Goal: Task Accomplishment & Management: Use online tool/utility

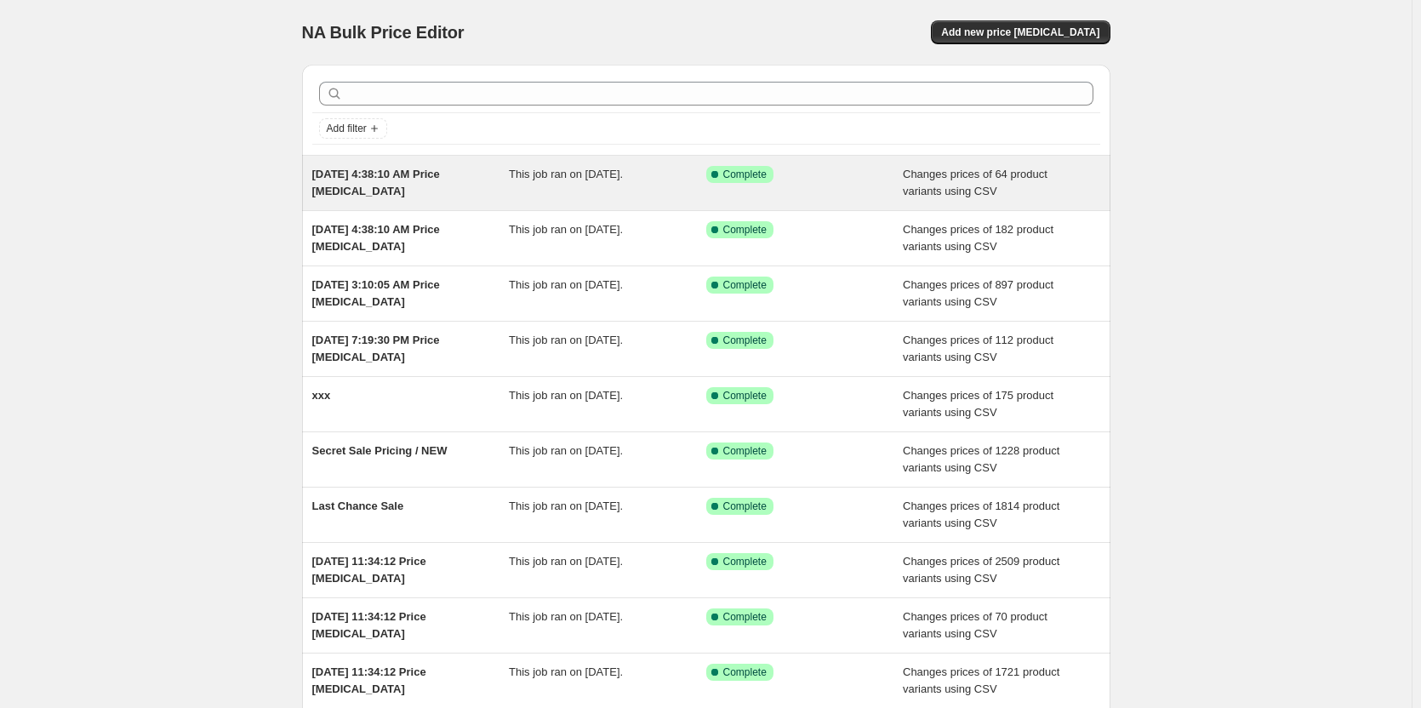
click at [417, 171] on span "[DATE] 4:38:10 AM Price [MEDICAL_DATA]" at bounding box center [376, 183] width 128 height 30
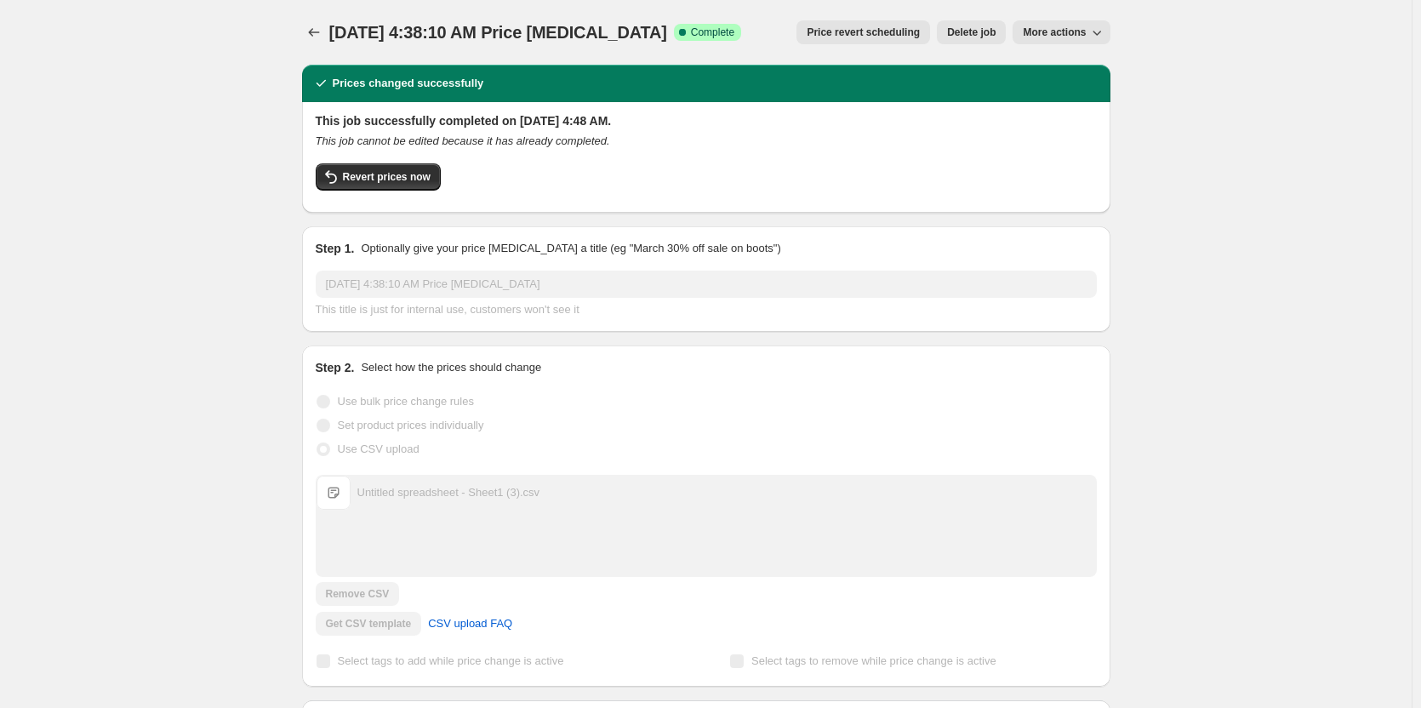
click at [344, 499] on span "Untitled spreadsheet - Sheet1 (3).csv" at bounding box center [334, 493] width 34 height 34
click at [718, 436] on div "Set product prices individually" at bounding box center [706, 426] width 781 height 24
click at [1080, 31] on span "More actions" at bounding box center [1054, 33] width 63 height 14
click at [1091, 109] on button "Export Recap CSV" at bounding box center [1072, 96] width 103 height 27
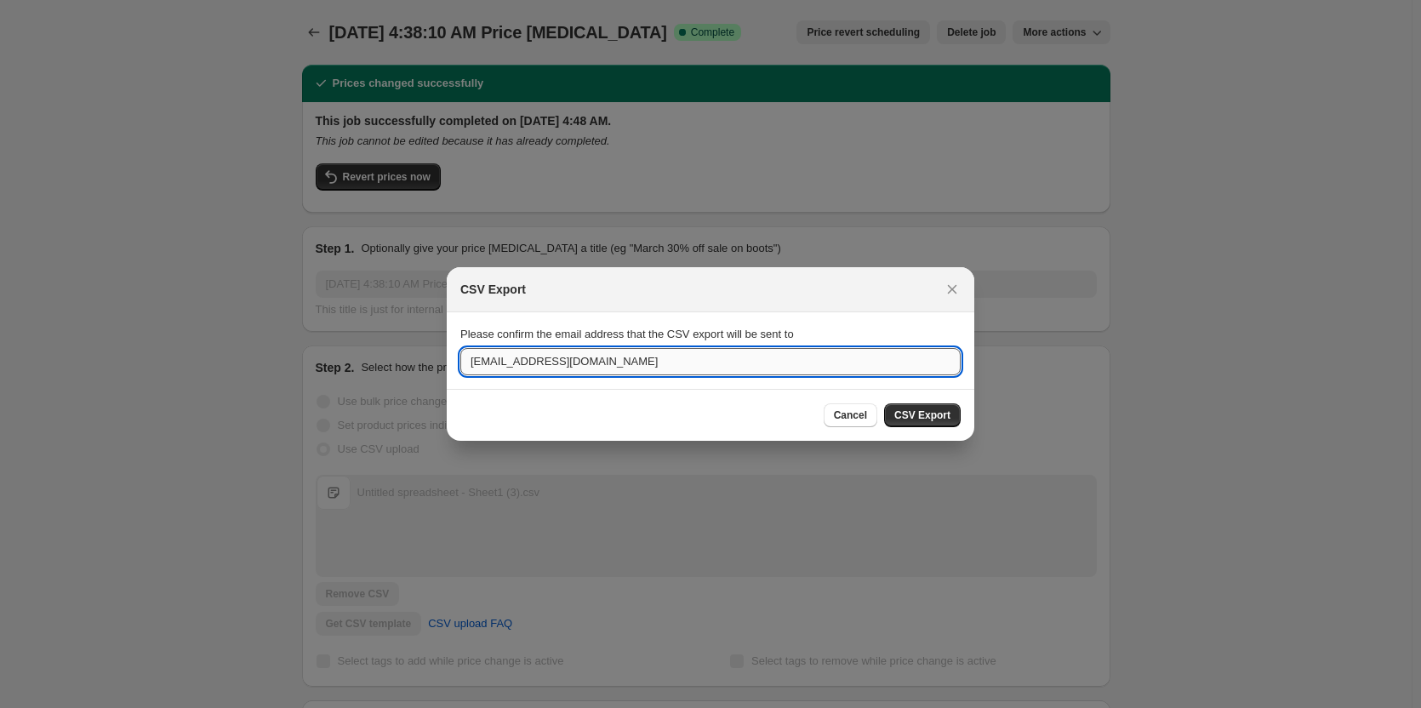
click at [742, 365] on input "orga@multiecom.de" at bounding box center [710, 361] width 500 height 27
drag, startPoint x: 742, startPoint y: 365, endPoint x: 742, endPoint y: 375, distance: 10.2
click at [742, 375] on input "orga@multiecom.de" at bounding box center [710, 361] width 500 height 27
type input "dhanush.suri@multiecom.de"
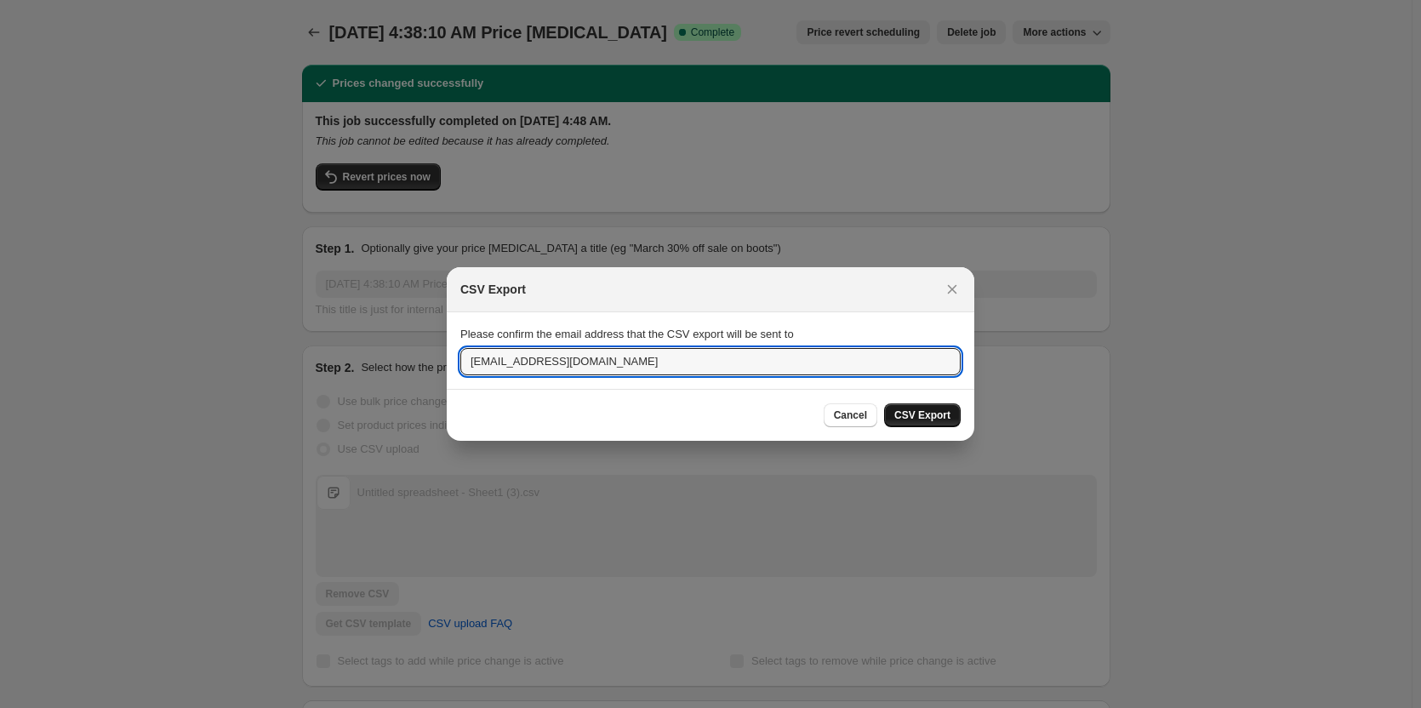
click at [927, 417] on span "CSV Export" at bounding box center [923, 416] width 56 height 14
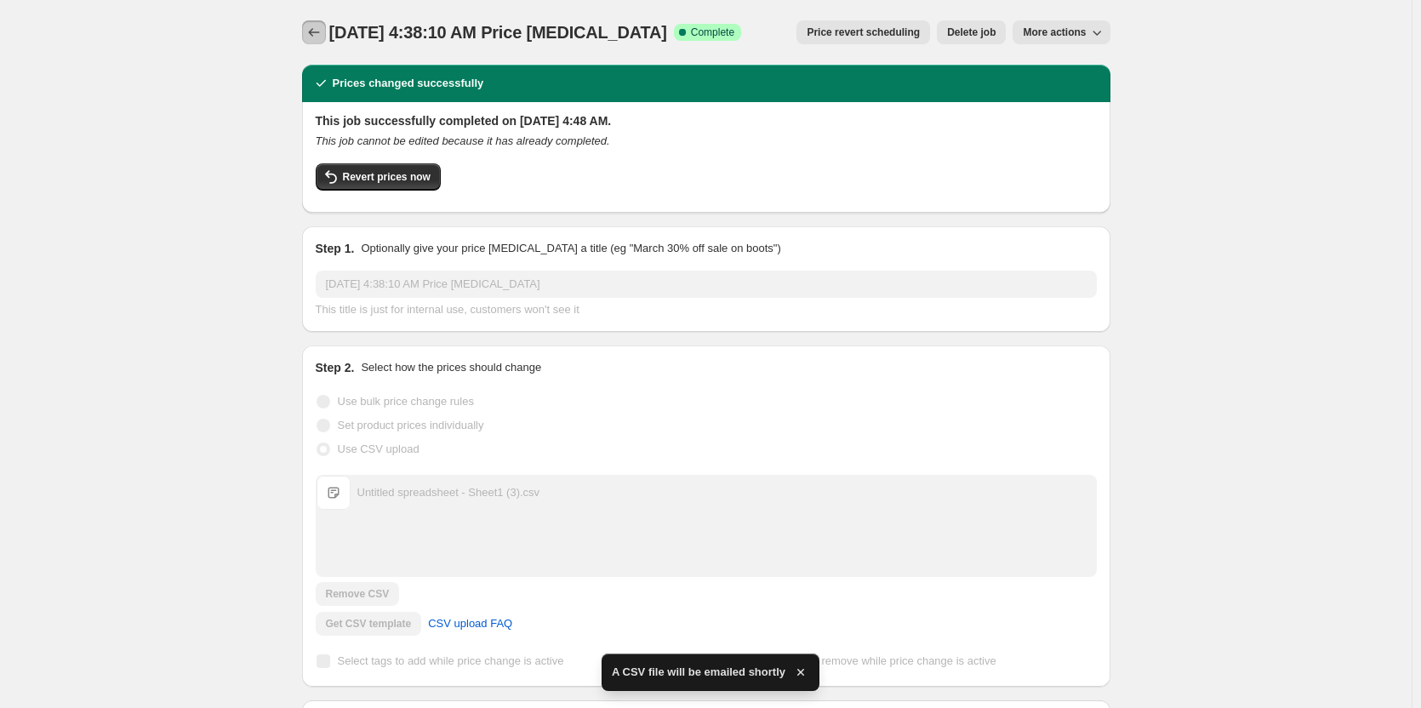
click at [312, 27] on icon "Price change jobs" at bounding box center [314, 32] width 17 height 17
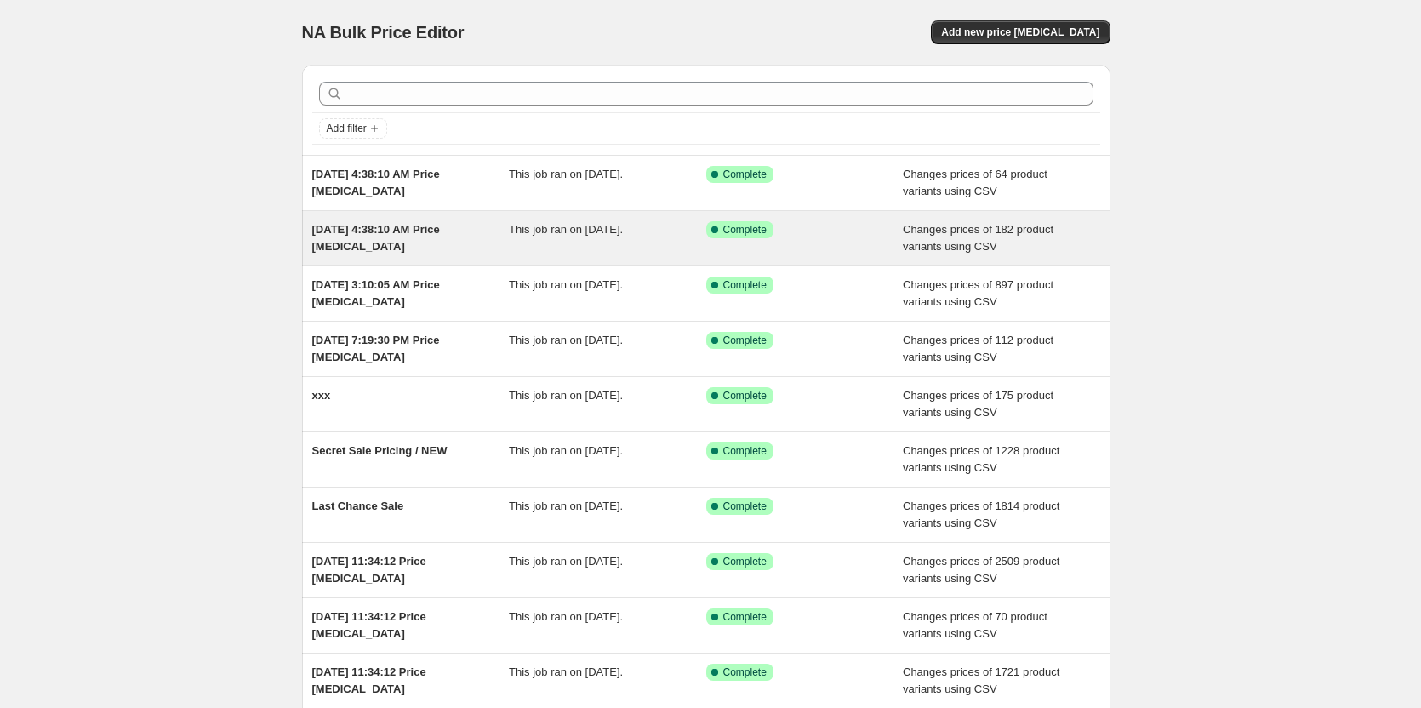
click at [367, 232] on span "[DATE] 4:38:10 AM Price [MEDICAL_DATA]" at bounding box center [376, 238] width 128 height 30
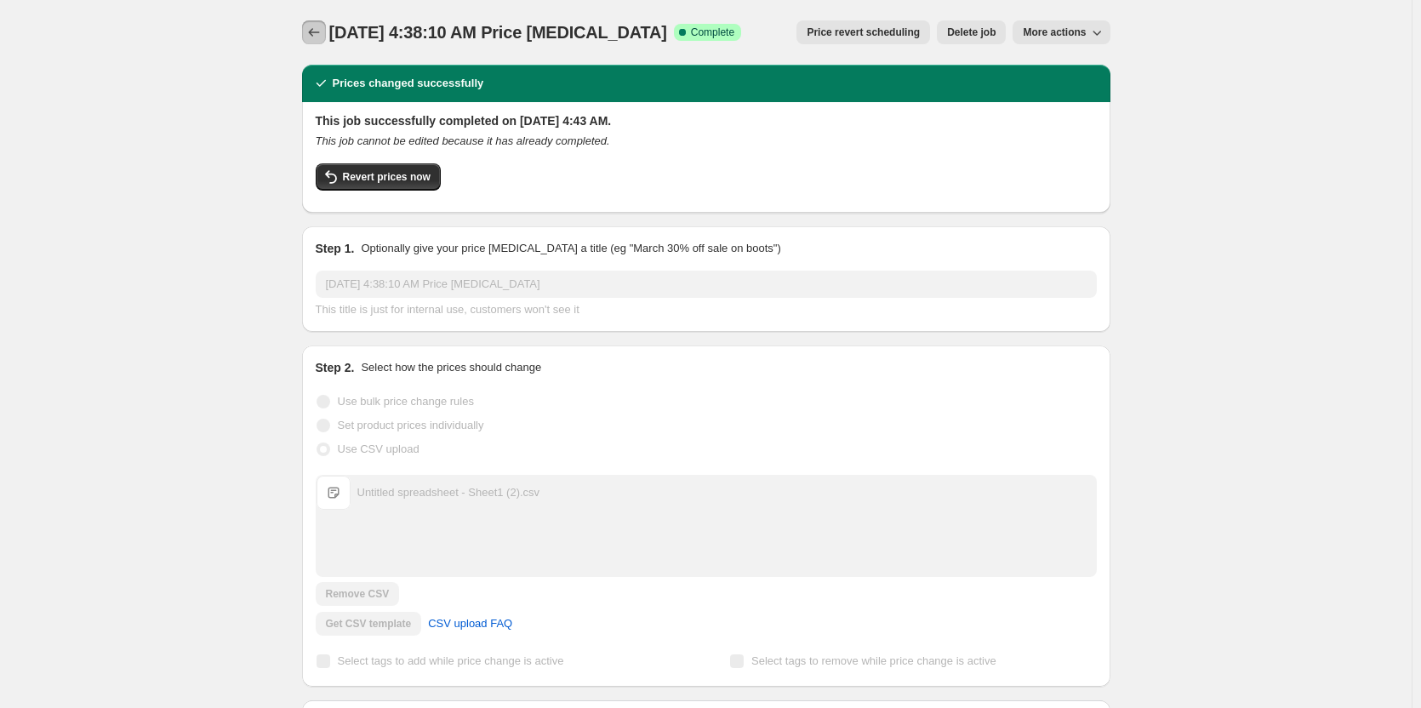
click at [322, 31] on icon "Price change jobs" at bounding box center [314, 32] width 17 height 17
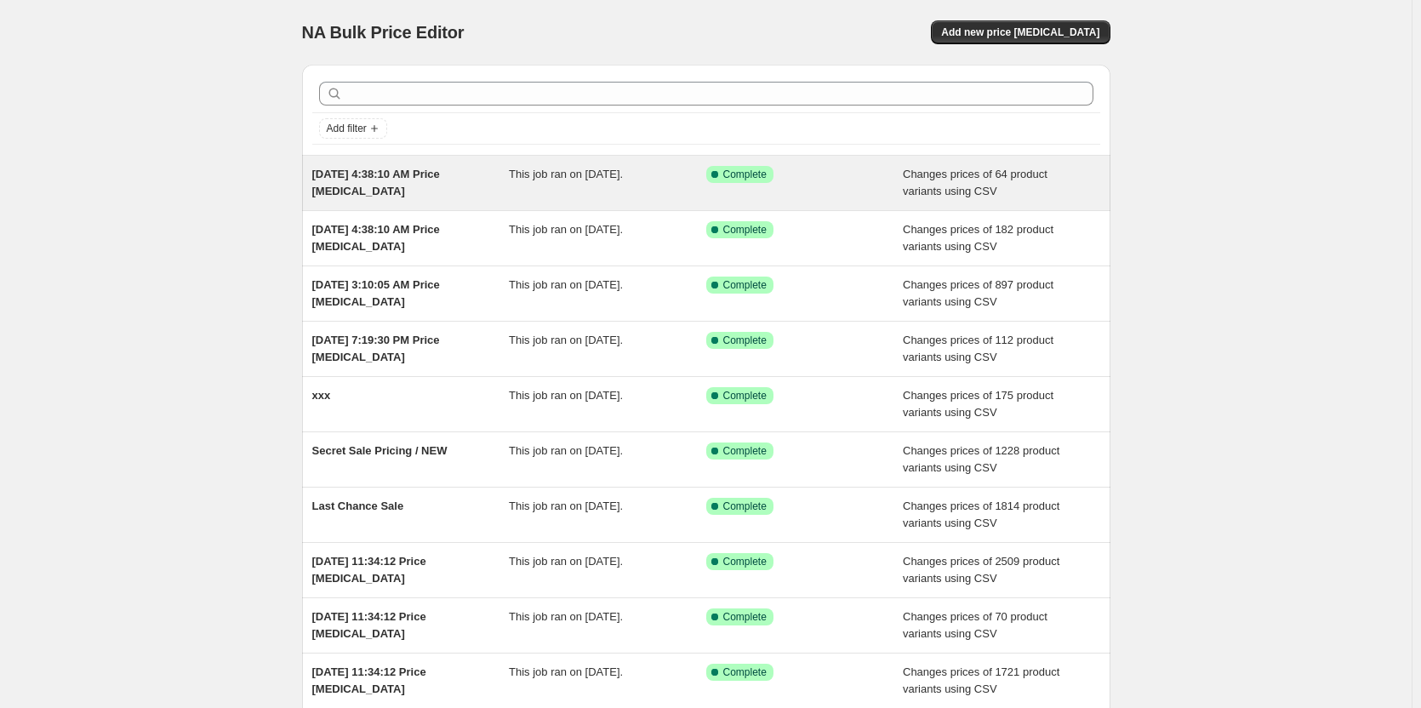
click at [433, 174] on span "[DATE] 4:38:10 AM Price [MEDICAL_DATA]" at bounding box center [376, 183] width 128 height 30
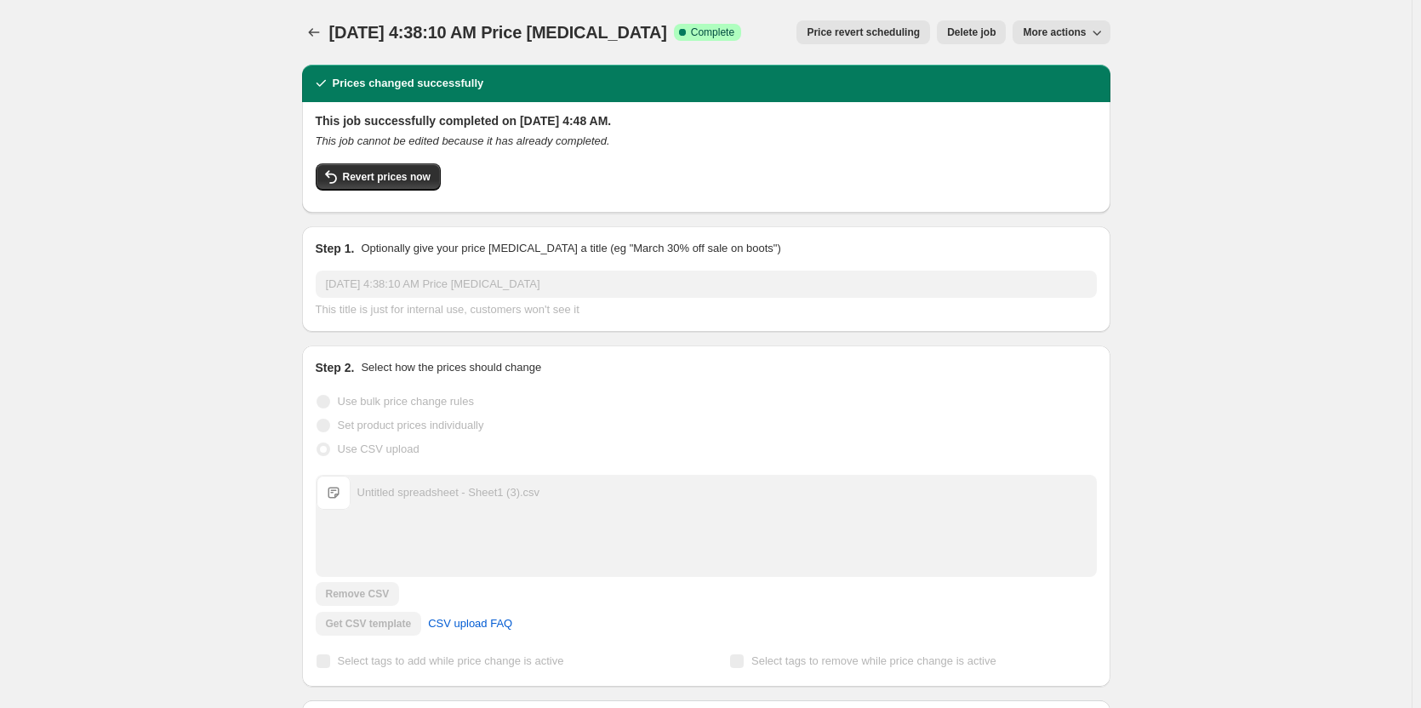
scroll to position [320, 0]
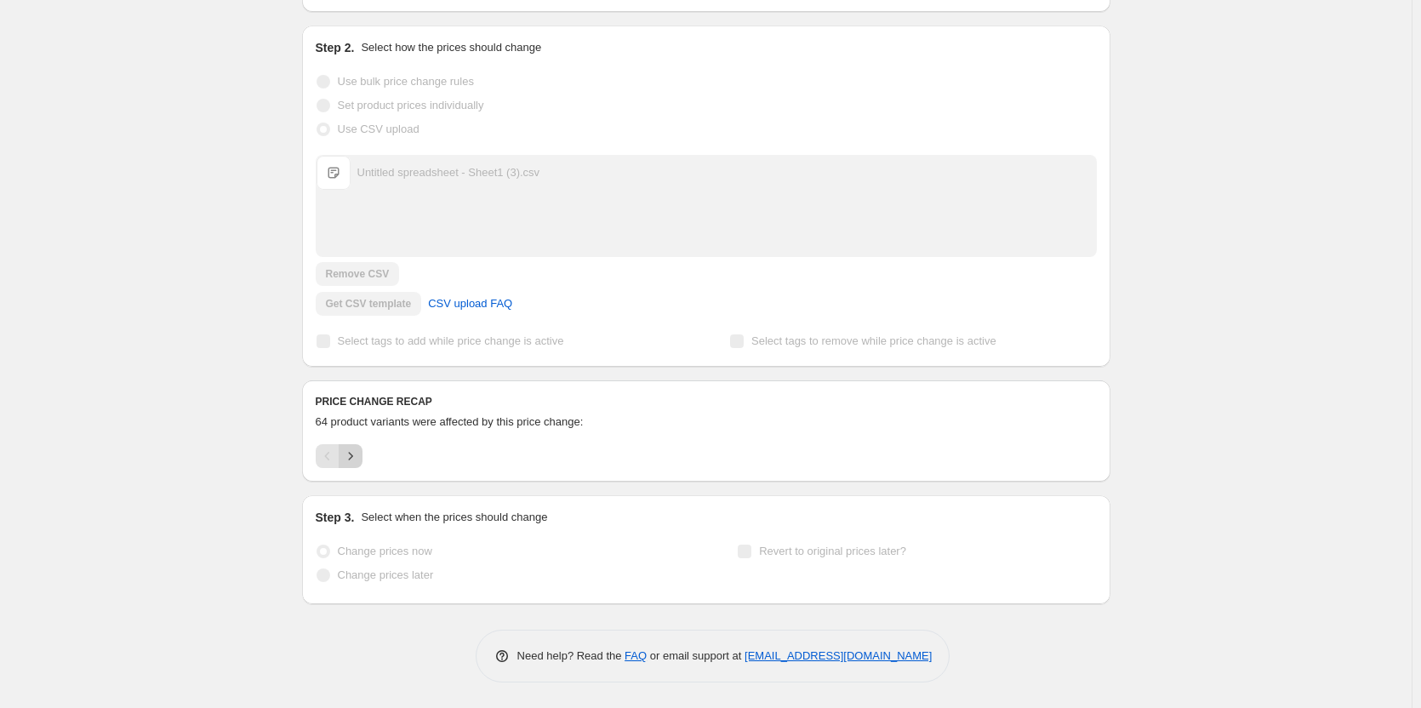
click at [359, 456] on icon "Next" at bounding box center [350, 456] width 17 height 17
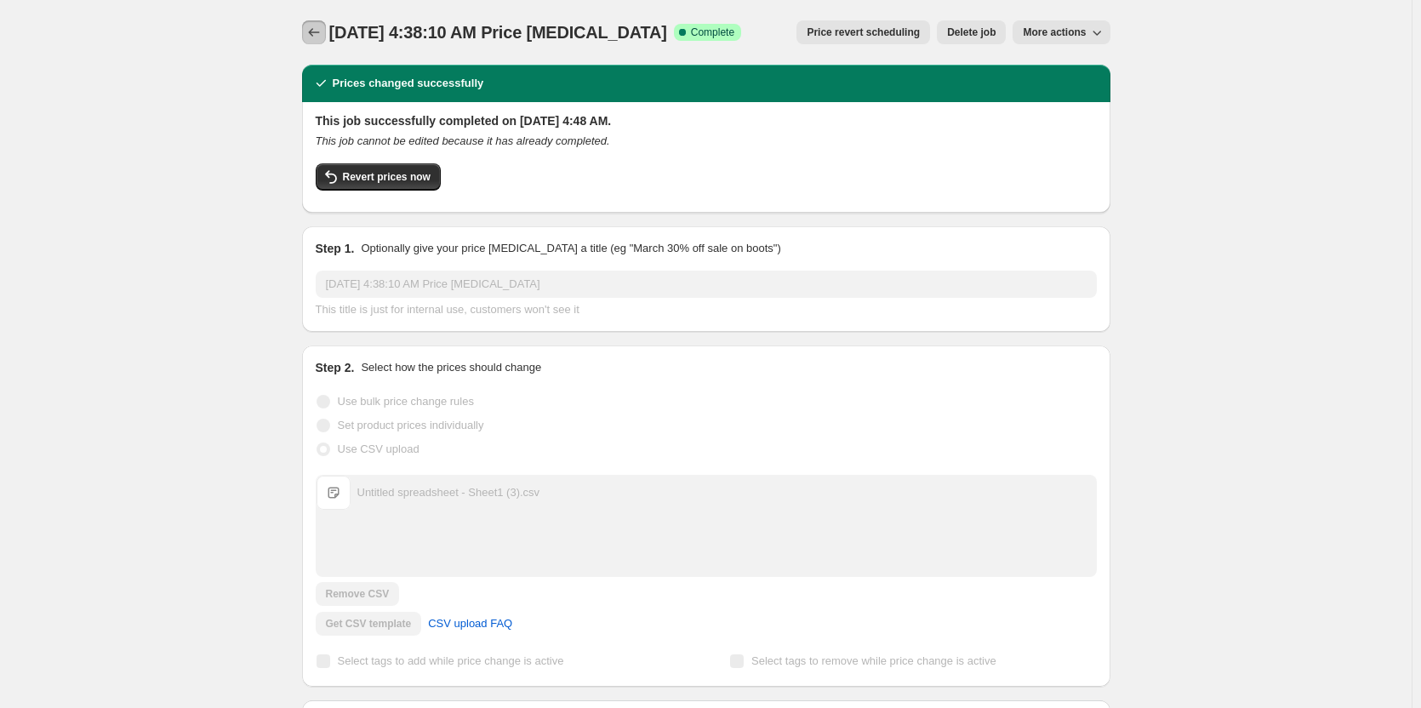
click at [323, 25] on icon "Price change jobs" at bounding box center [314, 32] width 17 height 17
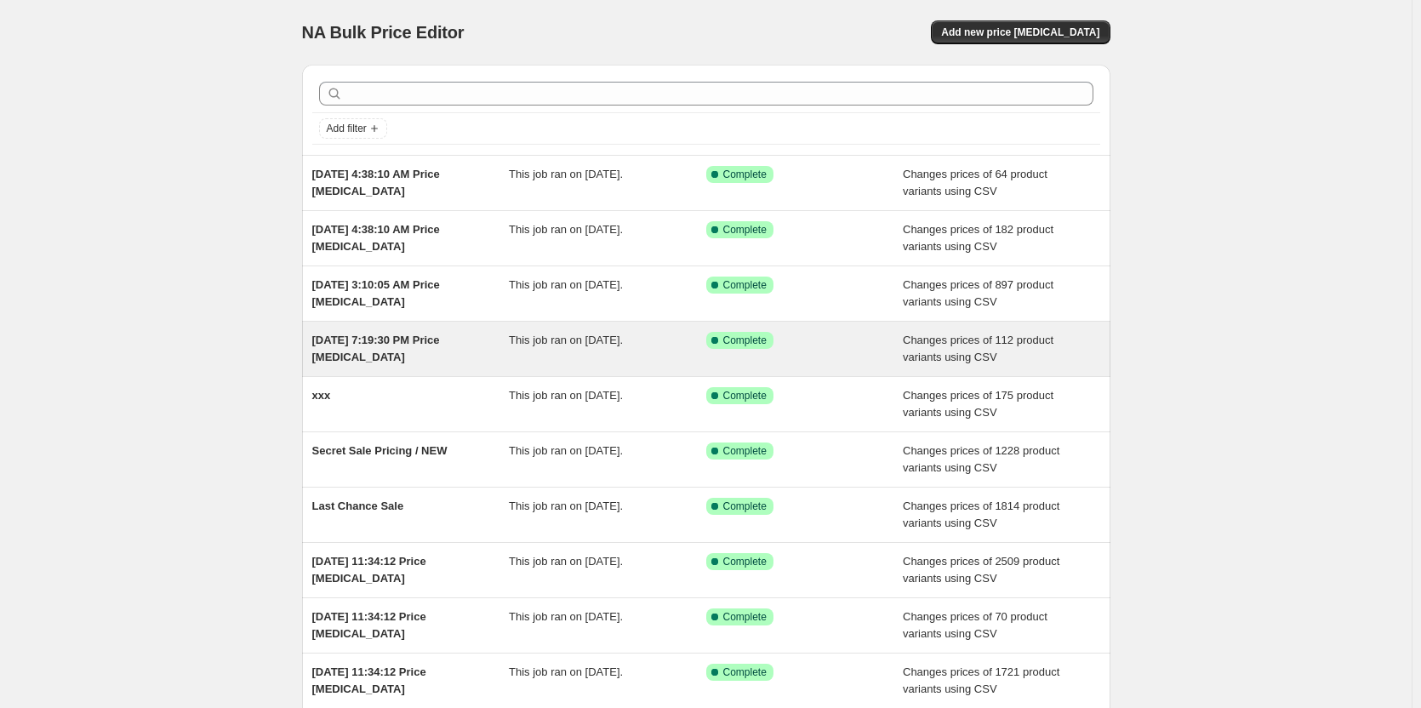
click at [379, 355] on div "[DATE] 7:19:30 PM Price [MEDICAL_DATA]" at bounding box center [410, 349] width 197 height 34
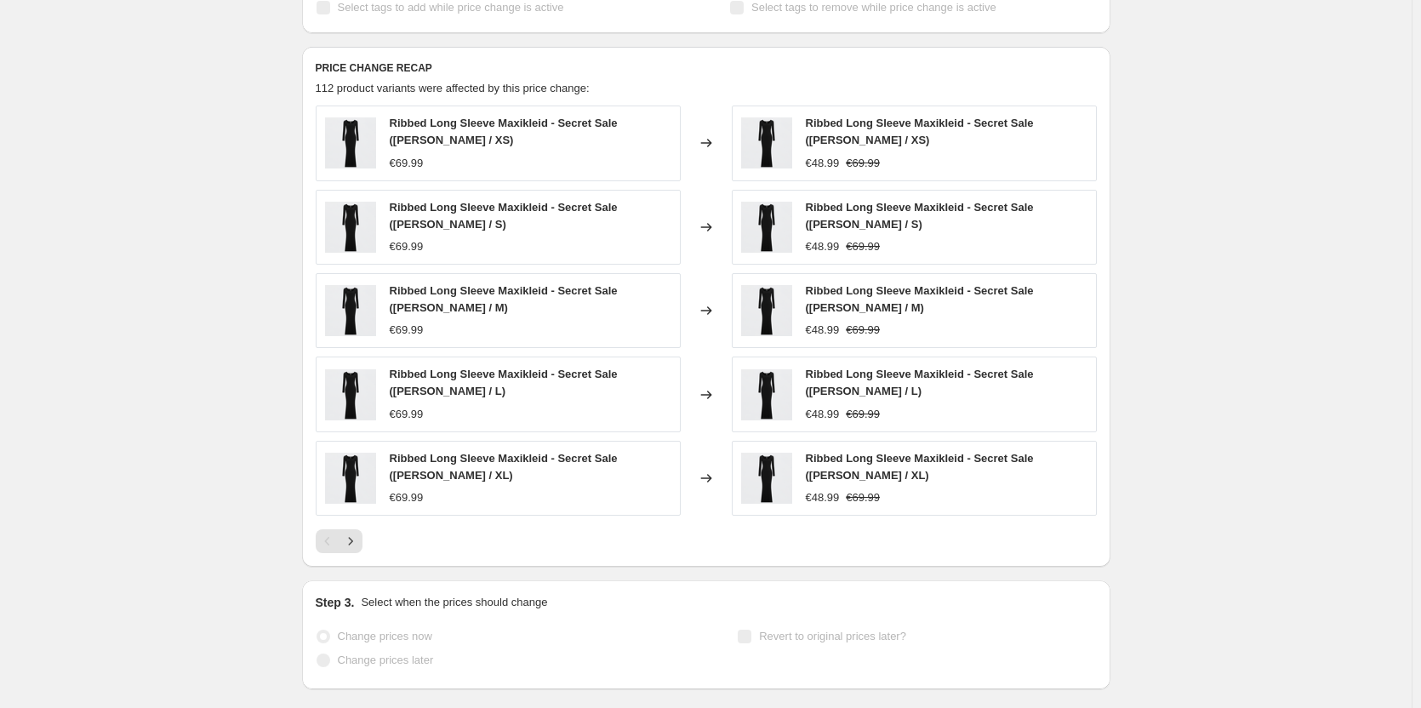
scroll to position [681, 0]
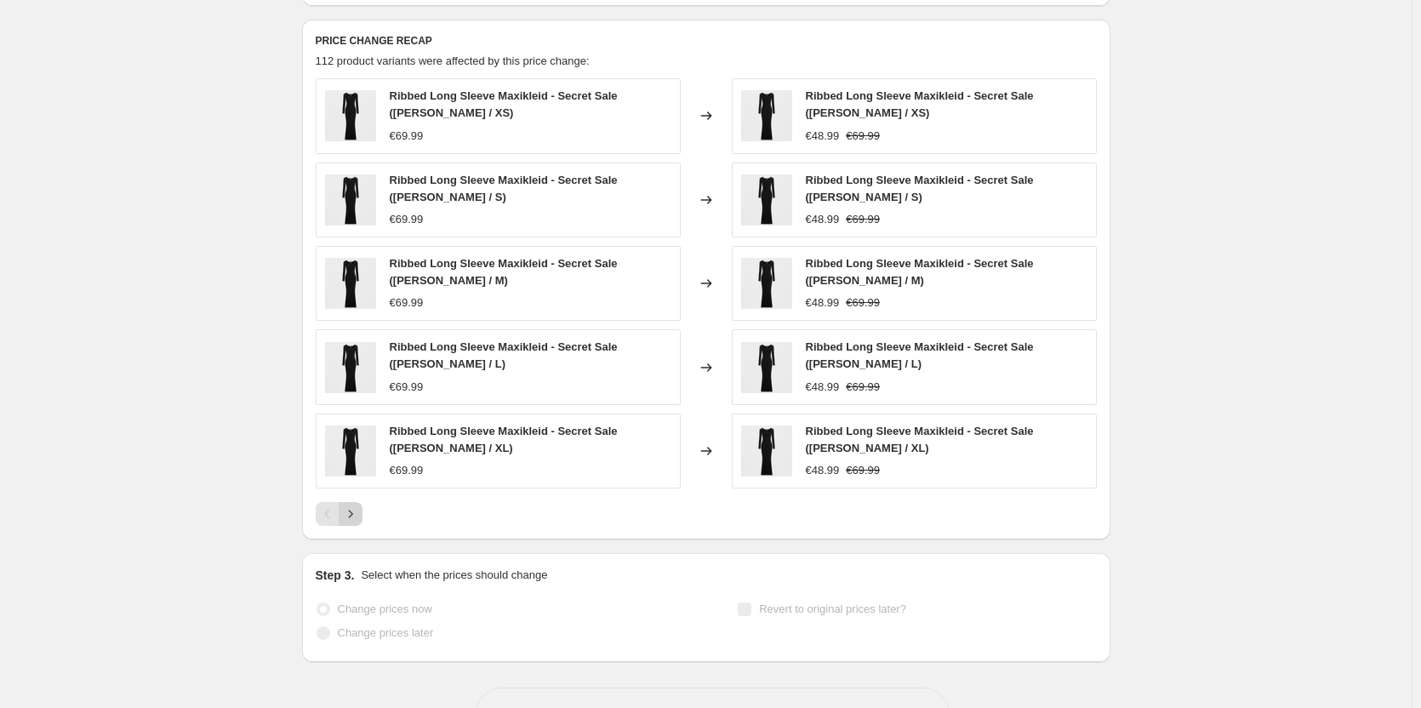
click at [359, 511] on icon "Next" at bounding box center [350, 514] width 17 height 17
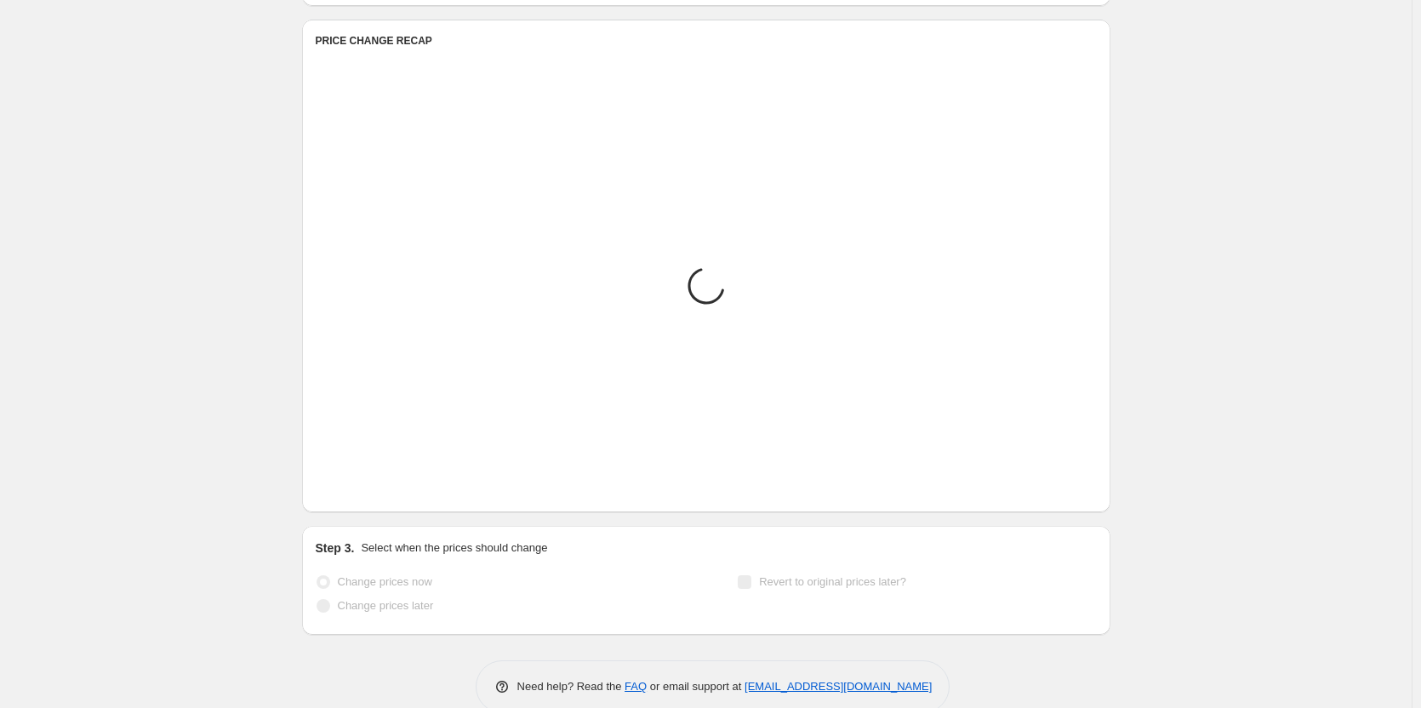
scroll to position [488, 0]
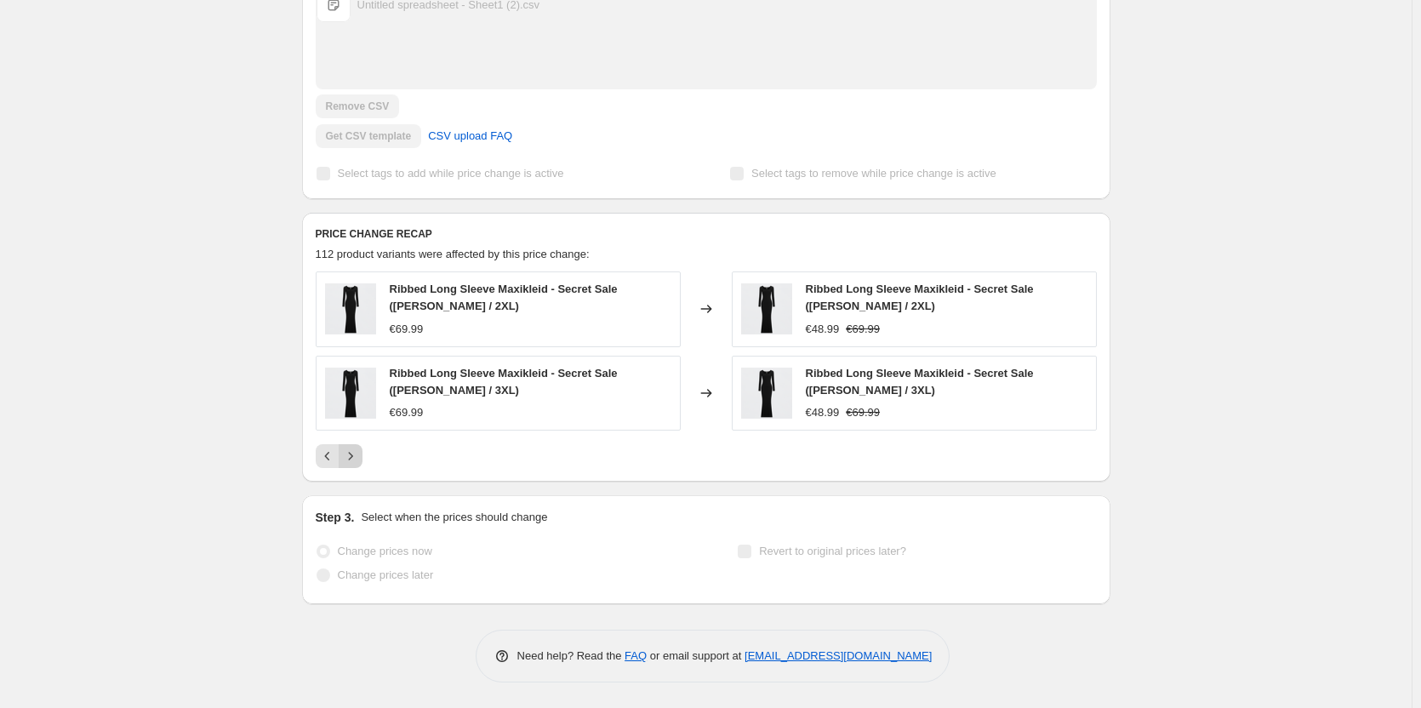
click at [351, 460] on icon "Next" at bounding box center [350, 456] width 17 height 17
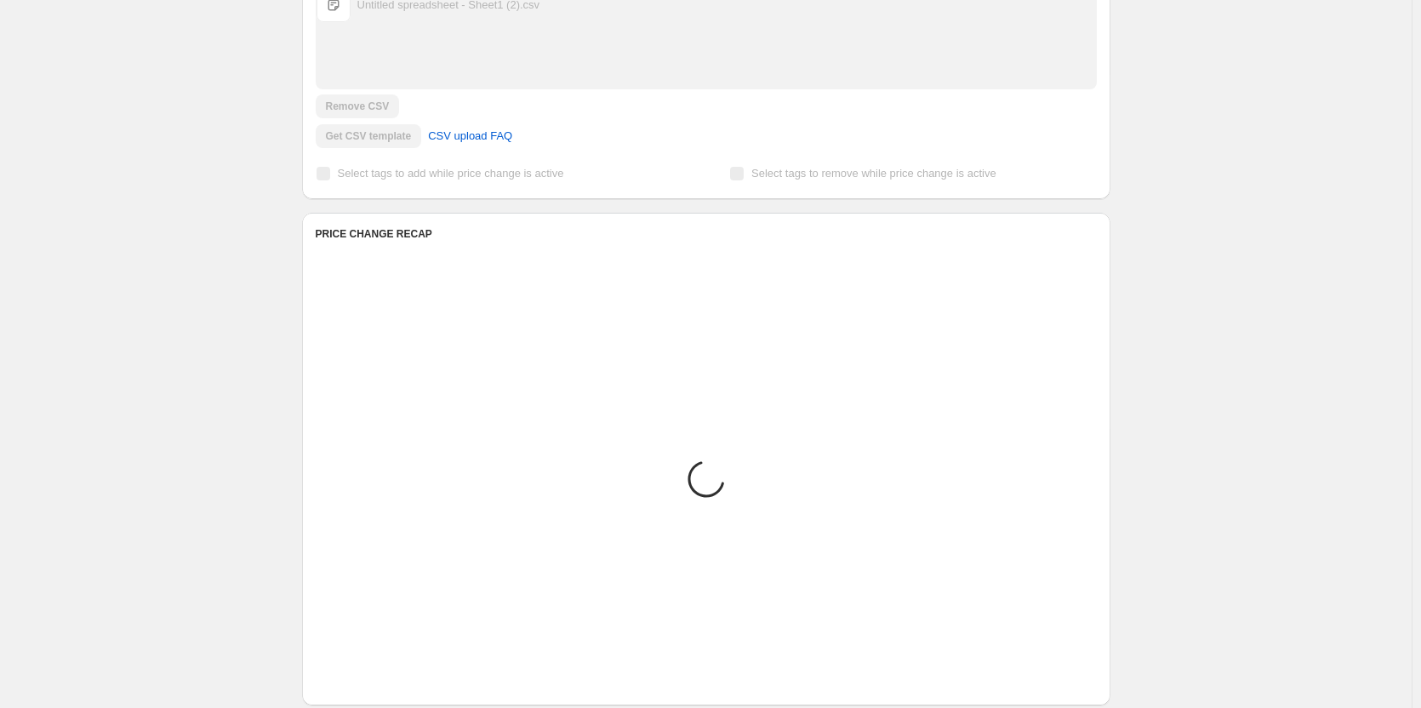
scroll to position [404, 0]
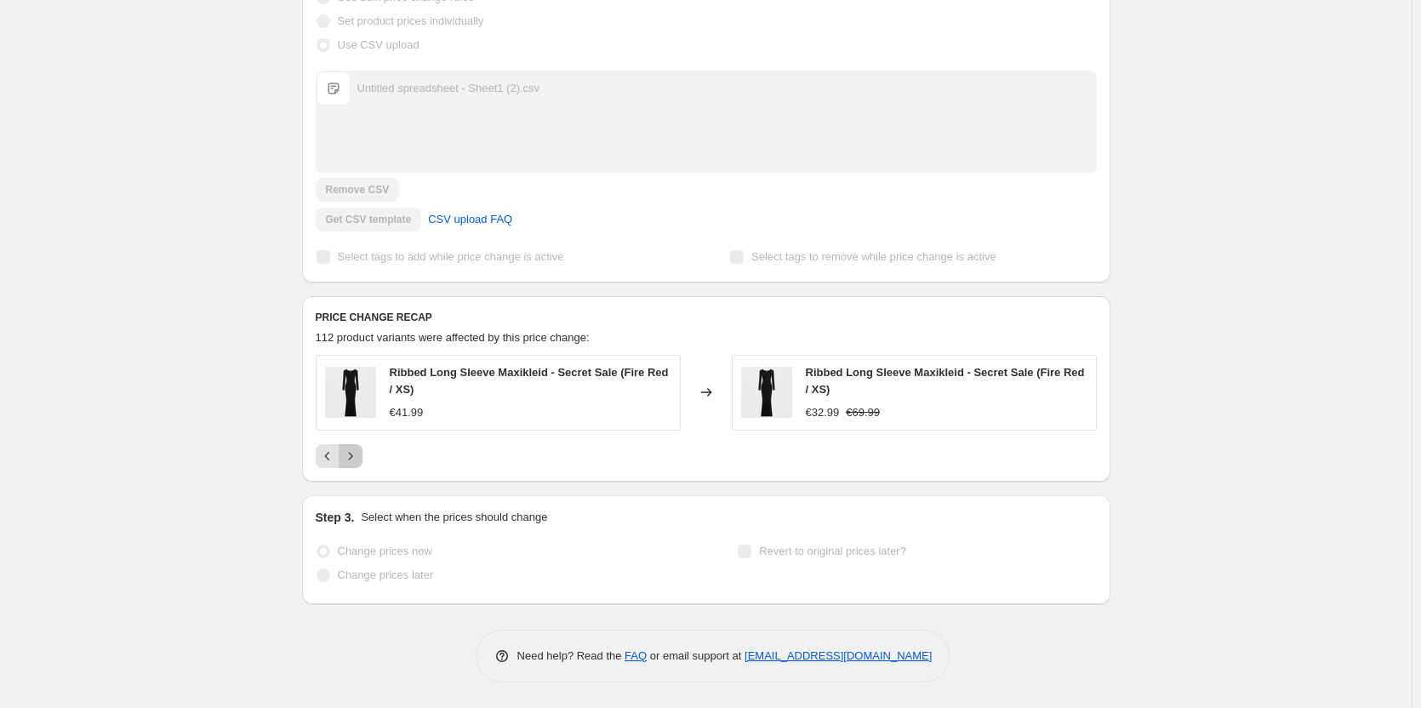
click at [351, 460] on icon "Next" at bounding box center [350, 456] width 17 height 17
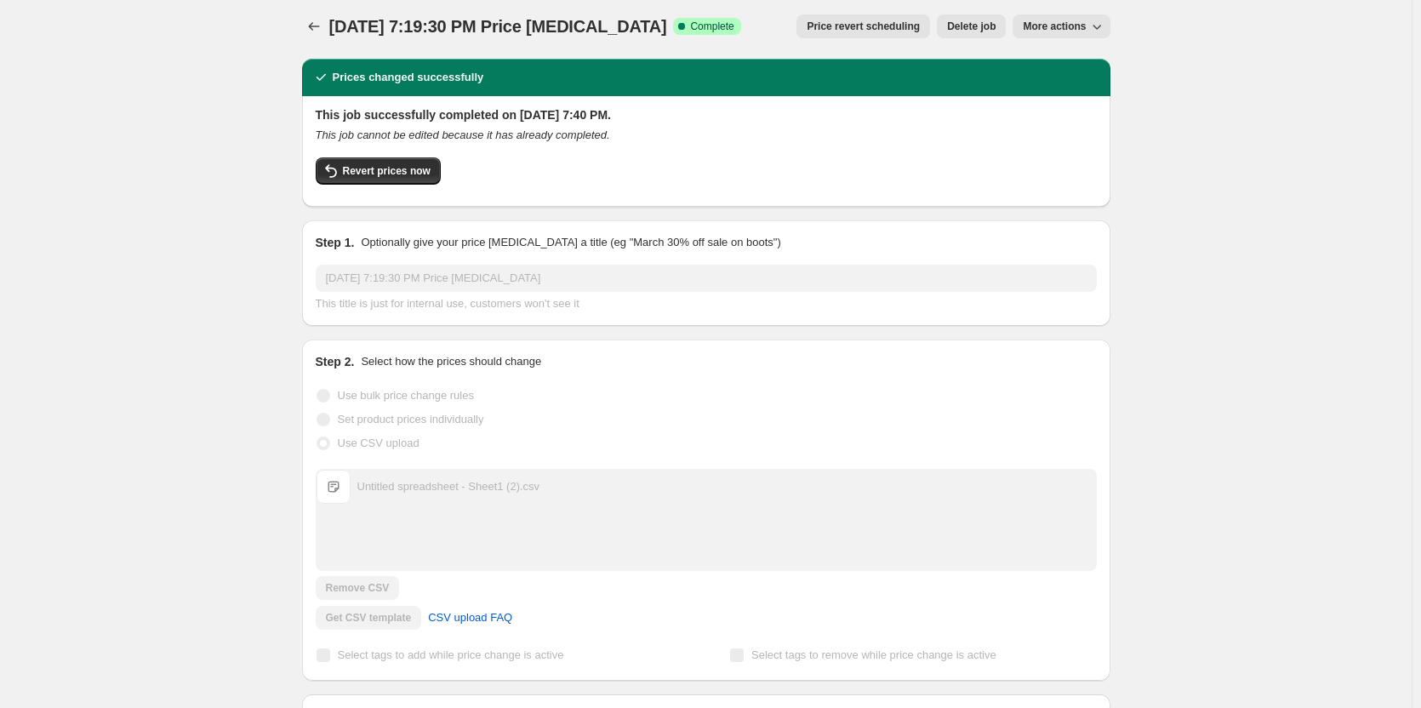
scroll to position [0, 0]
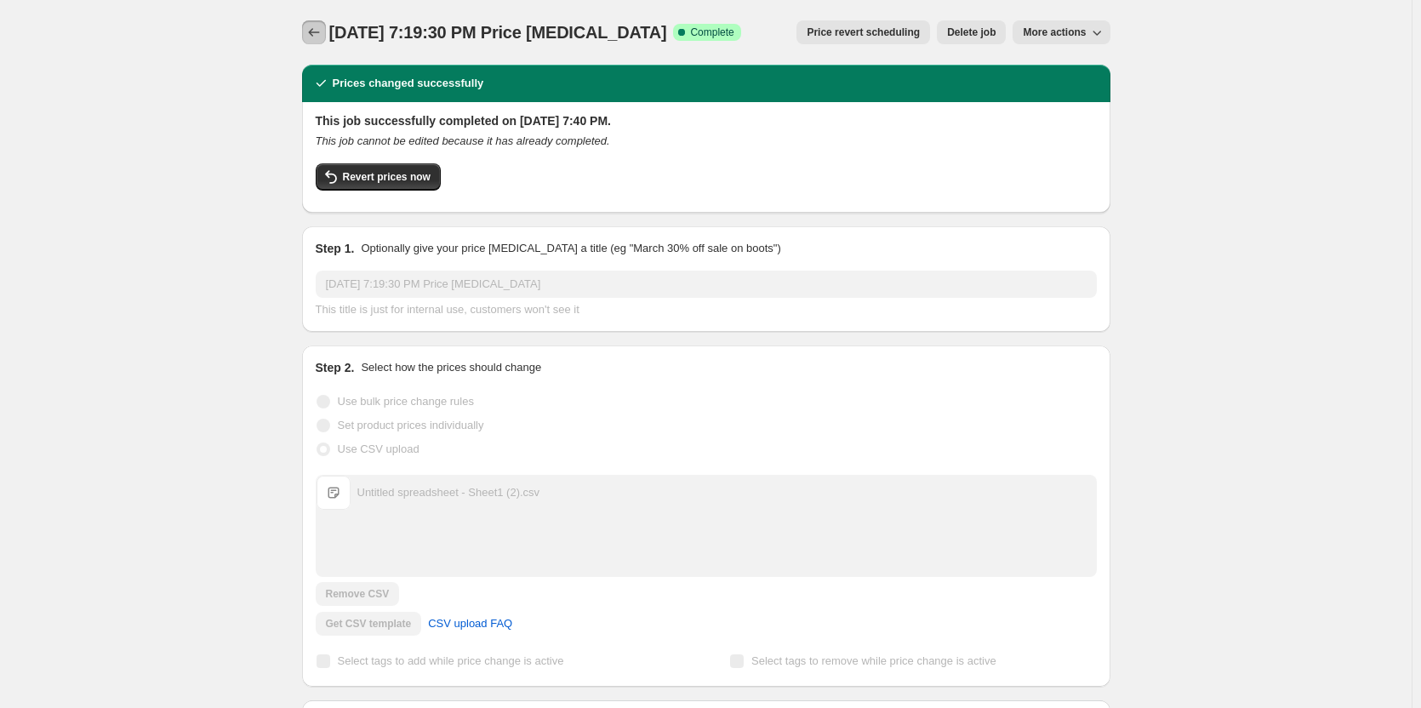
click at [323, 37] on icon "Price change jobs" at bounding box center [314, 32] width 17 height 17
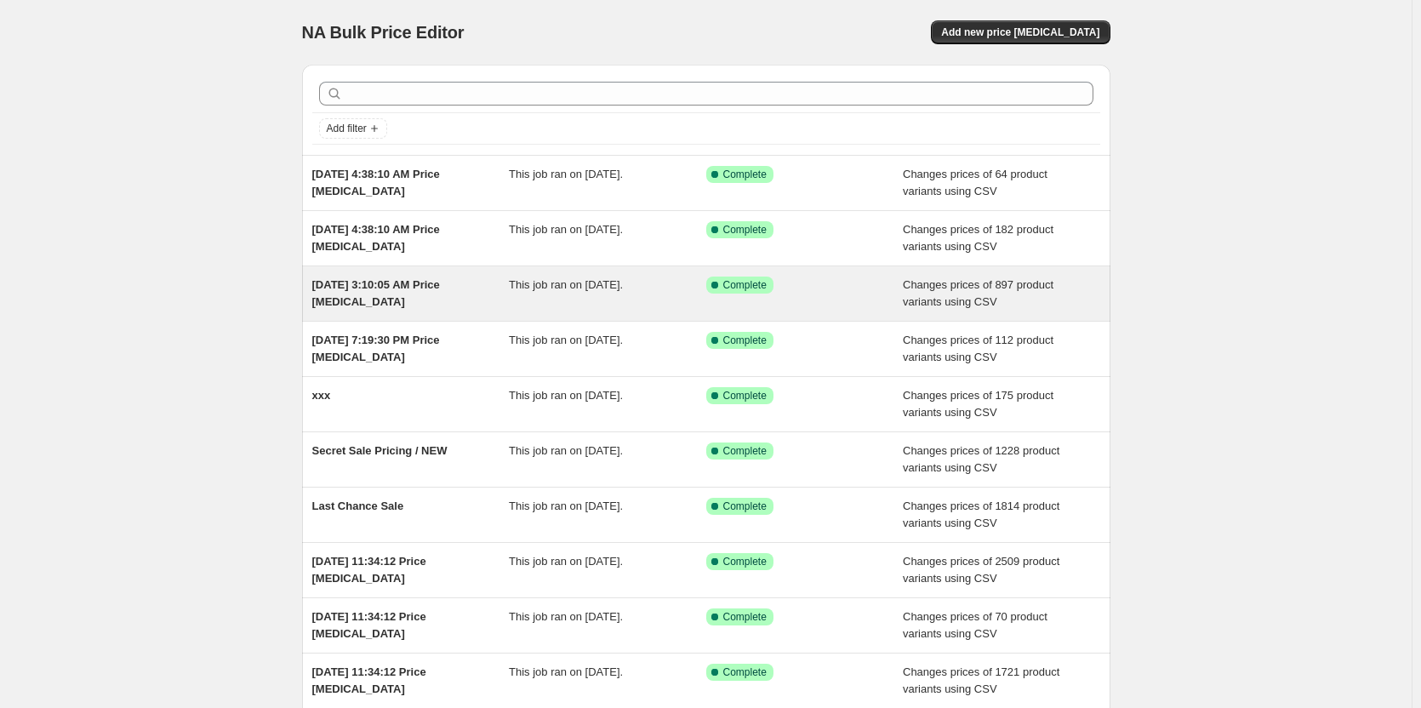
click at [408, 293] on div "[DATE] 3:10:05 AM Price [MEDICAL_DATA]" at bounding box center [410, 294] width 197 height 34
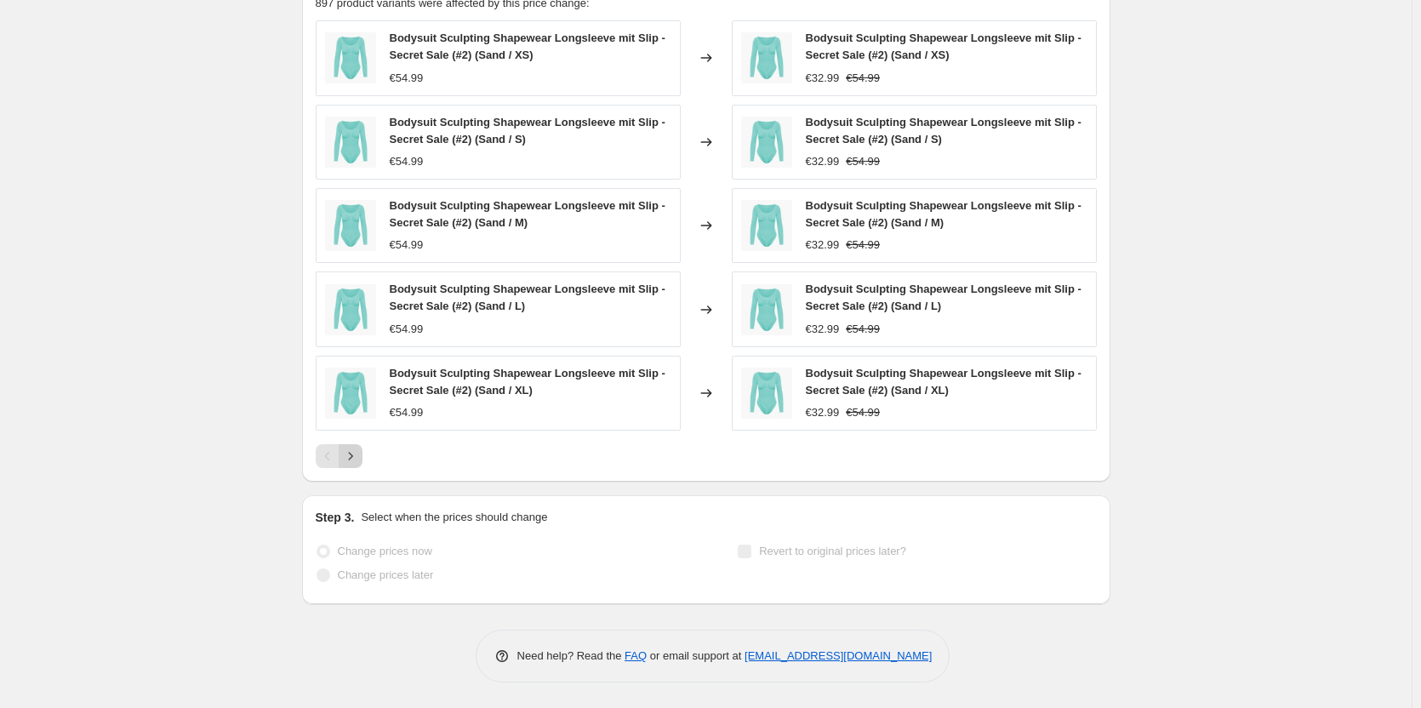
click at [359, 459] on icon "Next" at bounding box center [350, 456] width 17 height 17
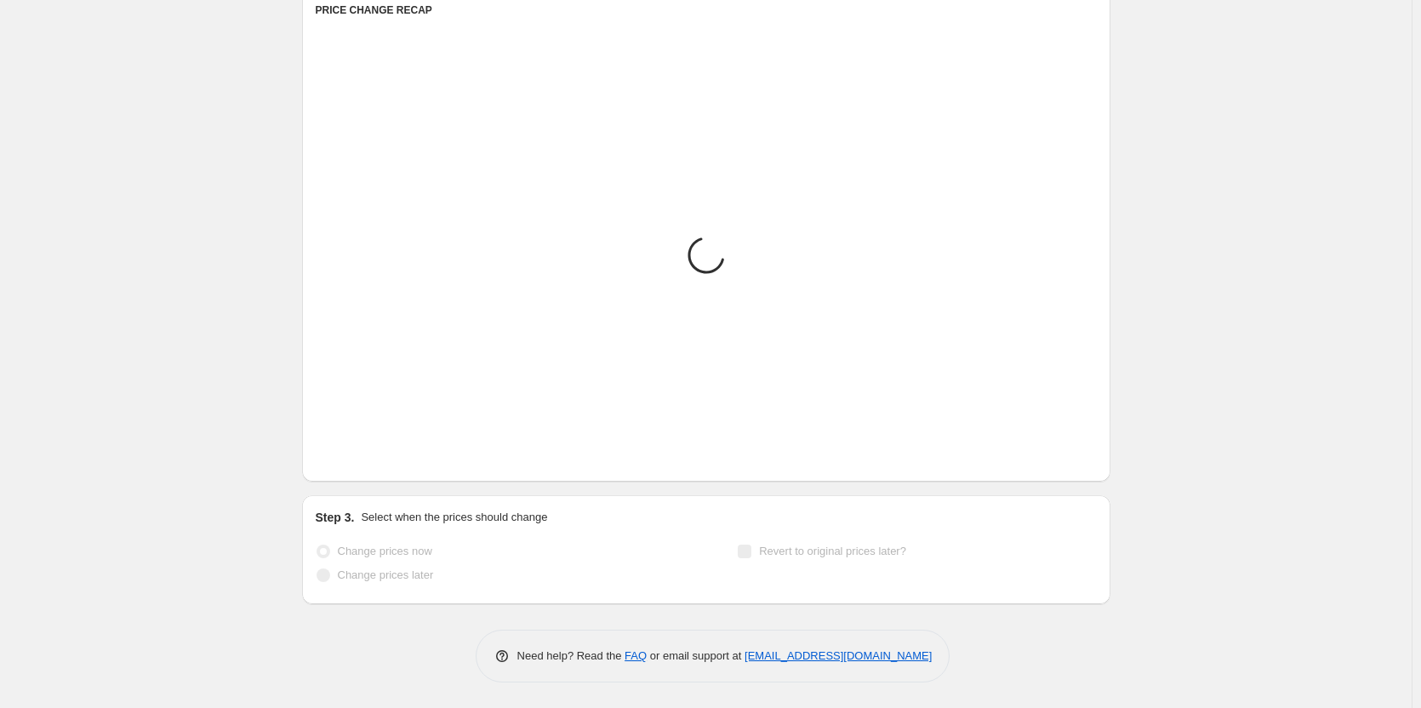
scroll to position [739, 0]
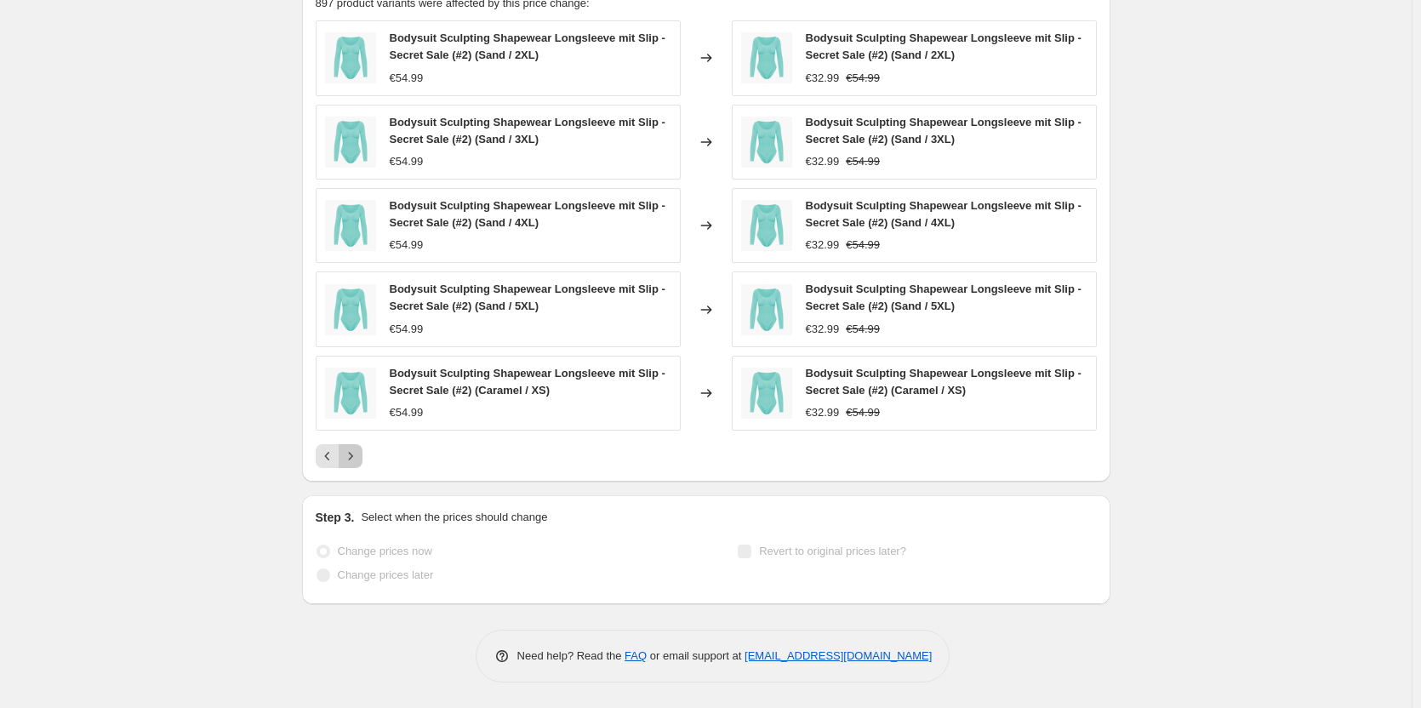
click at [359, 459] on icon "Next" at bounding box center [350, 456] width 17 height 17
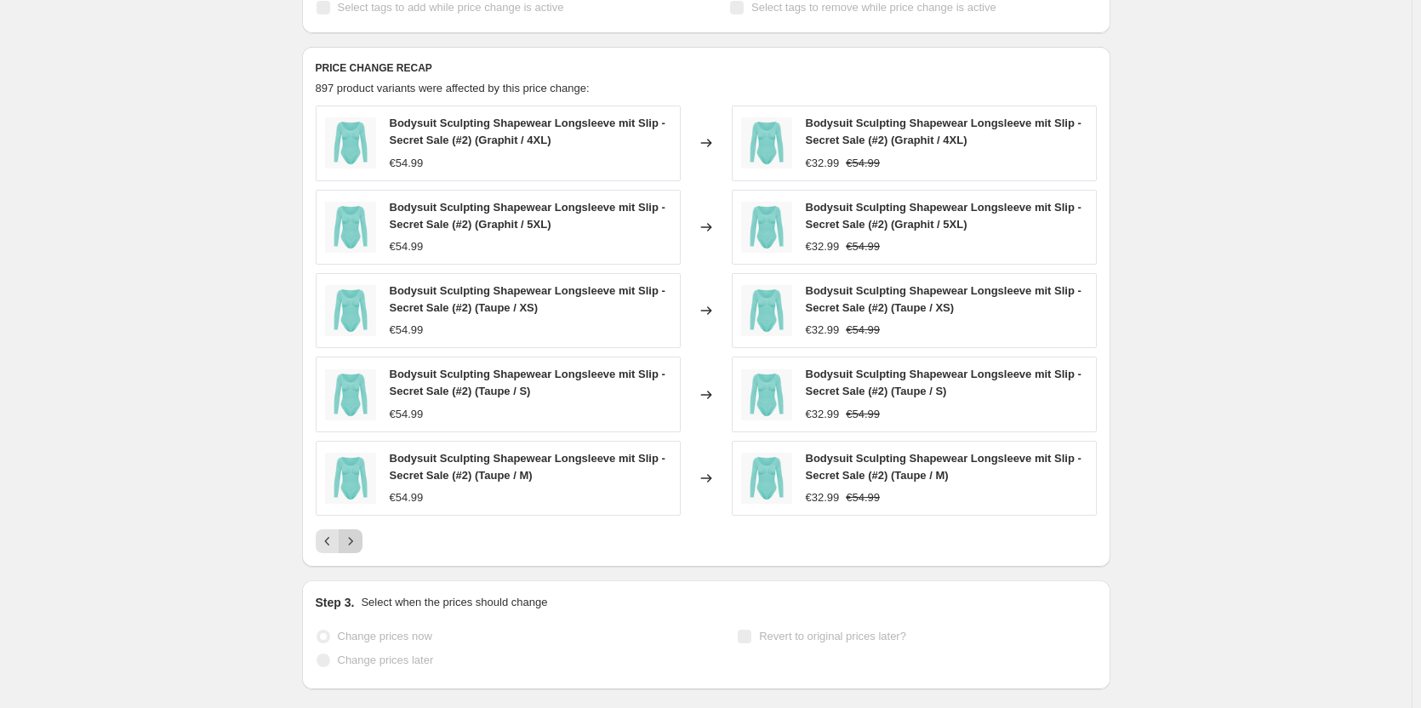
click at [356, 549] on icon "Next" at bounding box center [350, 541] width 17 height 17
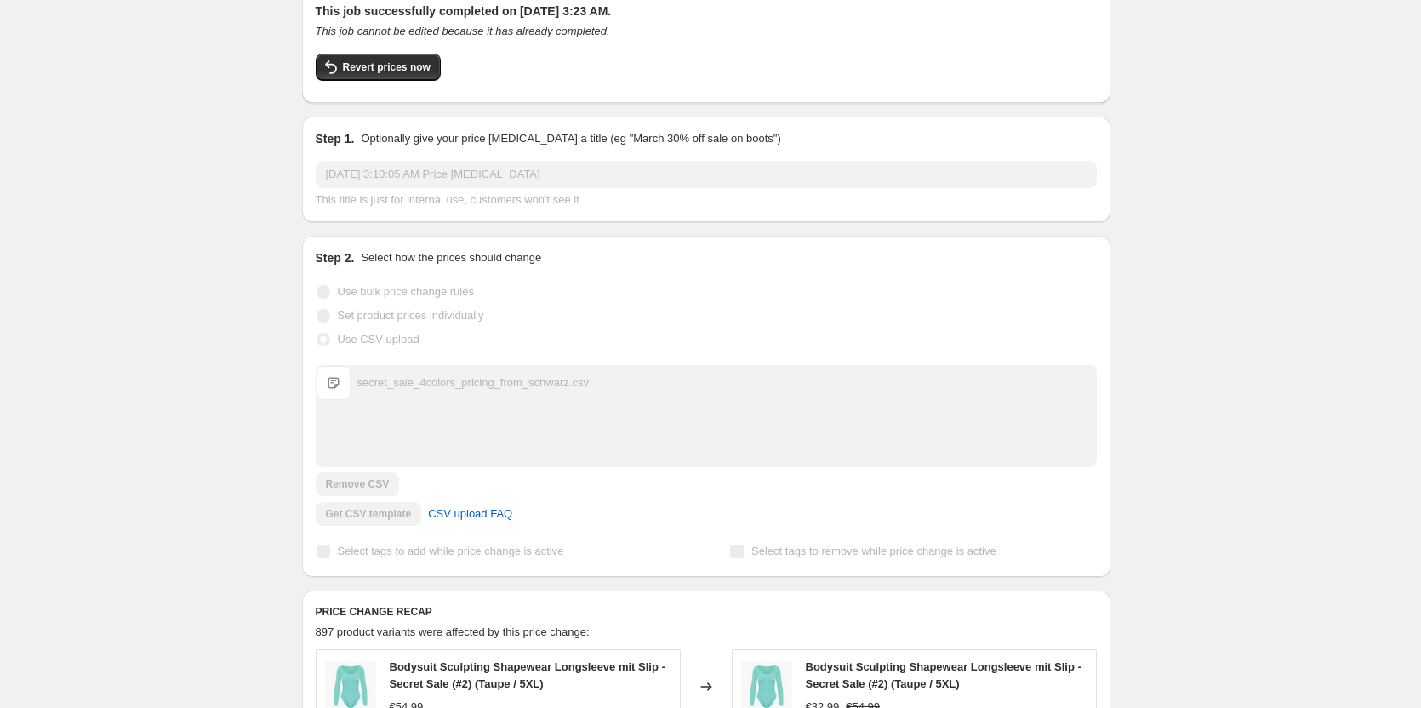
scroll to position [511, 0]
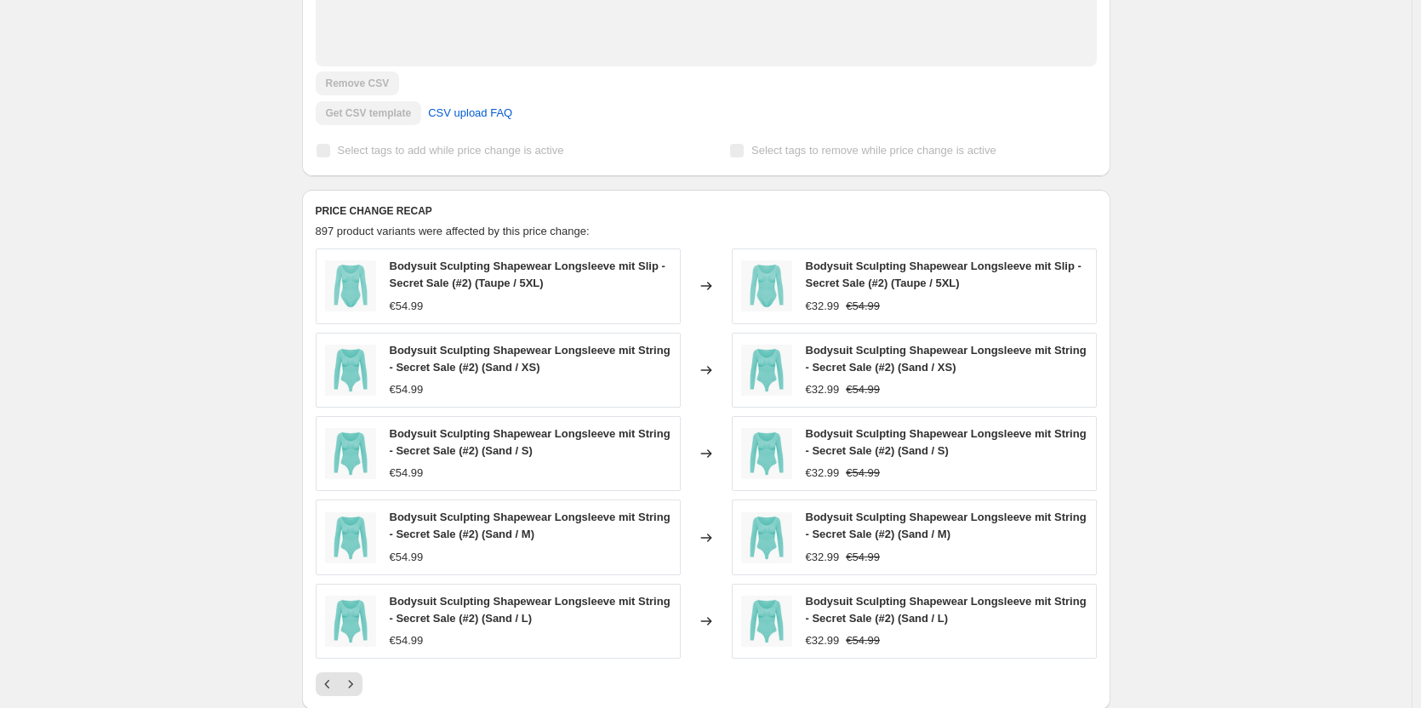
drag, startPoint x: 1247, startPoint y: 66, endPoint x: 1201, endPoint y: 0, distance: 80.0
click at [1247, 64] on div "Sep 27, 2025, 3:10:05 AM Price change job. This page is ready Sep 27, 2025, 3:1…" at bounding box center [706, 212] width 1412 height 1447
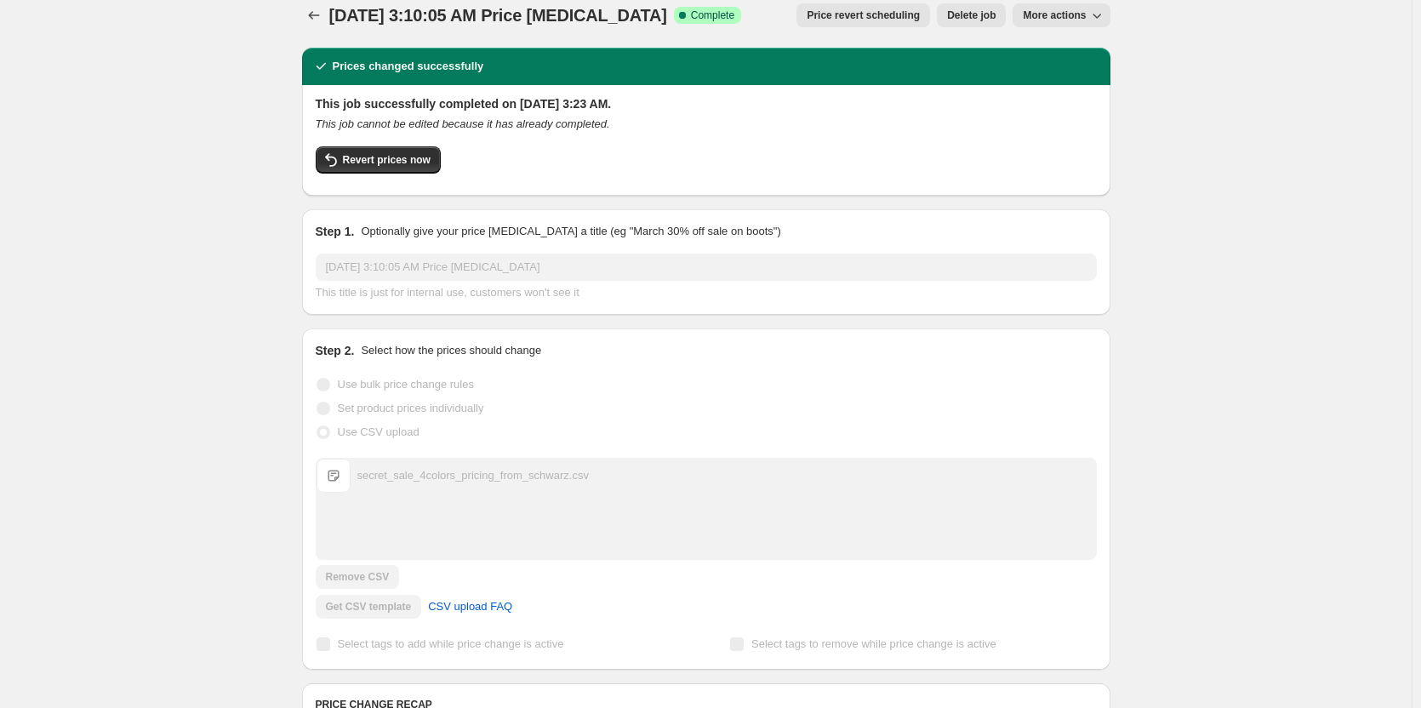
scroll to position [0, 0]
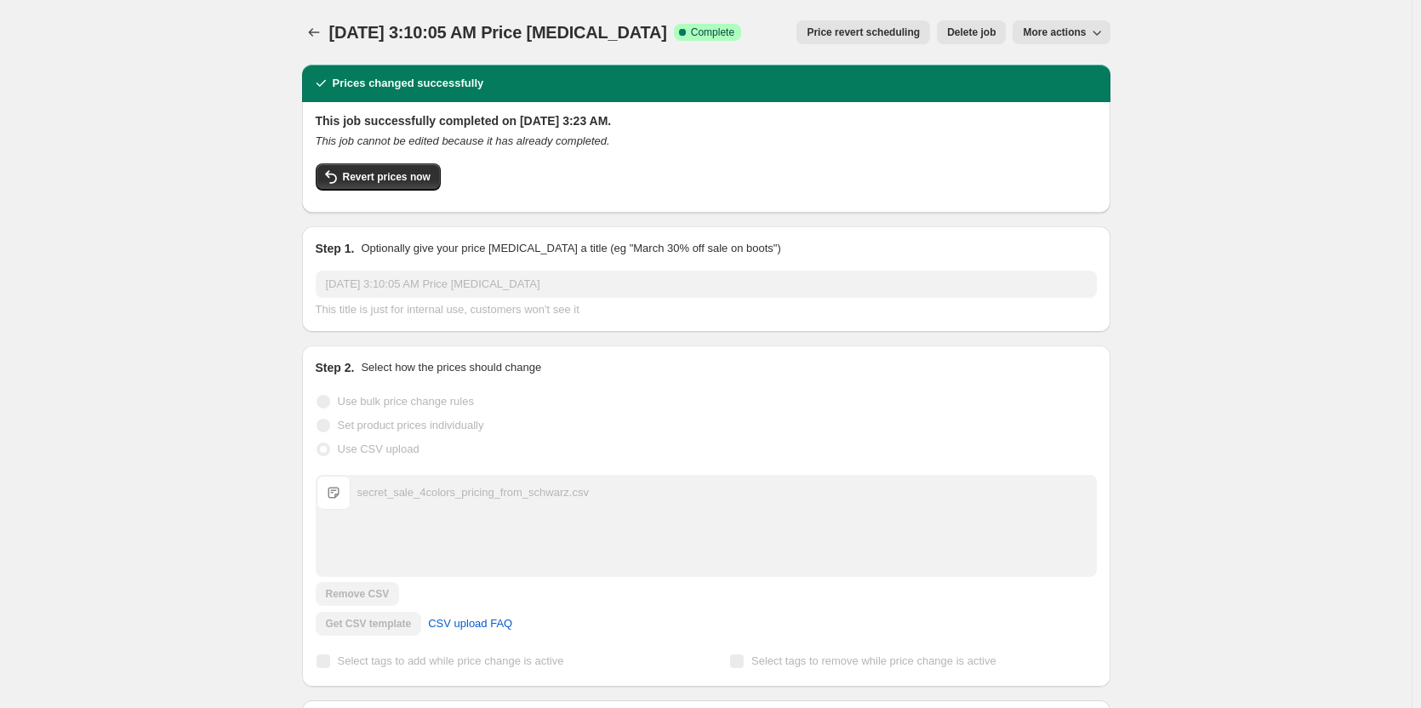
click at [318, 30] on icon "Price change jobs" at bounding box center [314, 32] width 17 height 17
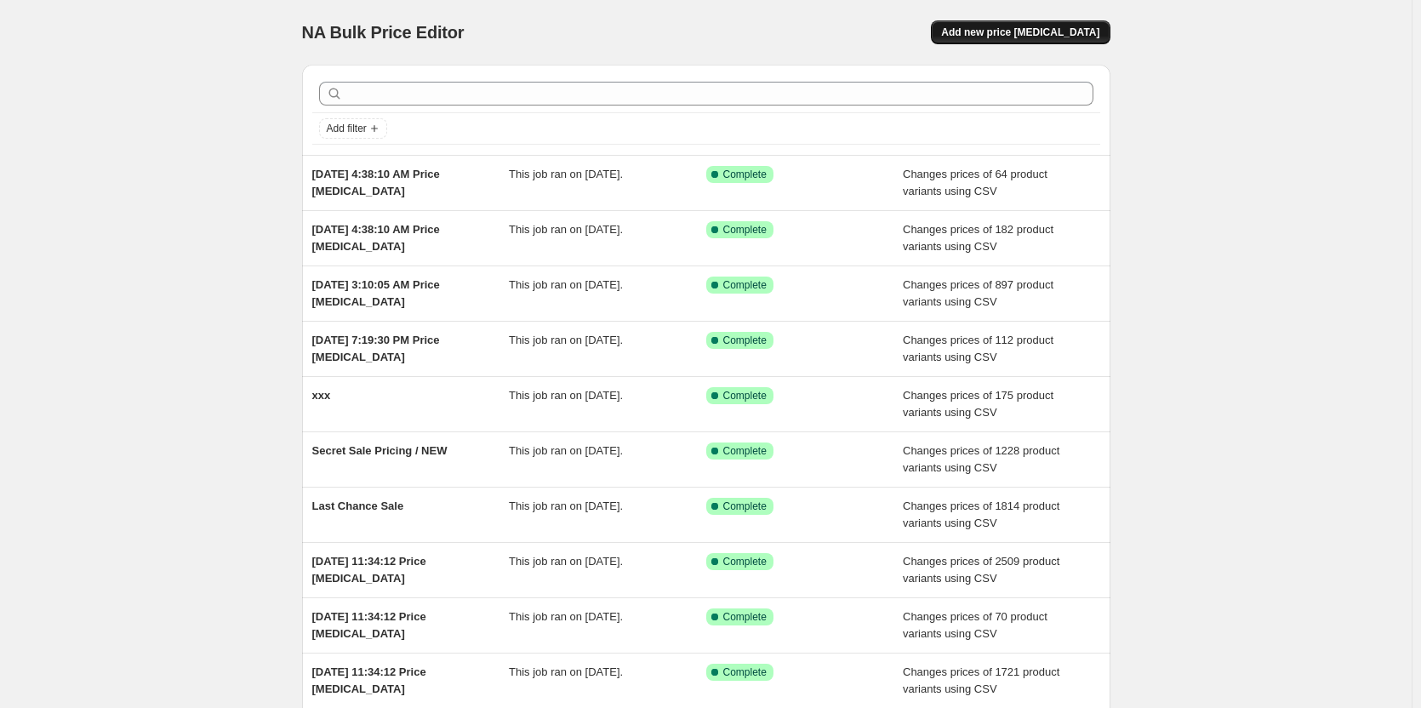
click at [1042, 42] on button "Add new price [MEDICAL_DATA]" at bounding box center [1020, 32] width 179 height 24
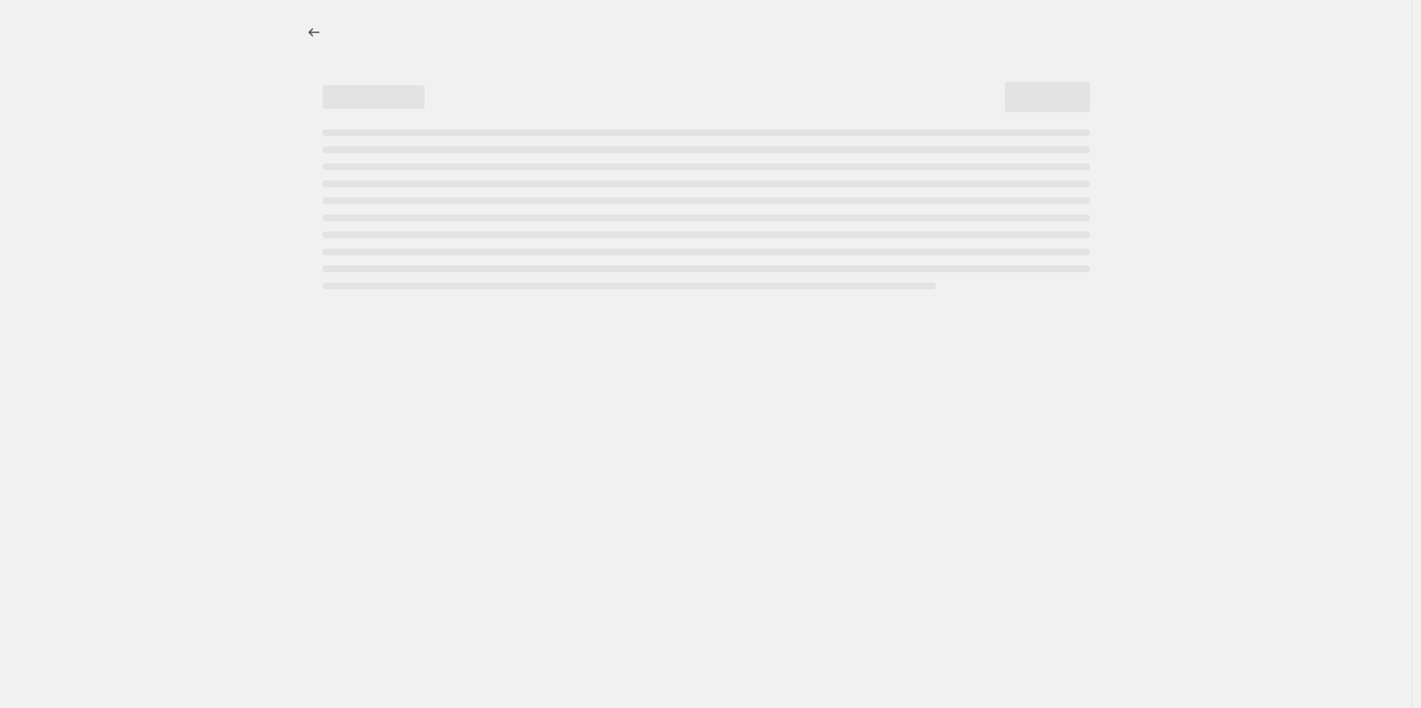
select select "percentage"
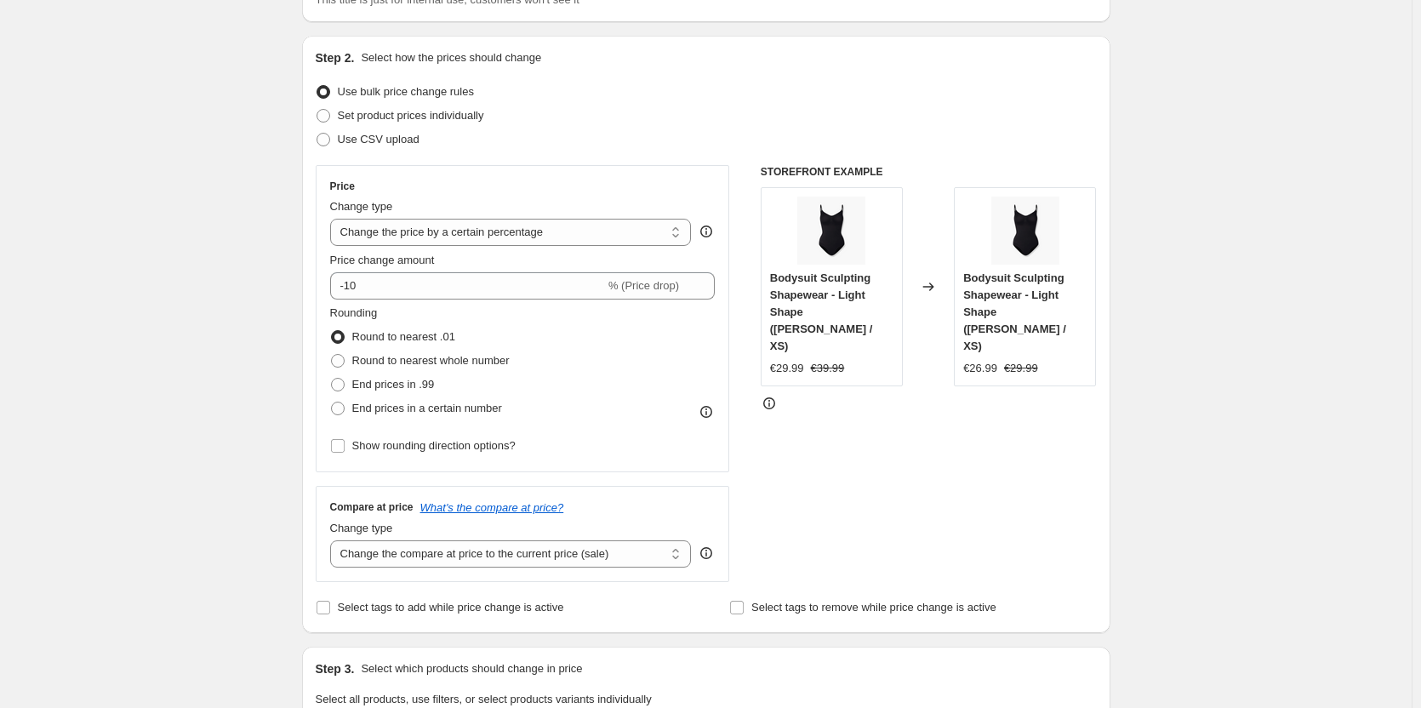
scroll to position [85, 0]
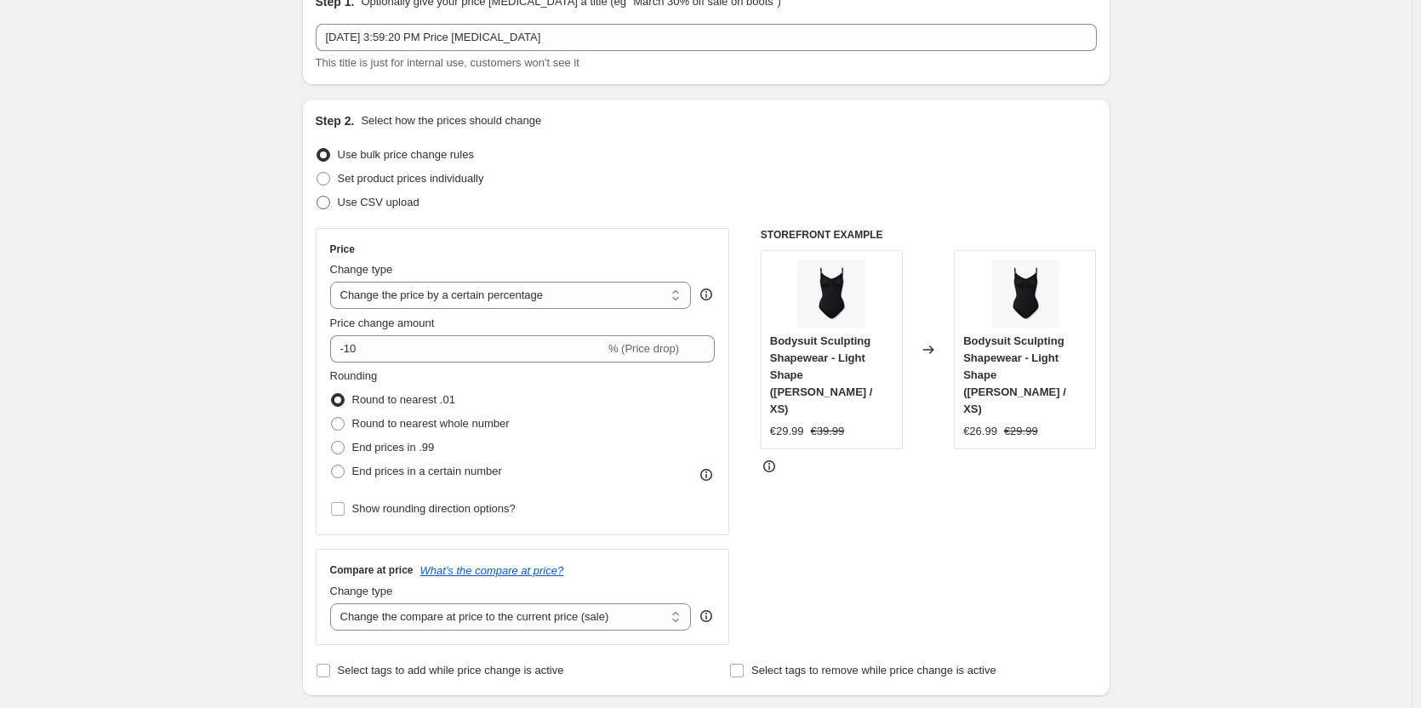
click at [341, 202] on span "Use CSV upload" at bounding box center [379, 202] width 82 height 13
click at [317, 197] on input "Use CSV upload" at bounding box center [317, 196] width 1 height 1
radio input "true"
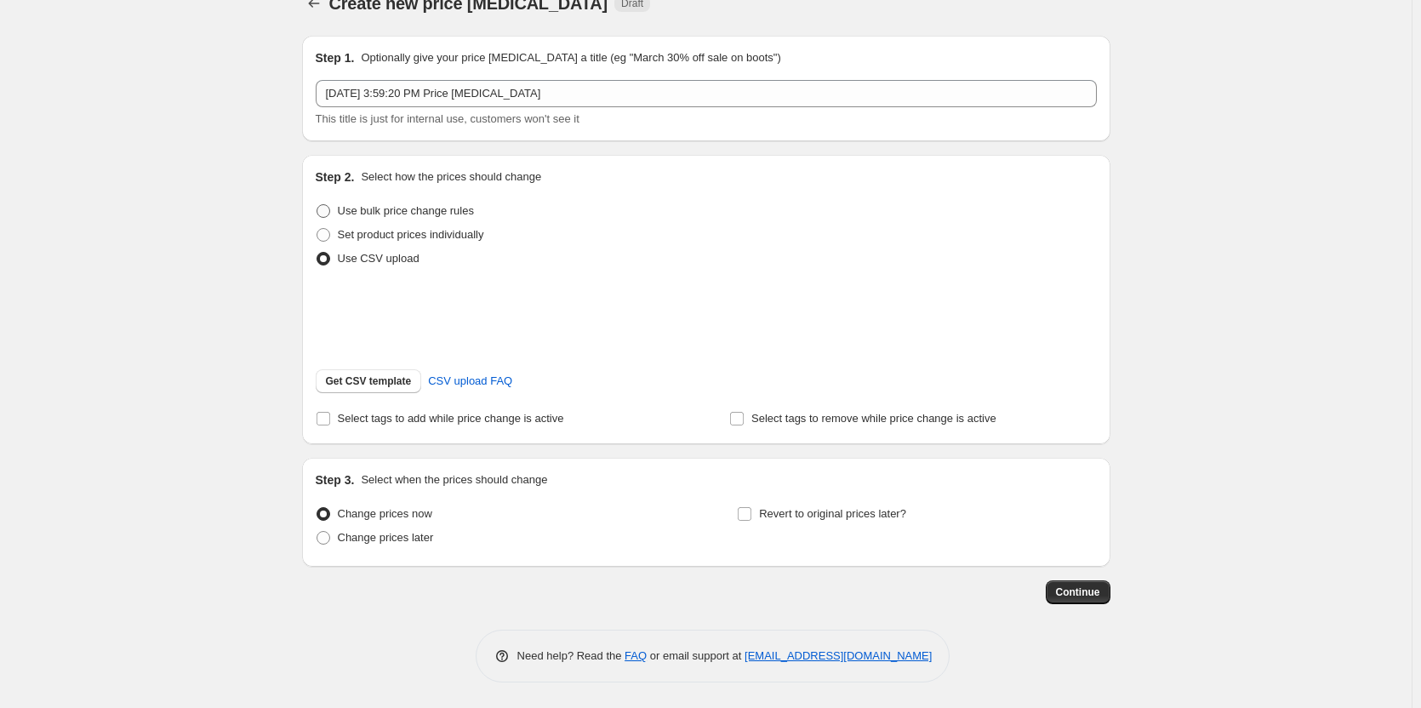
scroll to position [51, 0]
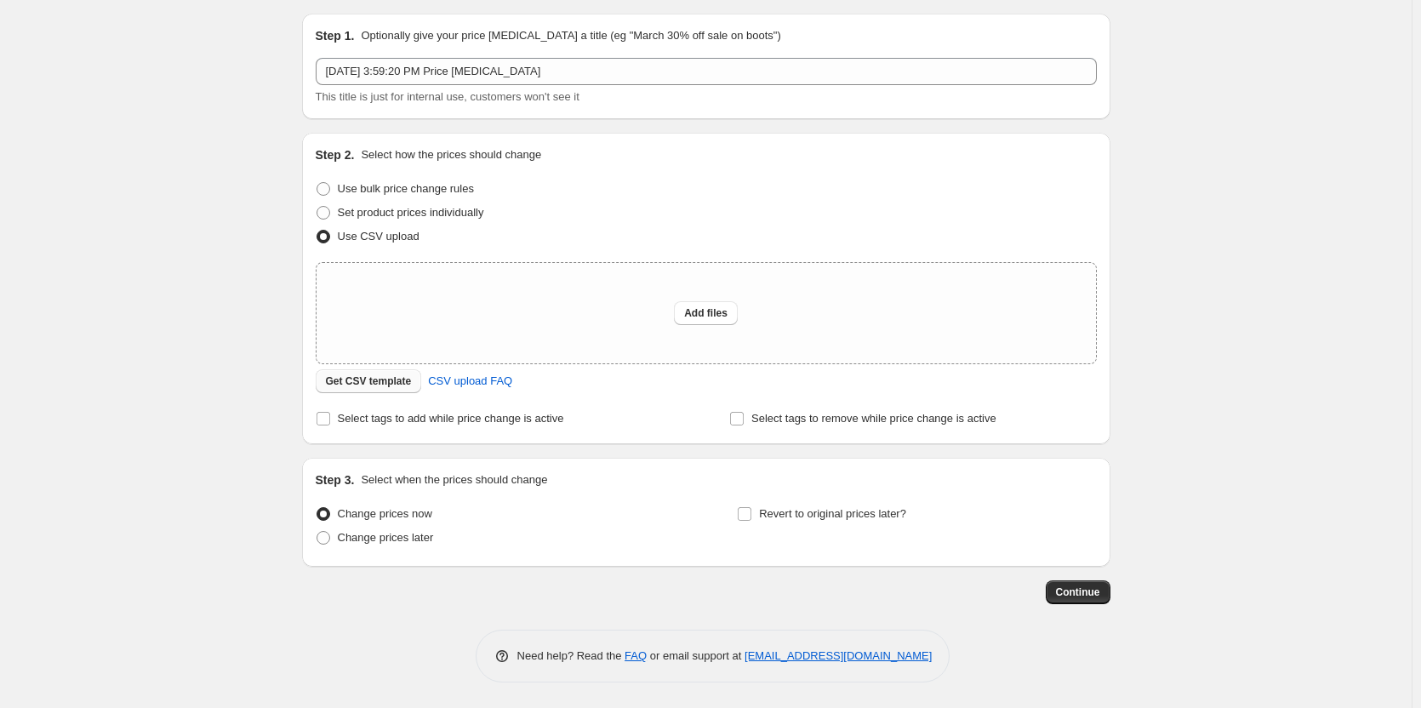
click at [370, 378] on span "Get CSV template" at bounding box center [369, 382] width 86 height 14
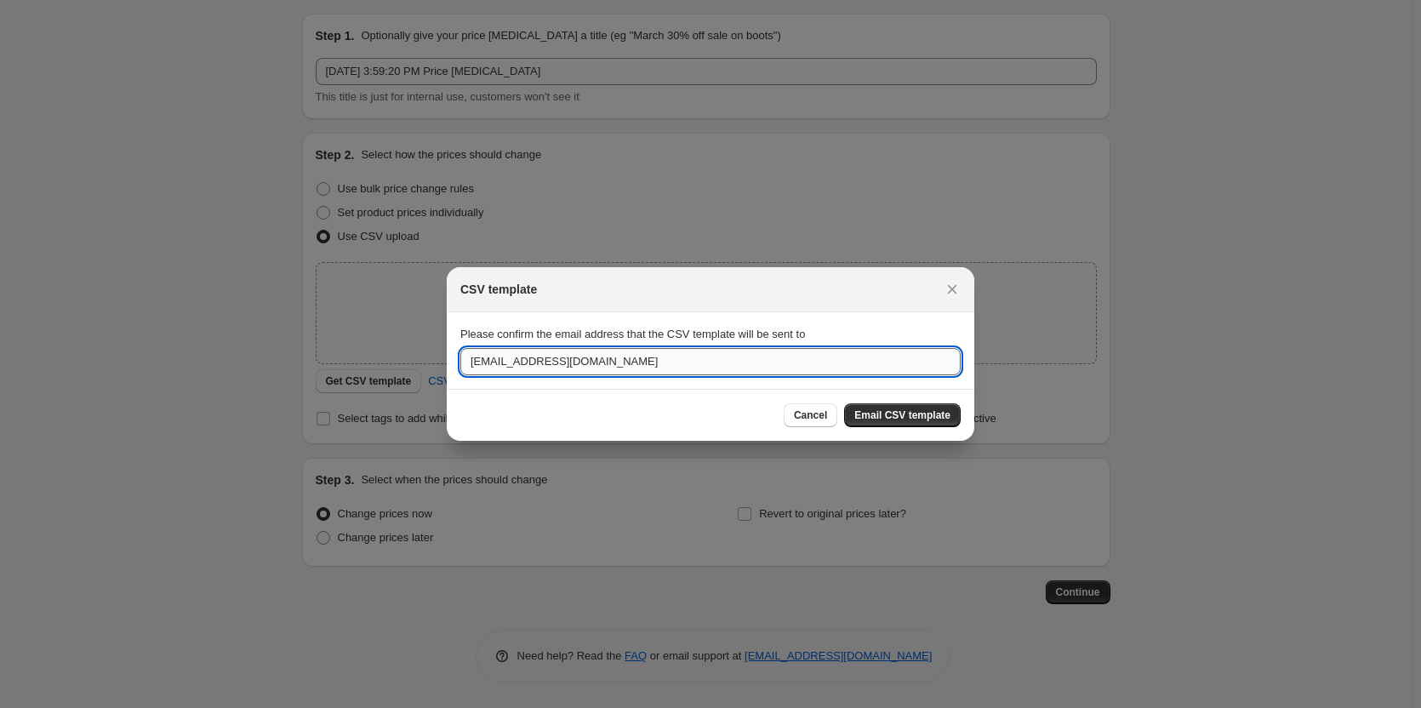
click at [656, 361] on input "orga@multiecom.de" at bounding box center [710, 361] width 500 height 27
click at [655, 361] on input "orga@multiecom.de" at bounding box center [710, 361] width 500 height 27
type input "dhanush.suri@multiecom.de"
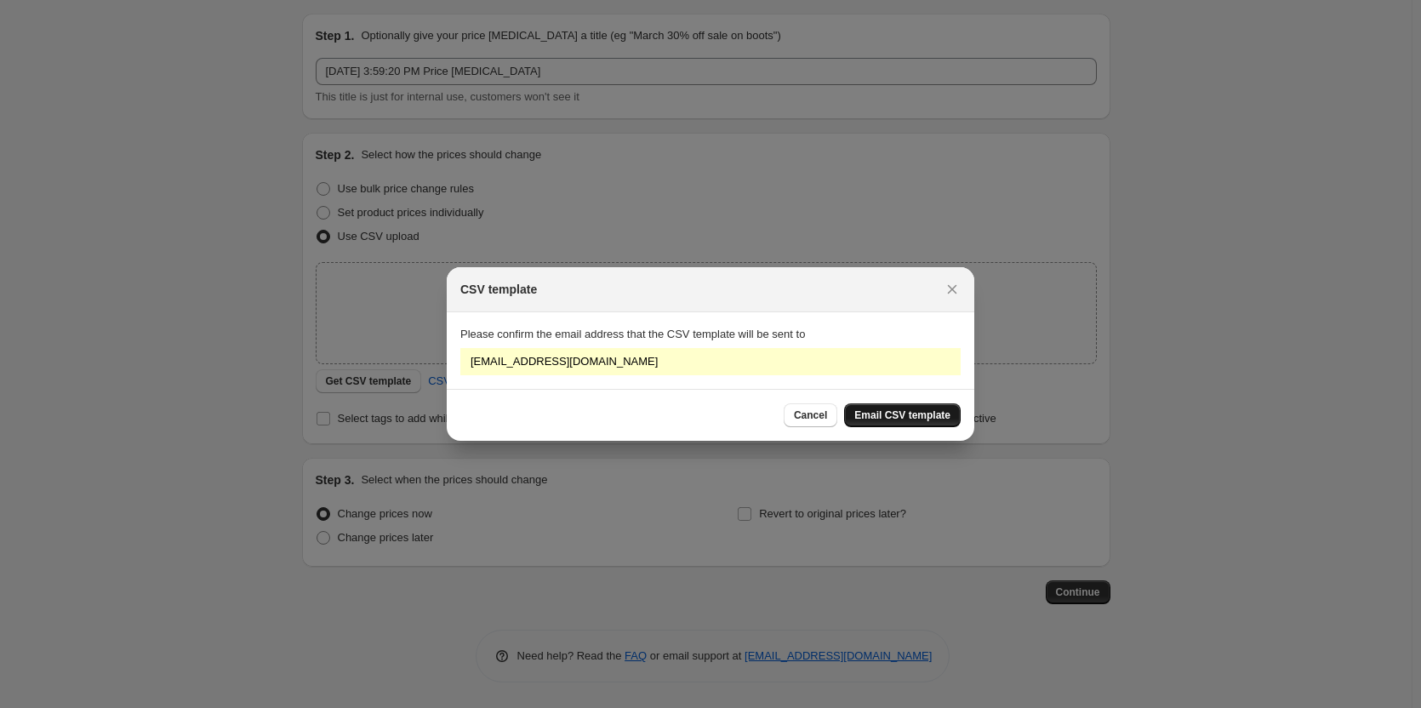
click at [920, 410] on span "Email CSV template" at bounding box center [903, 416] width 96 height 14
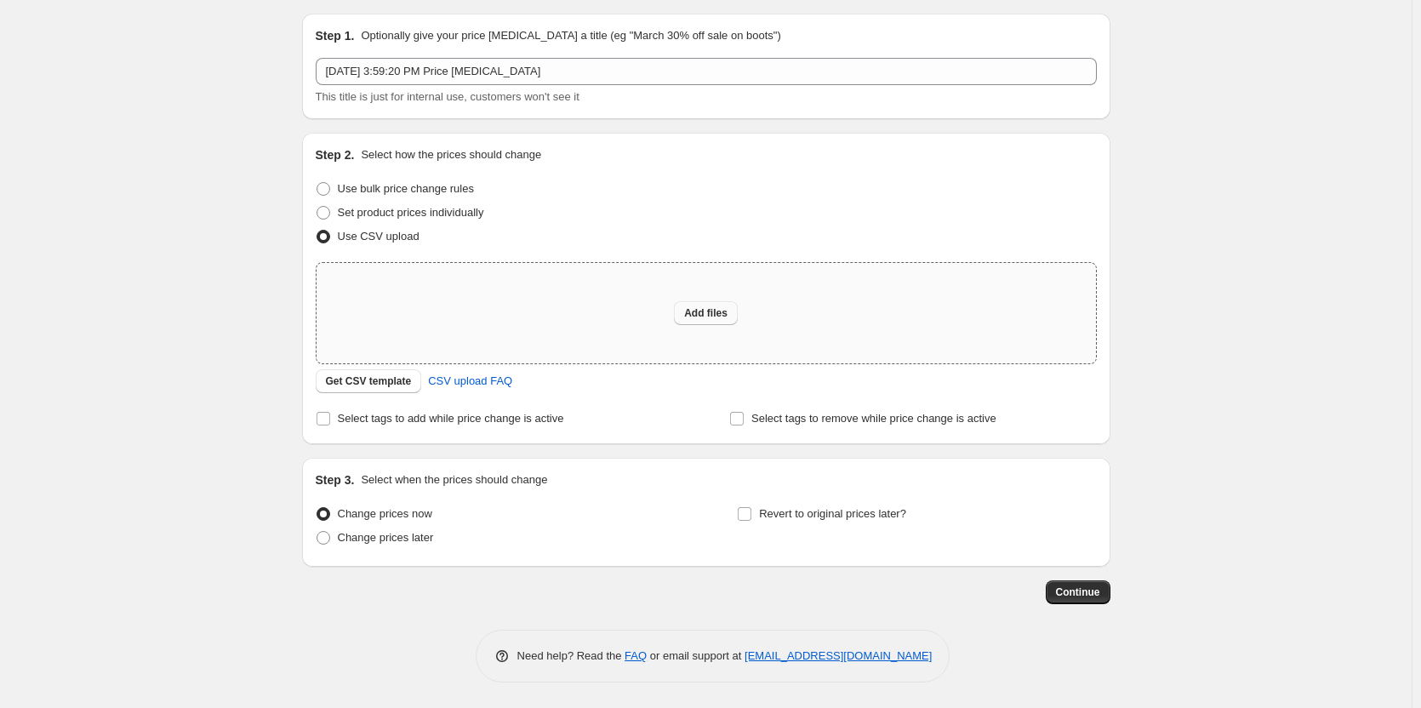
click at [726, 312] on span "Add files" at bounding box center [705, 313] width 43 height 14
type input "C:\fakepath\Untitled spreadsheet - price_change_job_489447_export.csv"
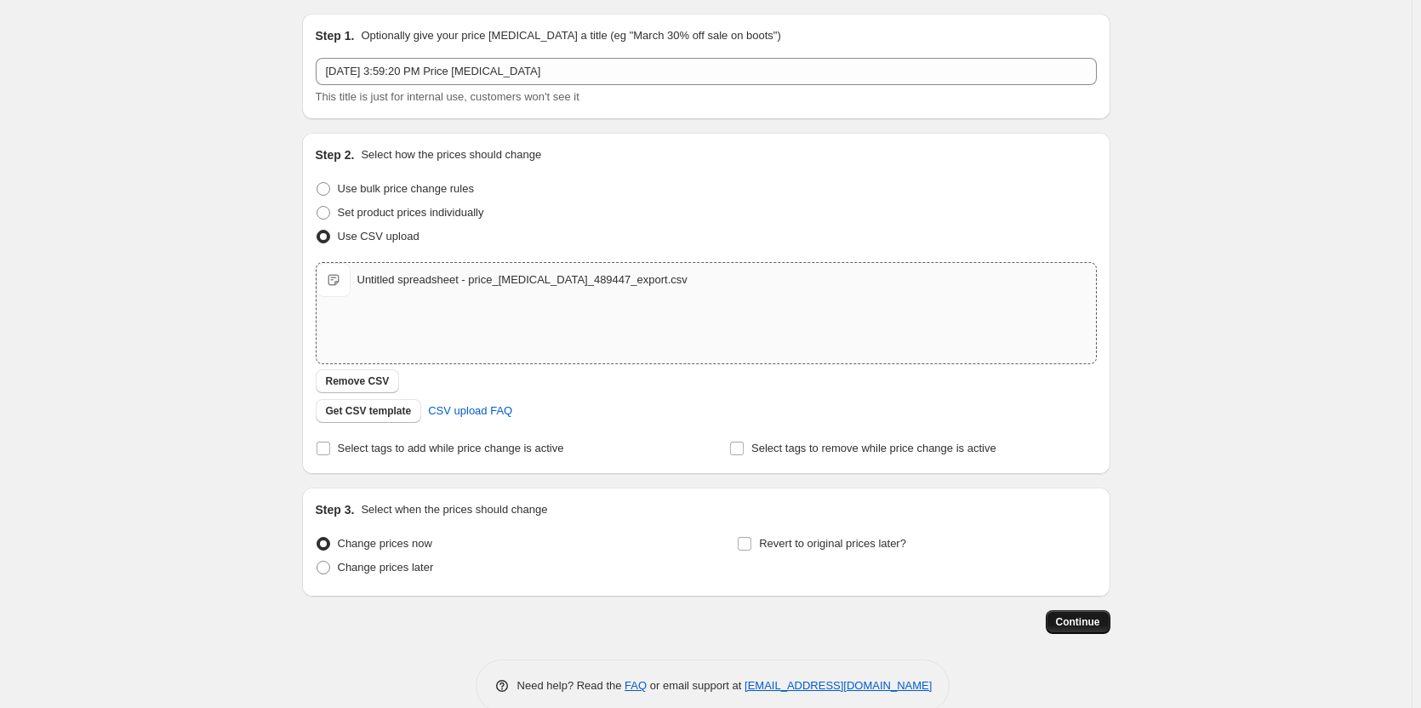
click at [1079, 621] on span "Continue" at bounding box center [1078, 622] width 44 height 14
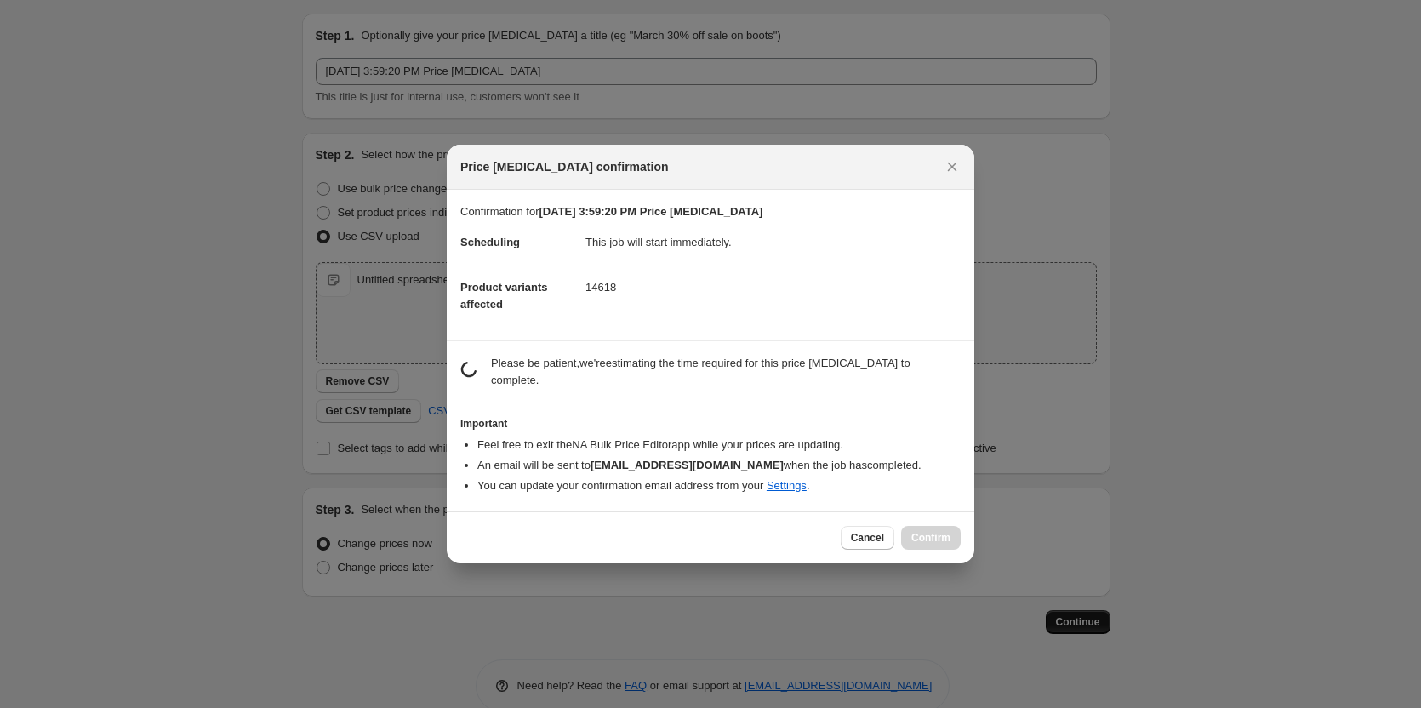
scroll to position [0, 0]
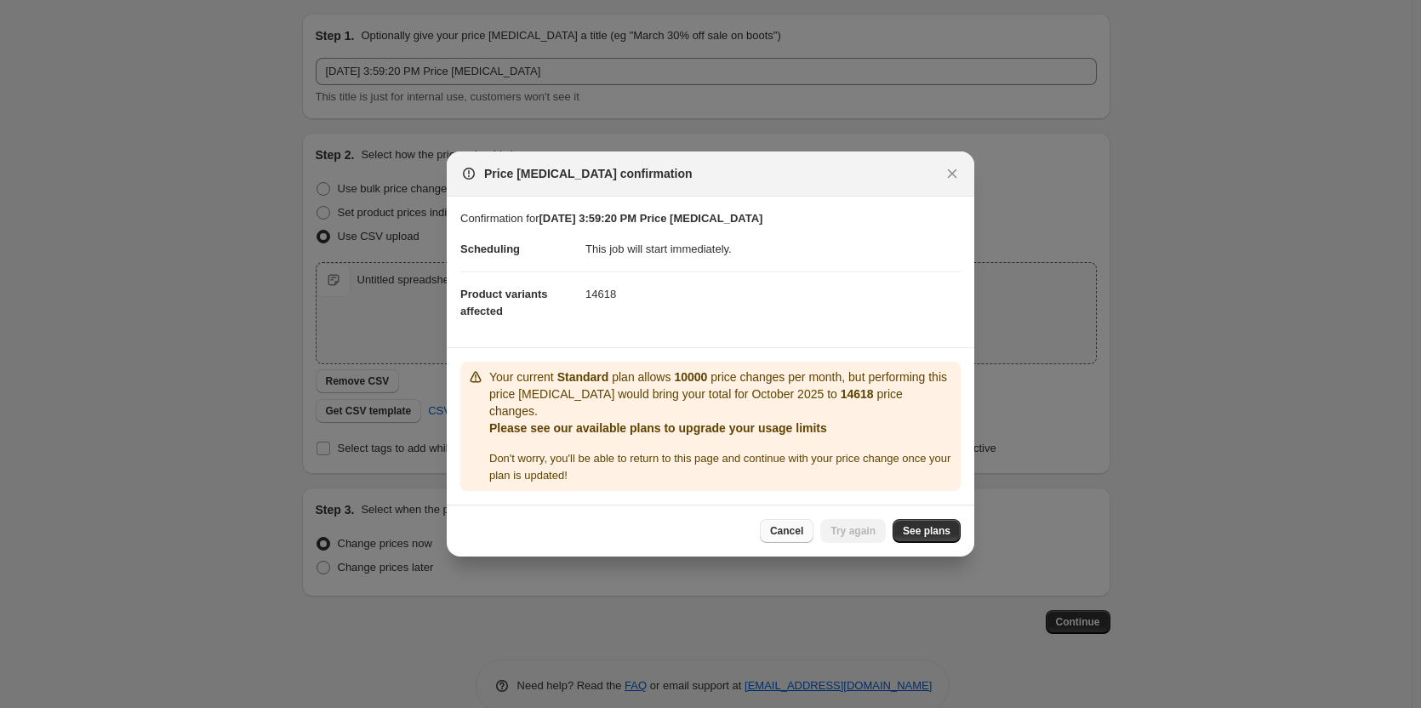
click at [774, 530] on span "Cancel" at bounding box center [786, 531] width 33 height 14
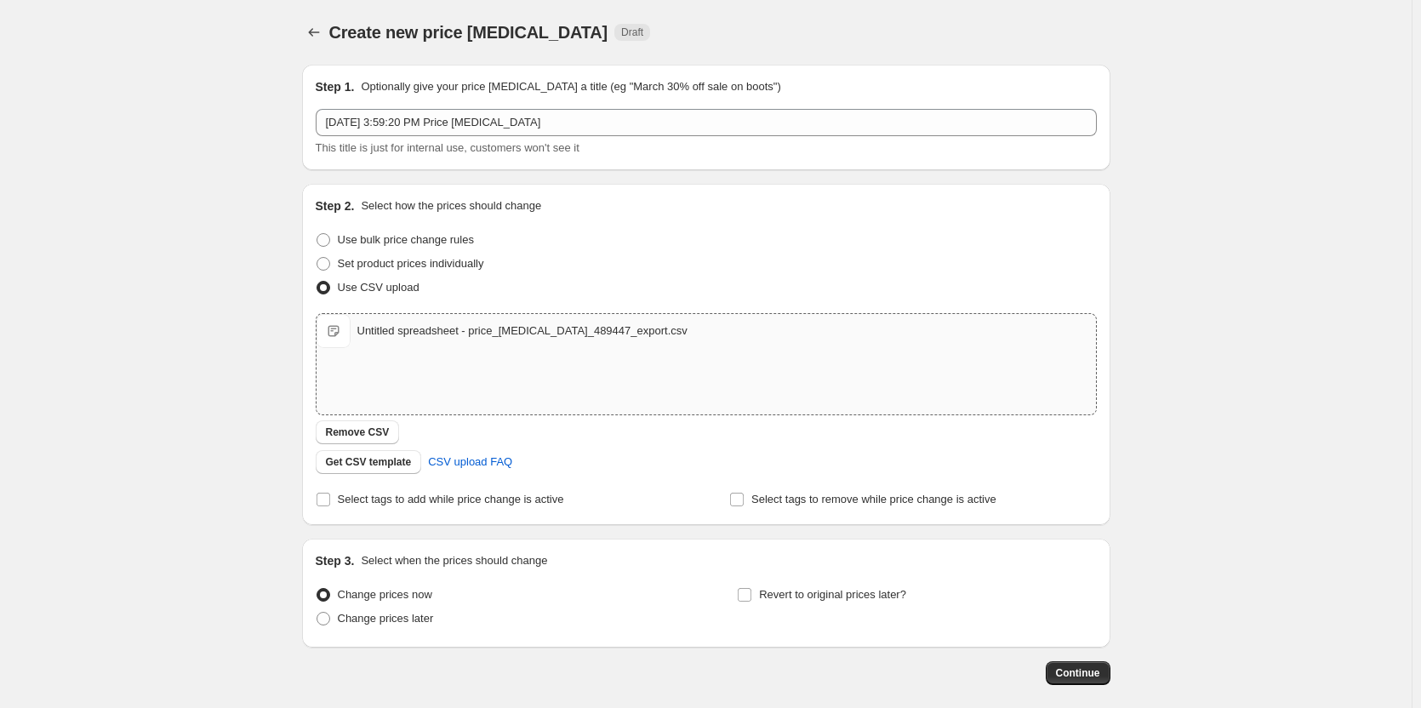
scroll to position [51, 0]
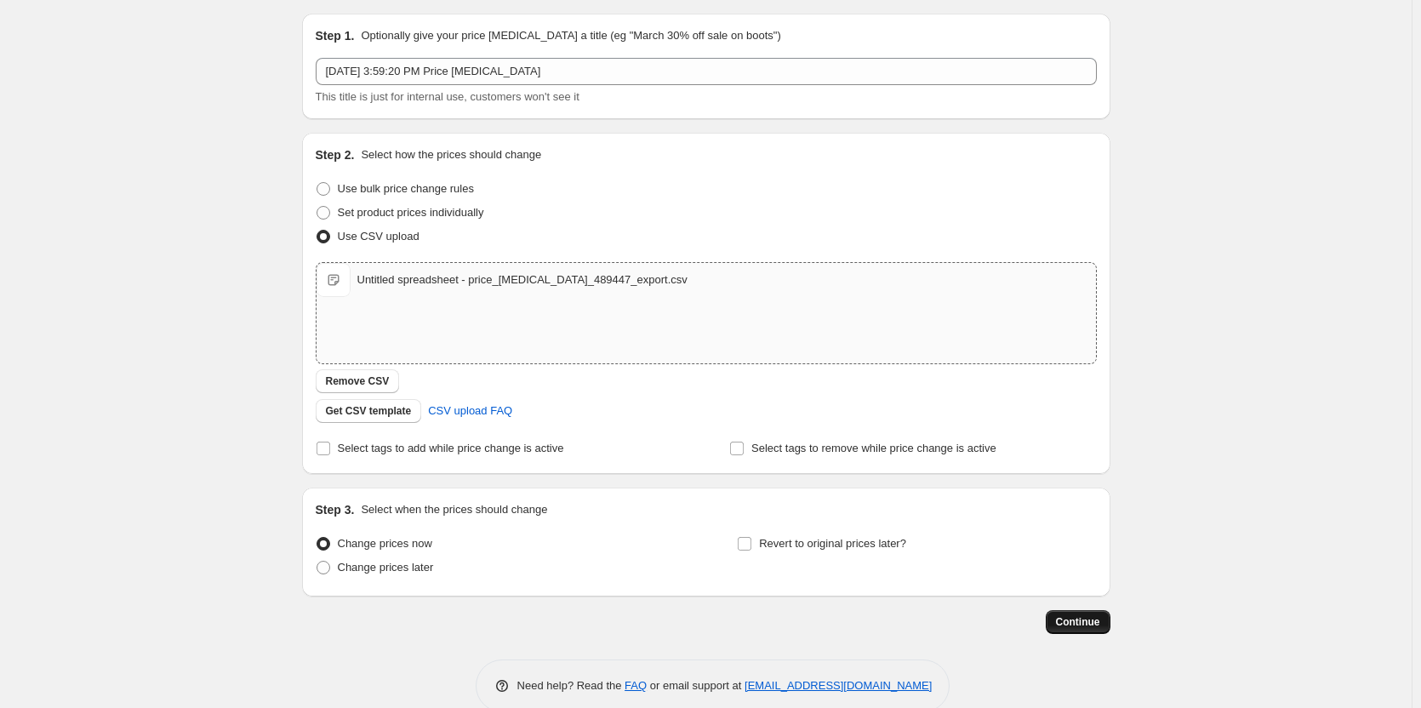
click at [1068, 620] on span "Continue" at bounding box center [1078, 622] width 44 height 14
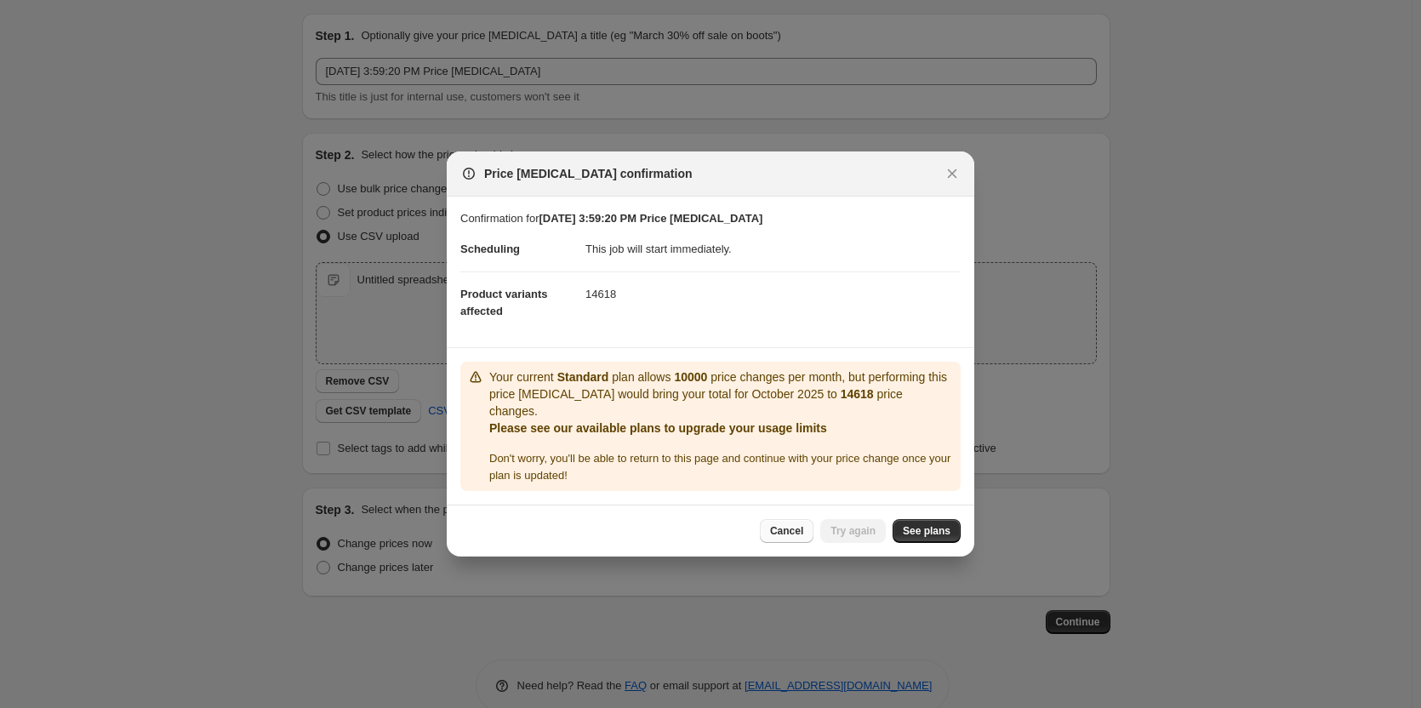
click at [800, 533] on span "Cancel" at bounding box center [786, 531] width 33 height 14
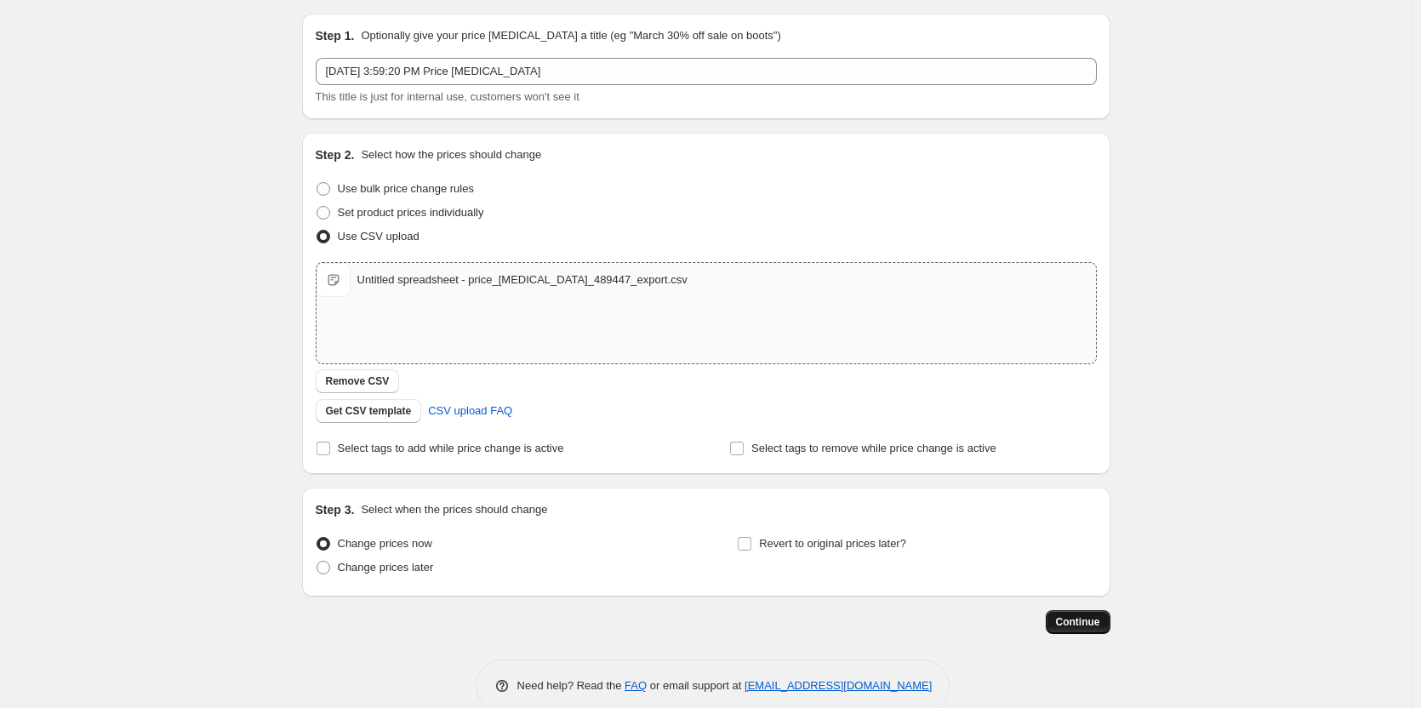
click at [1084, 620] on span "Continue" at bounding box center [1078, 622] width 44 height 14
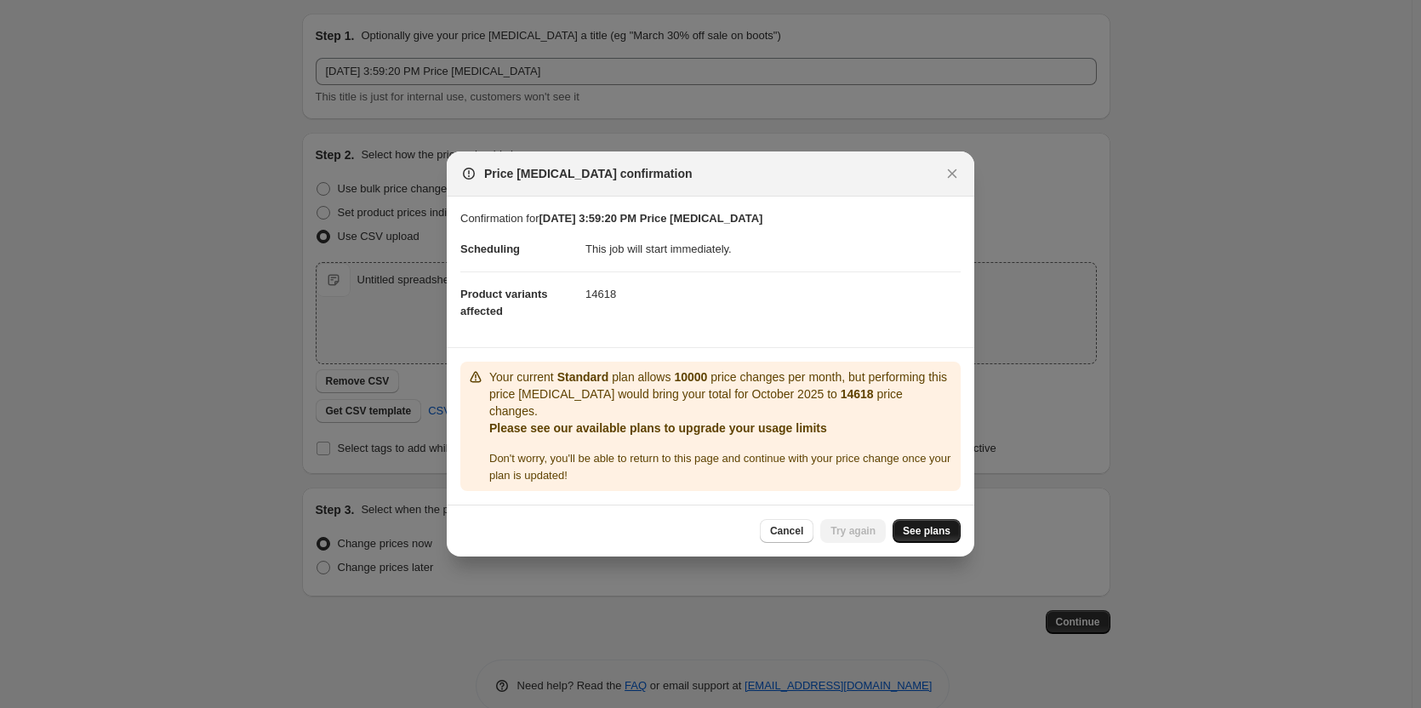
click at [942, 530] on span "See plans" at bounding box center [927, 531] width 48 height 14
click at [793, 532] on span "Cancel" at bounding box center [786, 531] width 33 height 14
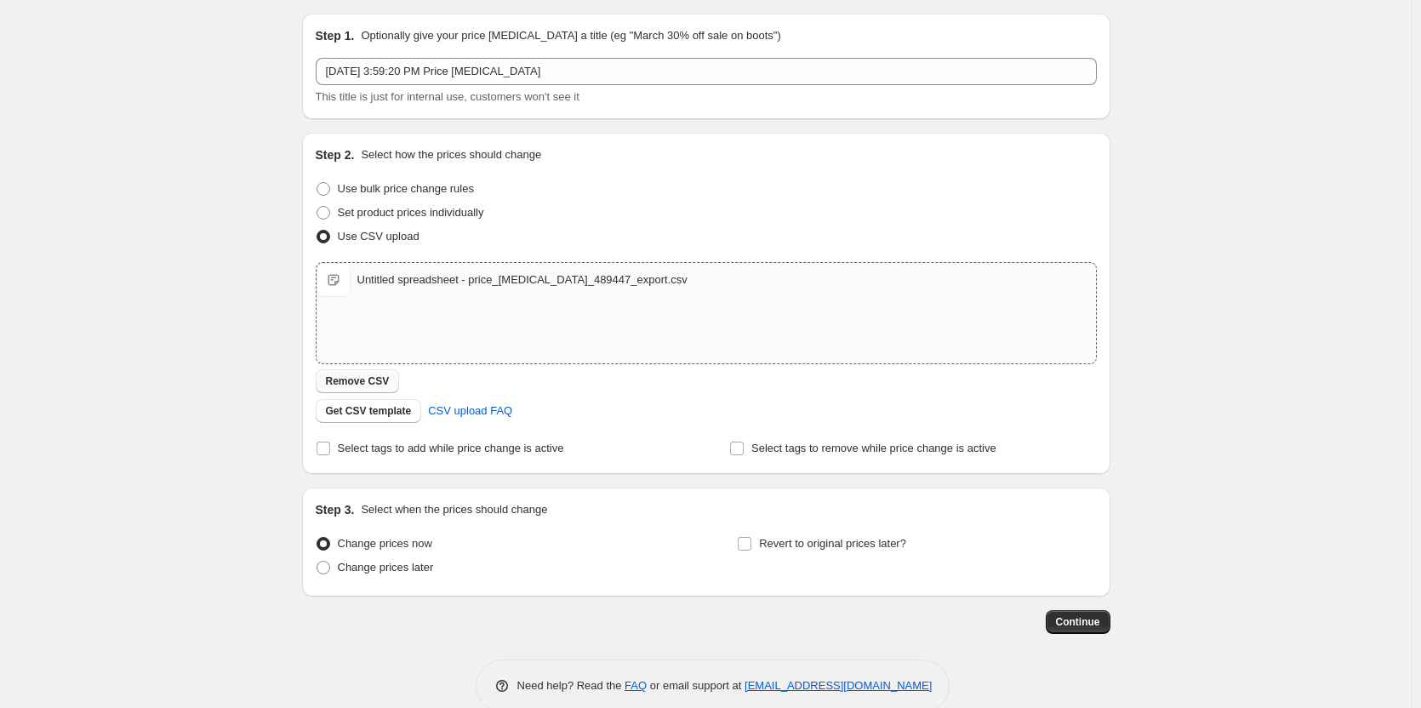
click at [376, 380] on span "Remove CSV" at bounding box center [358, 382] width 64 height 14
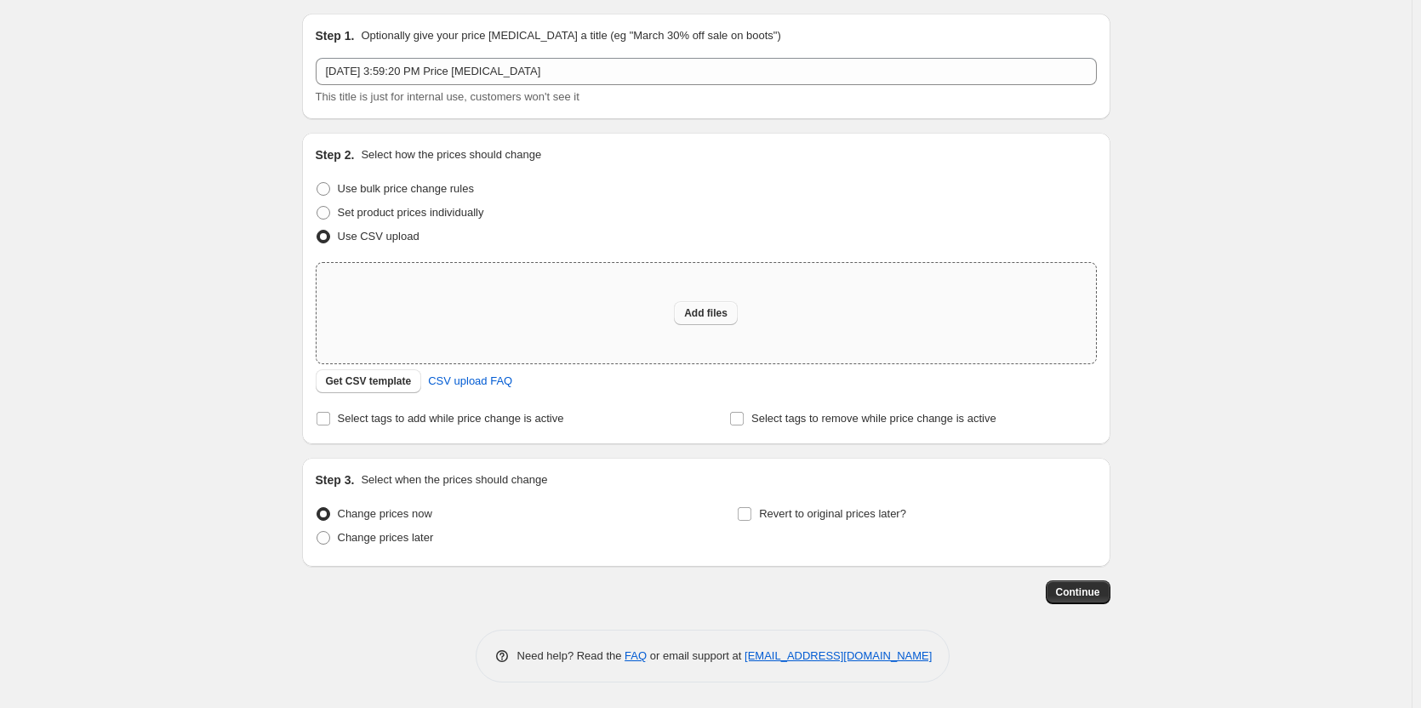
click at [692, 313] on span "Add files" at bounding box center [705, 313] width 43 height 14
click at [717, 317] on span "Add files" at bounding box center [705, 313] width 43 height 14
type input "C:\fakepath\Untitled spreadsheet - Sheet1 (7).csv"
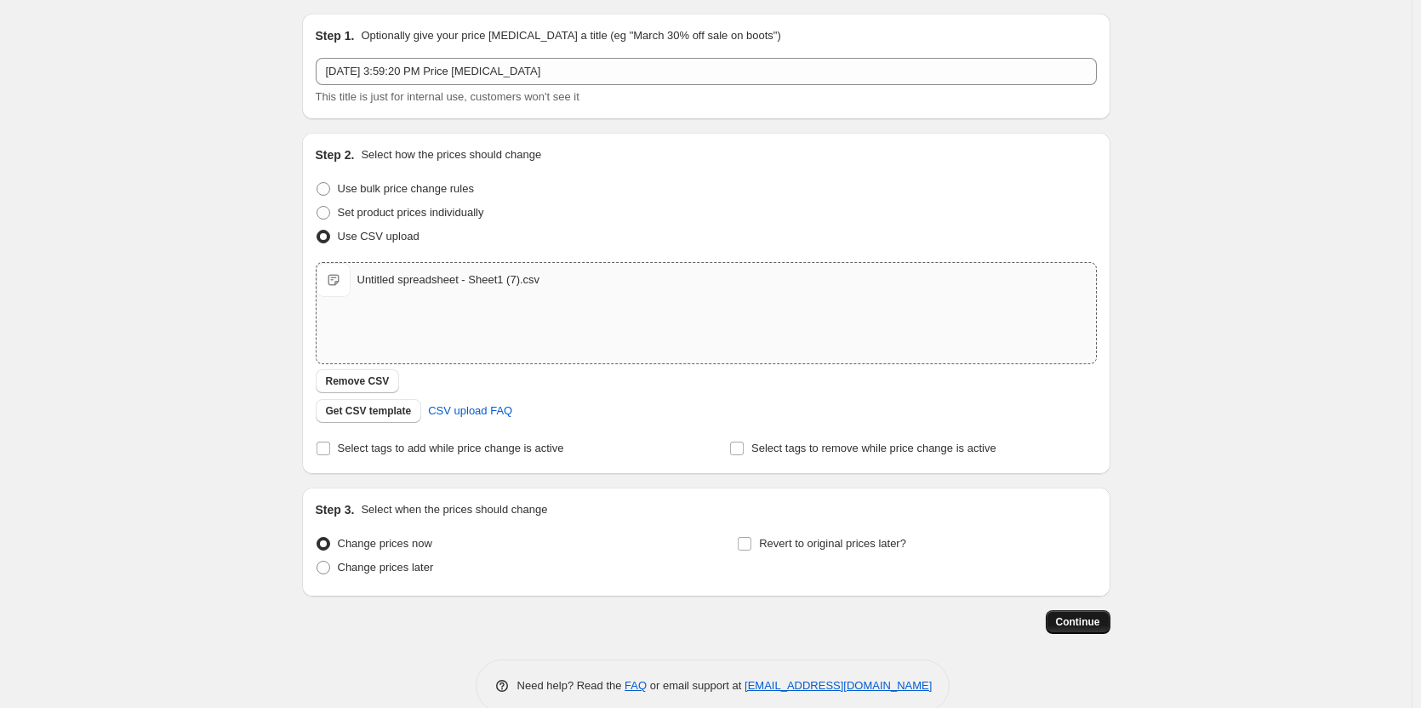
click at [1092, 619] on span "Continue" at bounding box center [1078, 622] width 44 height 14
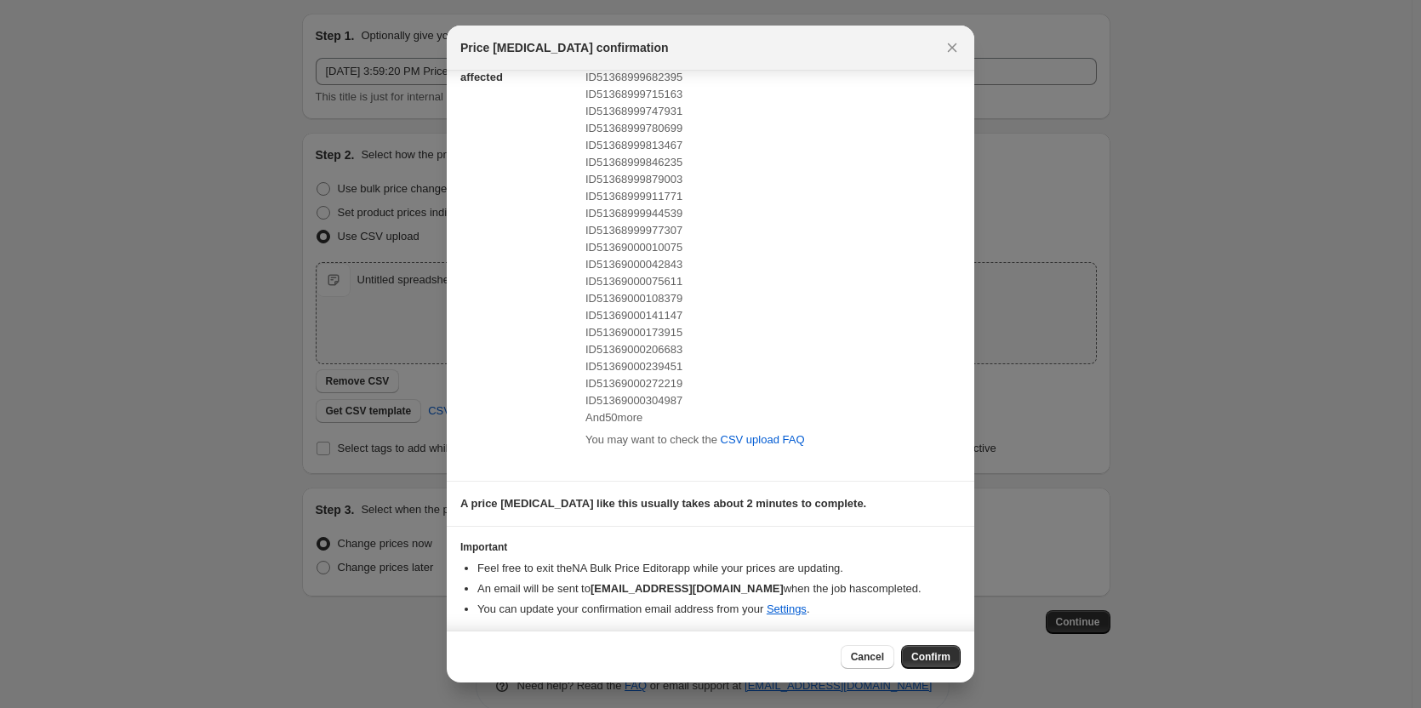
scroll to position [112, 0]
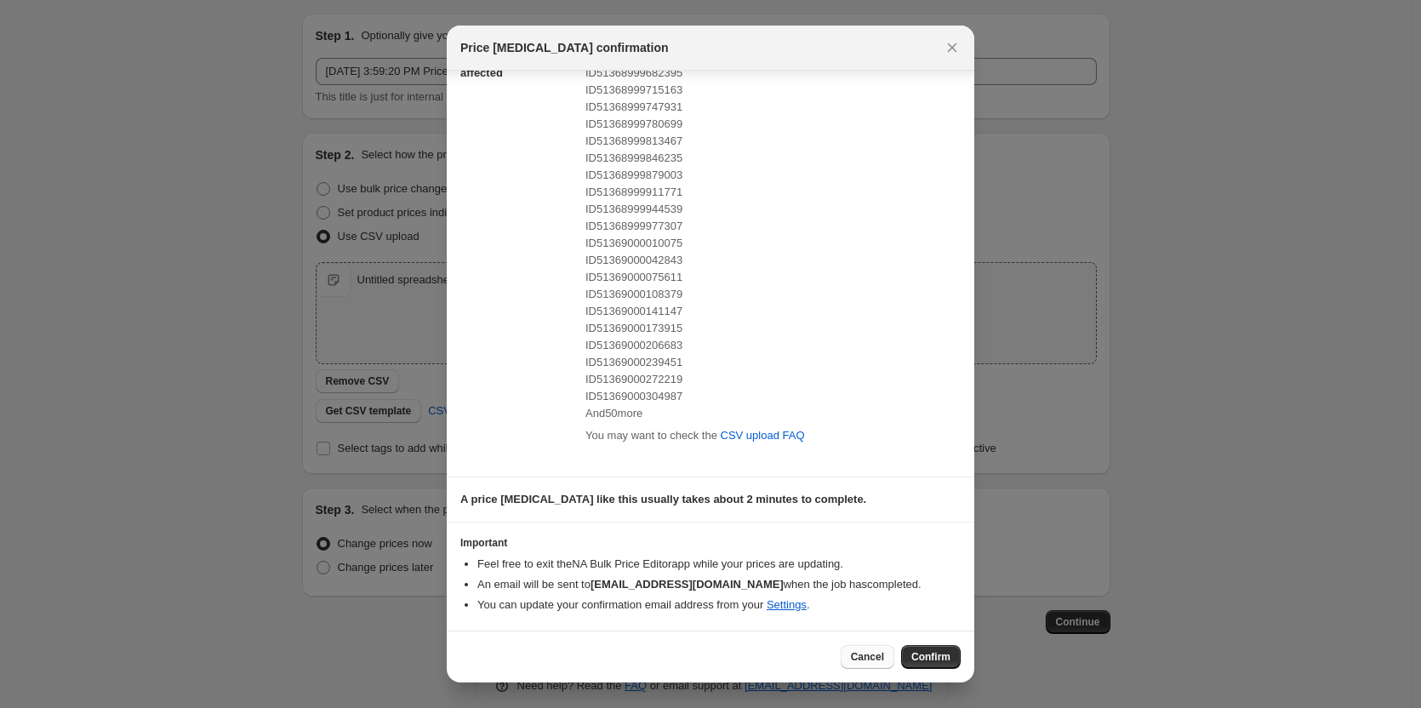
click at [859, 657] on span "Cancel" at bounding box center [867, 657] width 33 height 14
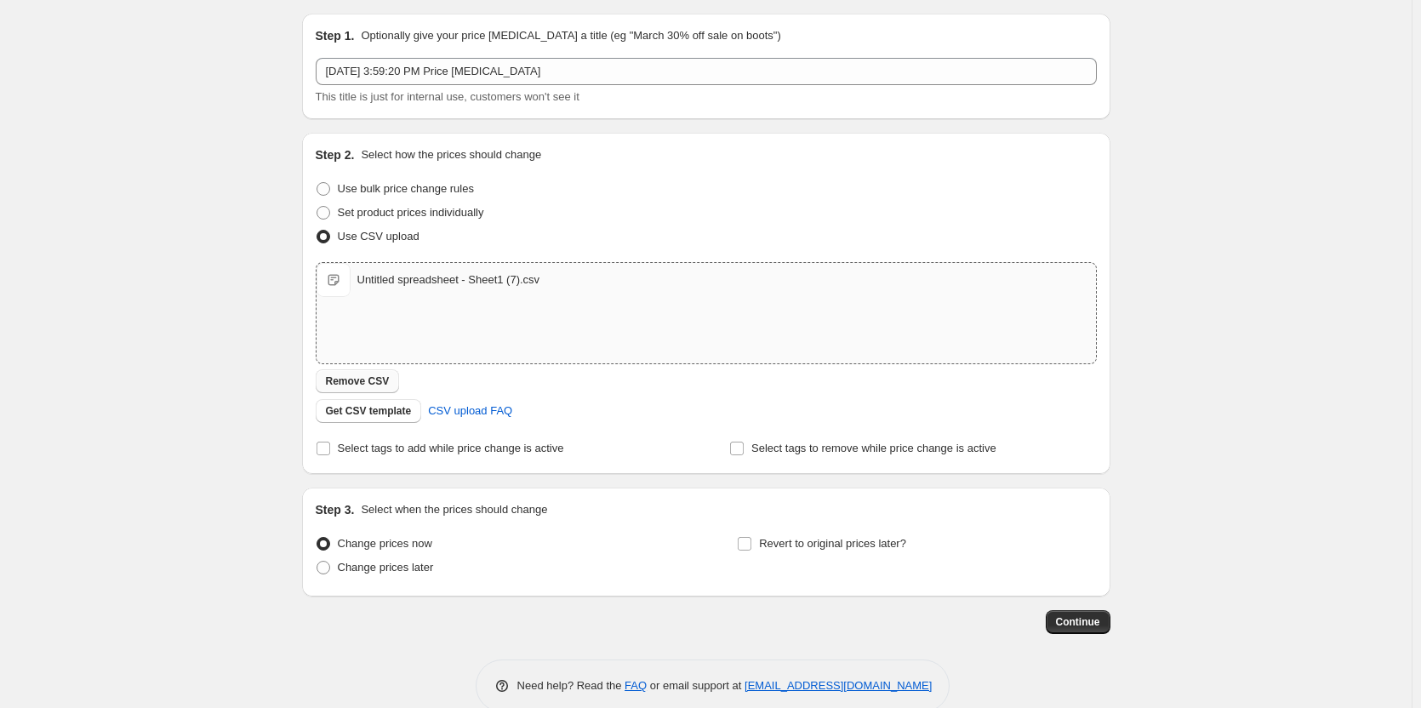
click at [369, 381] on span "Remove CSV" at bounding box center [358, 382] width 64 height 14
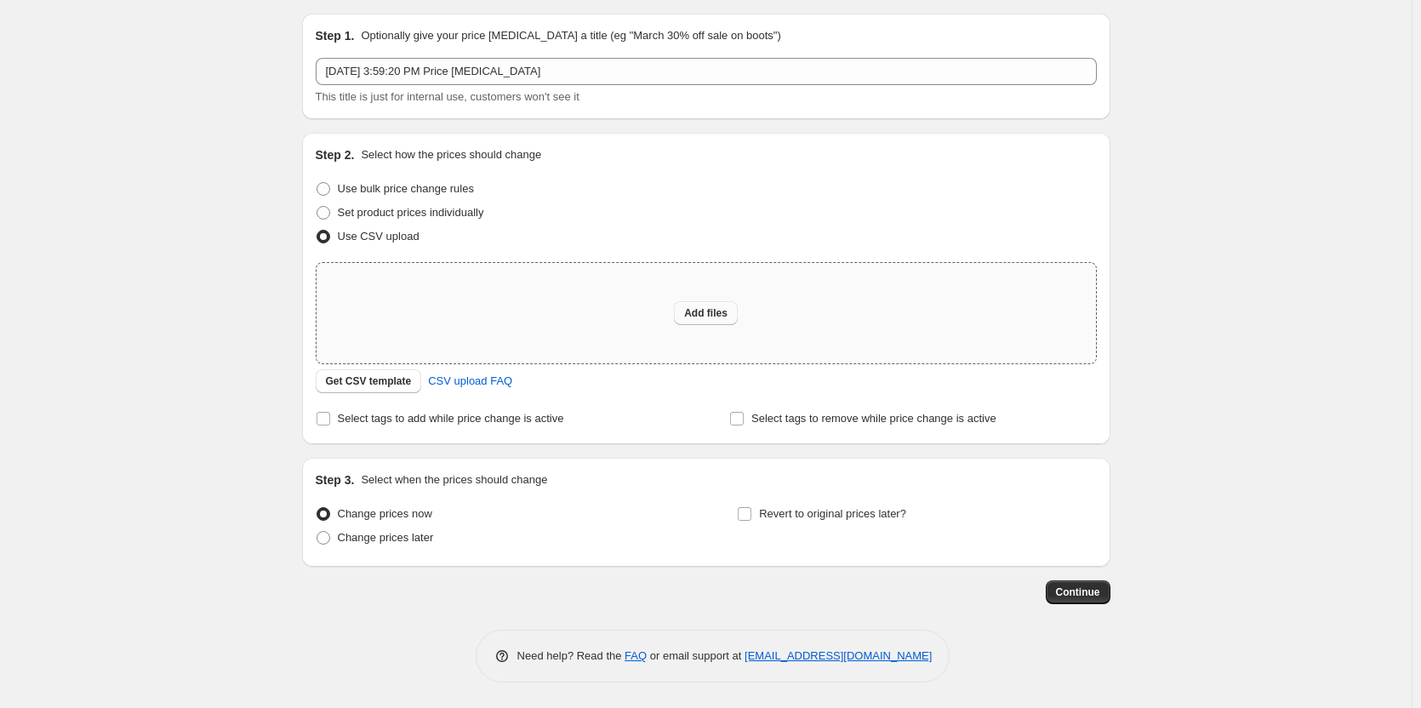
click at [692, 313] on span "Add files" at bounding box center [705, 313] width 43 height 14
type input "C:\fakepath\Untitled spreadsheet - Sheet1 (8).csv"
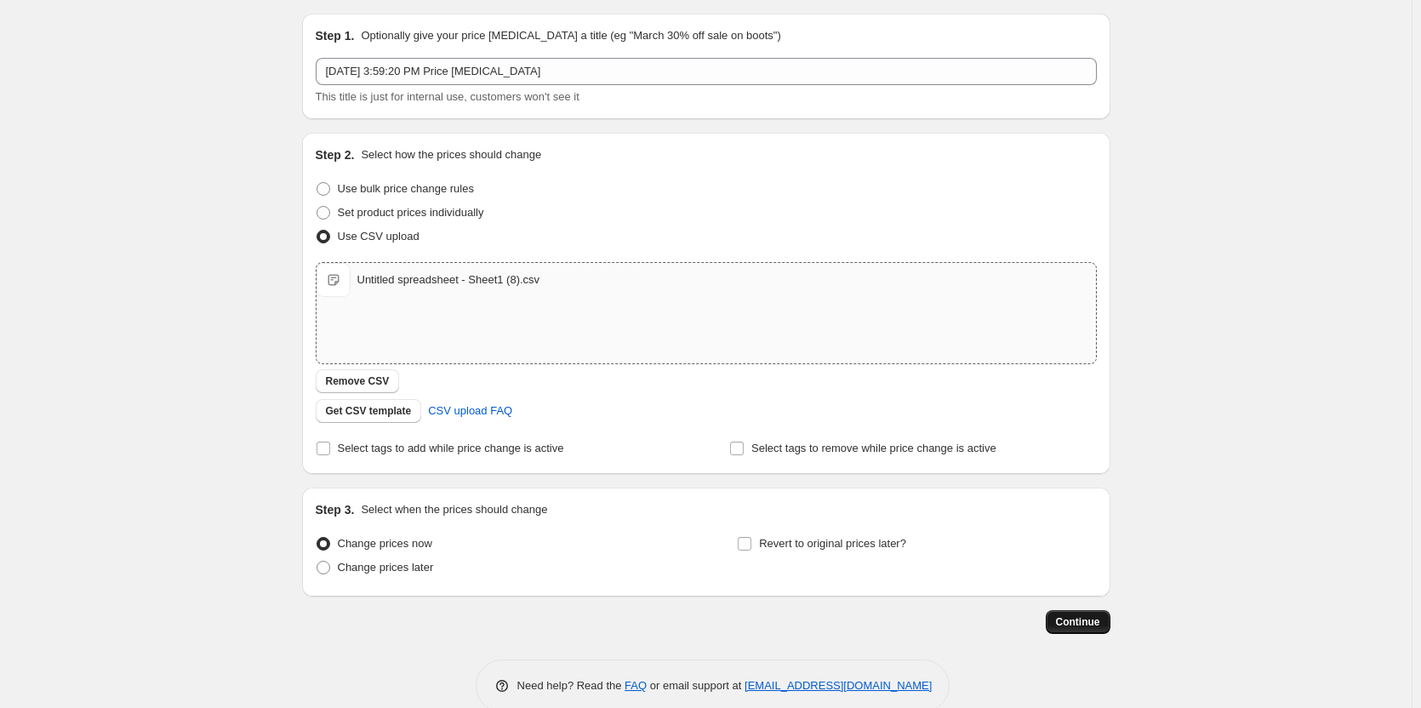
click at [1084, 617] on span "Continue" at bounding box center [1078, 622] width 44 height 14
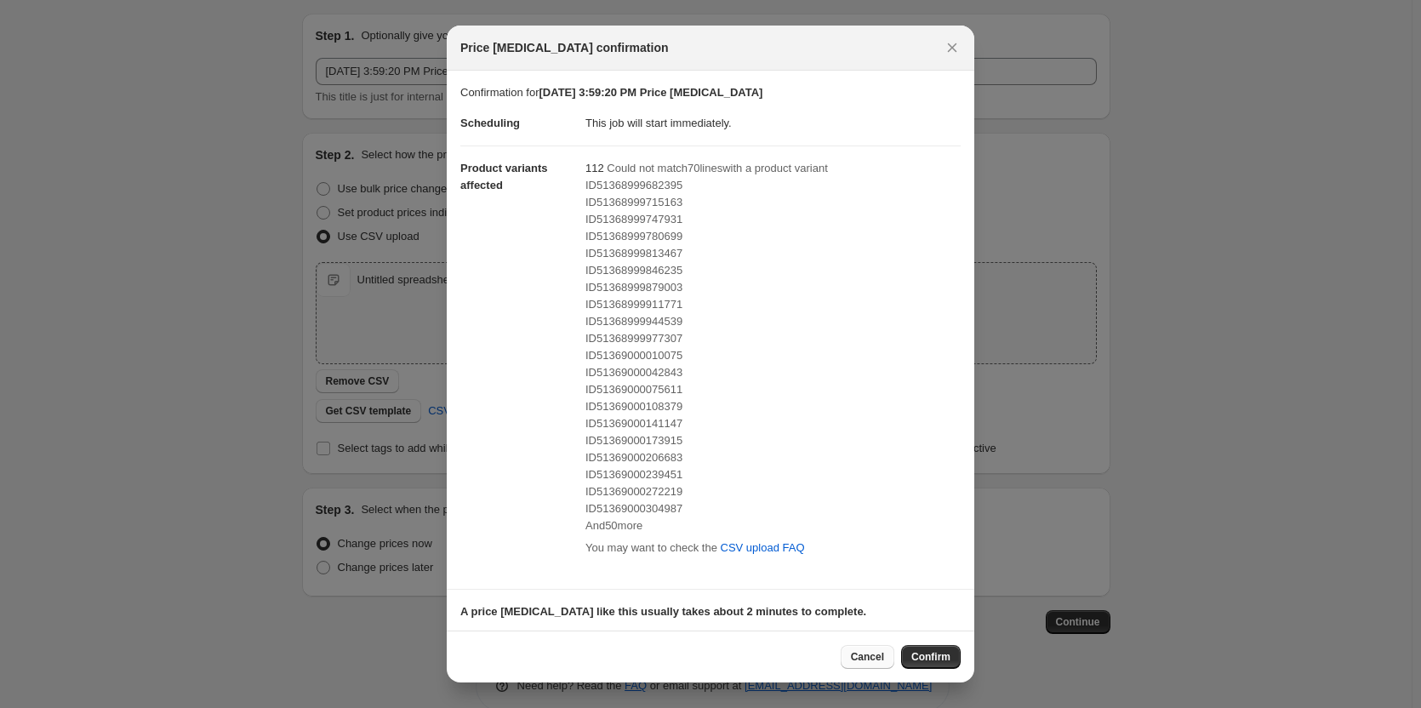
click at [866, 654] on span "Cancel" at bounding box center [867, 657] width 33 height 14
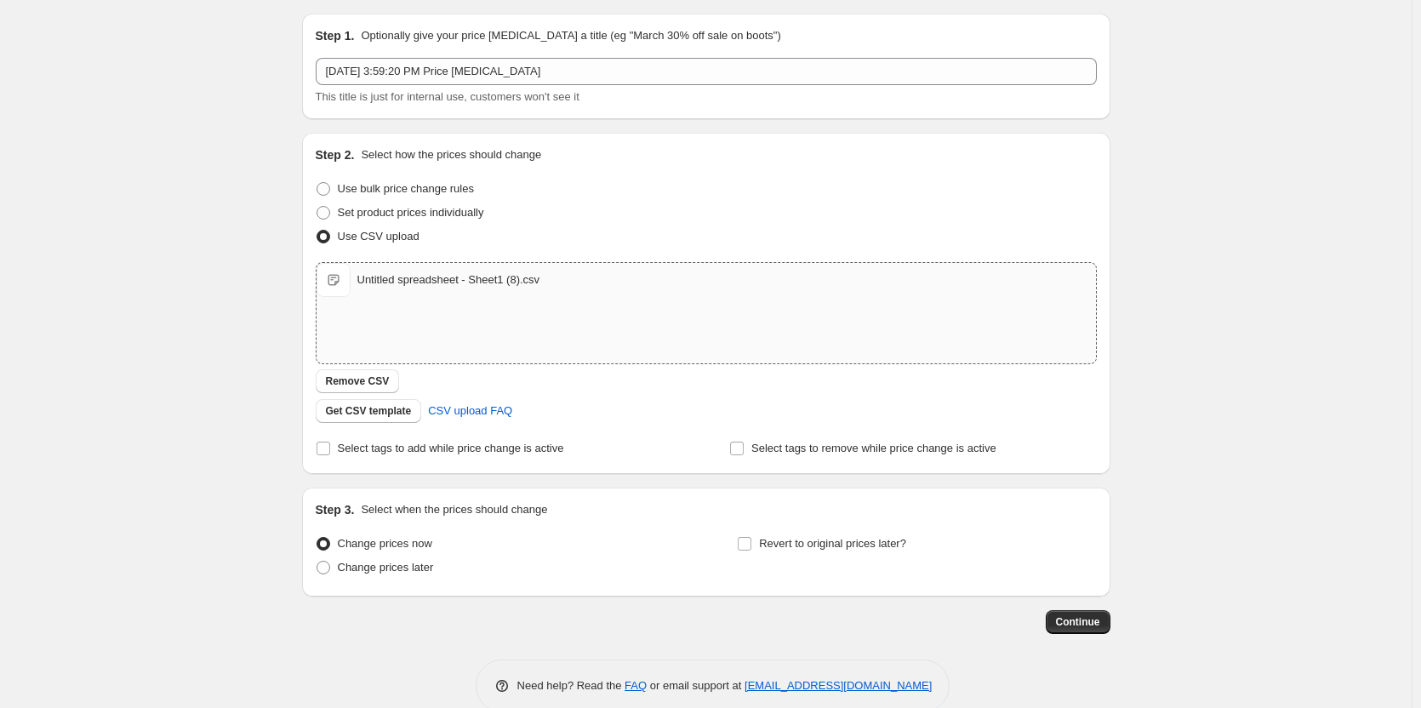
click at [187, 372] on div "Create new price change job. This page is ready Create new price change job Dra…" at bounding box center [706, 343] width 1412 height 789
click at [367, 380] on span "Remove CSV" at bounding box center [358, 382] width 64 height 14
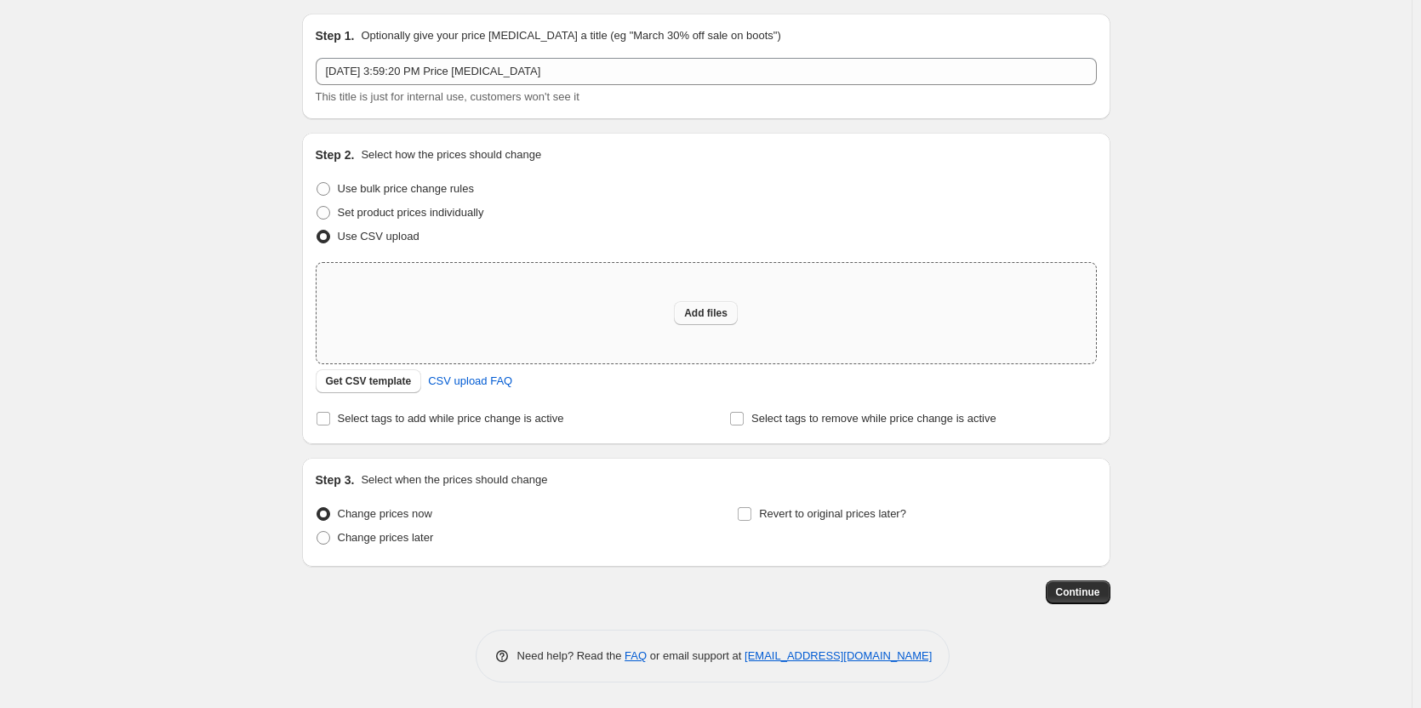
click at [720, 310] on span "Add files" at bounding box center [705, 313] width 43 height 14
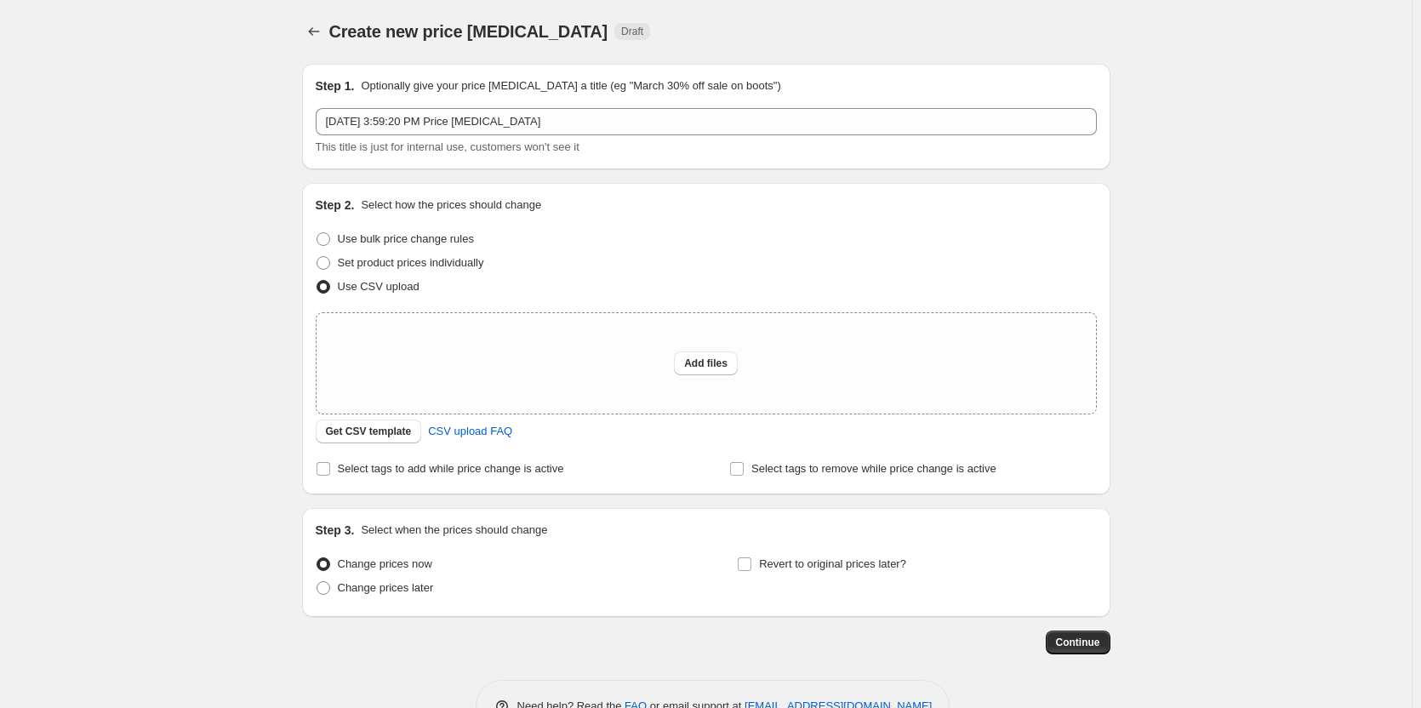
scroll to position [0, 0]
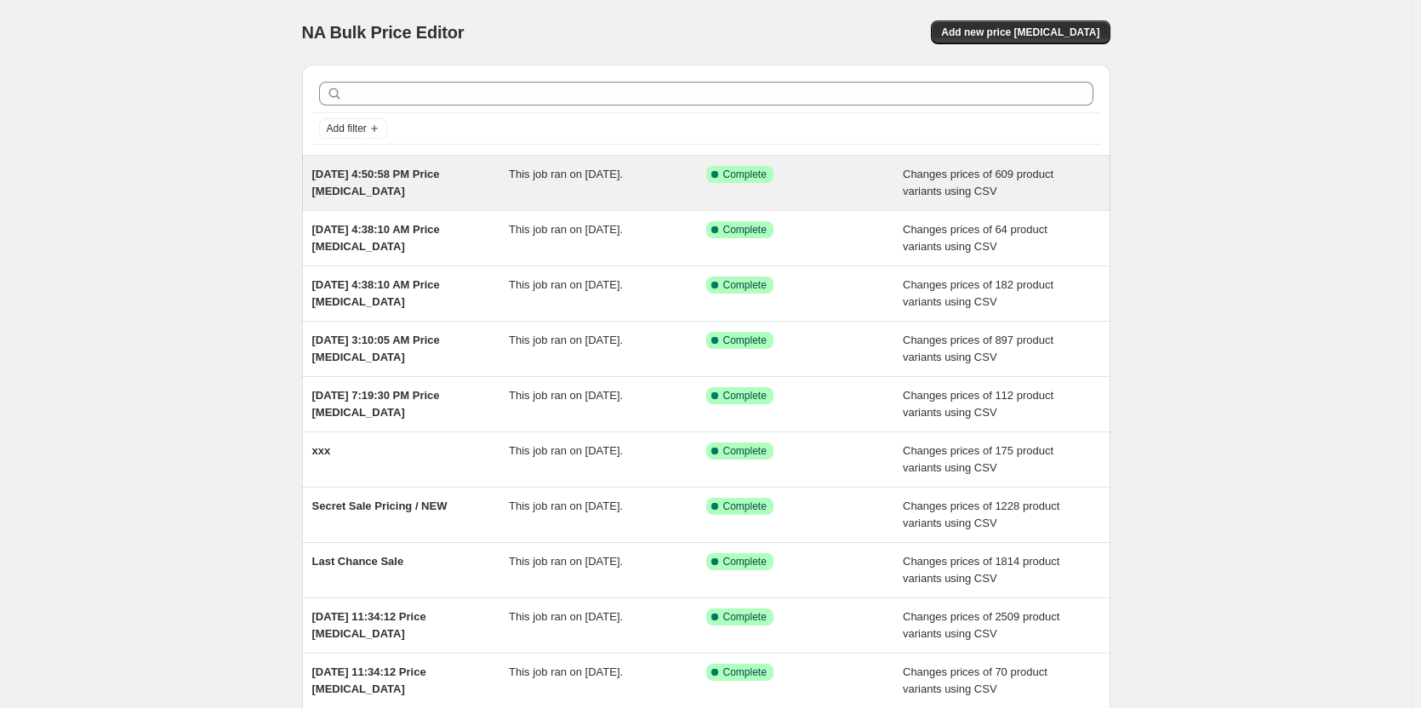
click at [489, 181] on div "[DATE] 4:50:58 PM Price [MEDICAL_DATA]" at bounding box center [410, 183] width 197 height 34
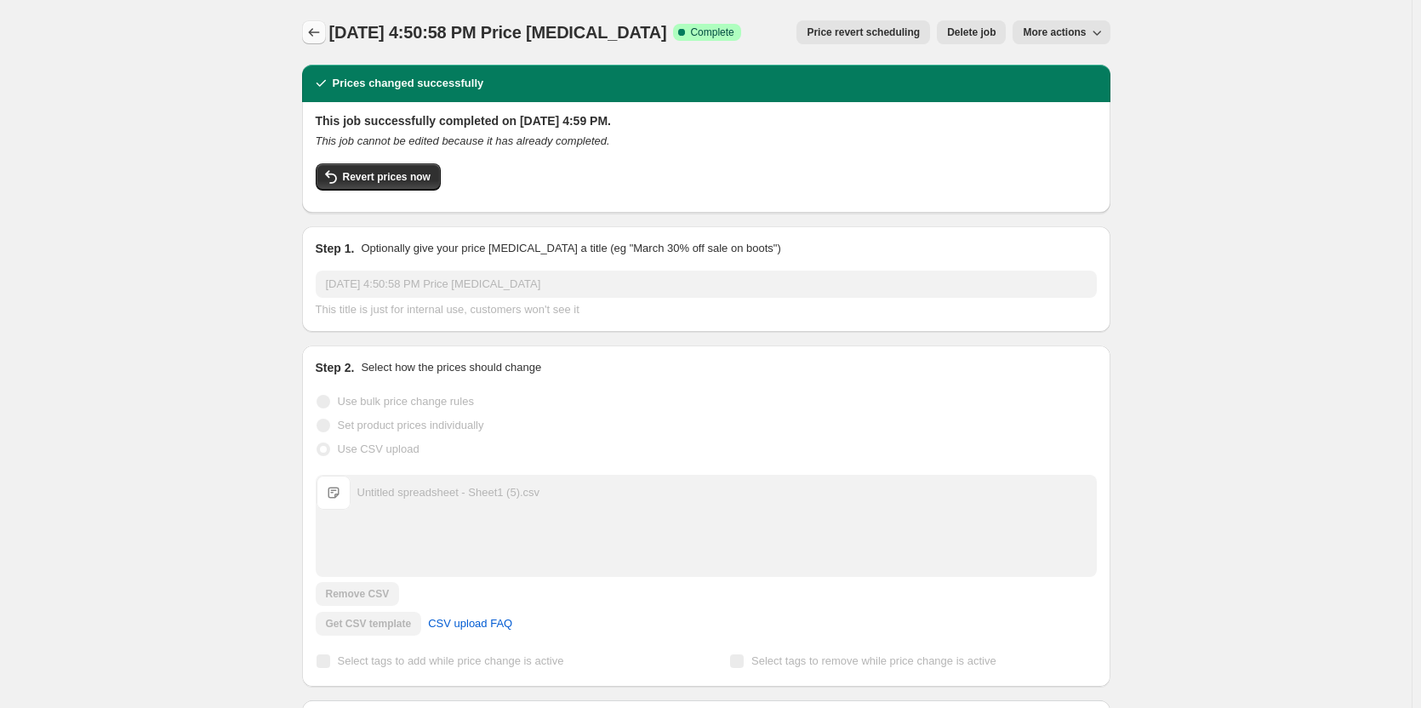
click at [323, 32] on icon "Price change jobs" at bounding box center [314, 32] width 17 height 17
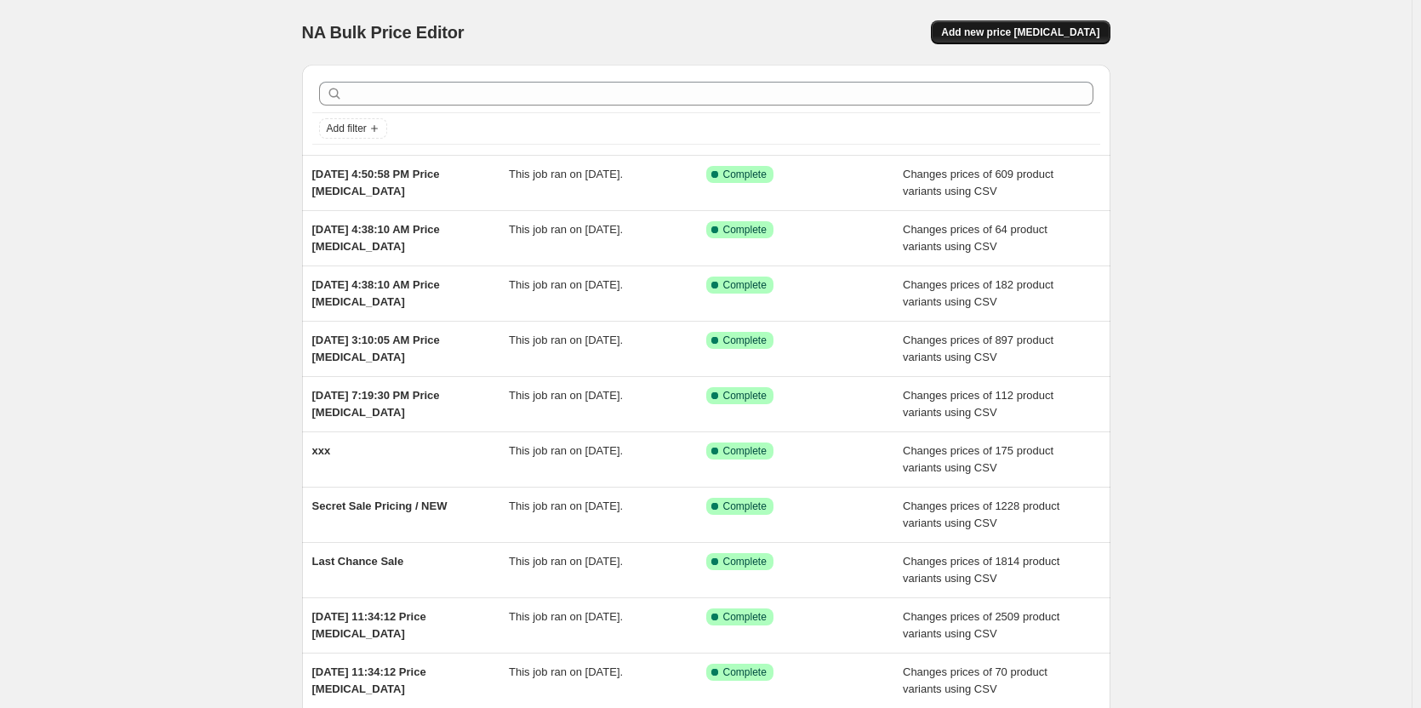
click at [1063, 31] on span "Add new price [MEDICAL_DATA]" at bounding box center [1020, 33] width 158 height 14
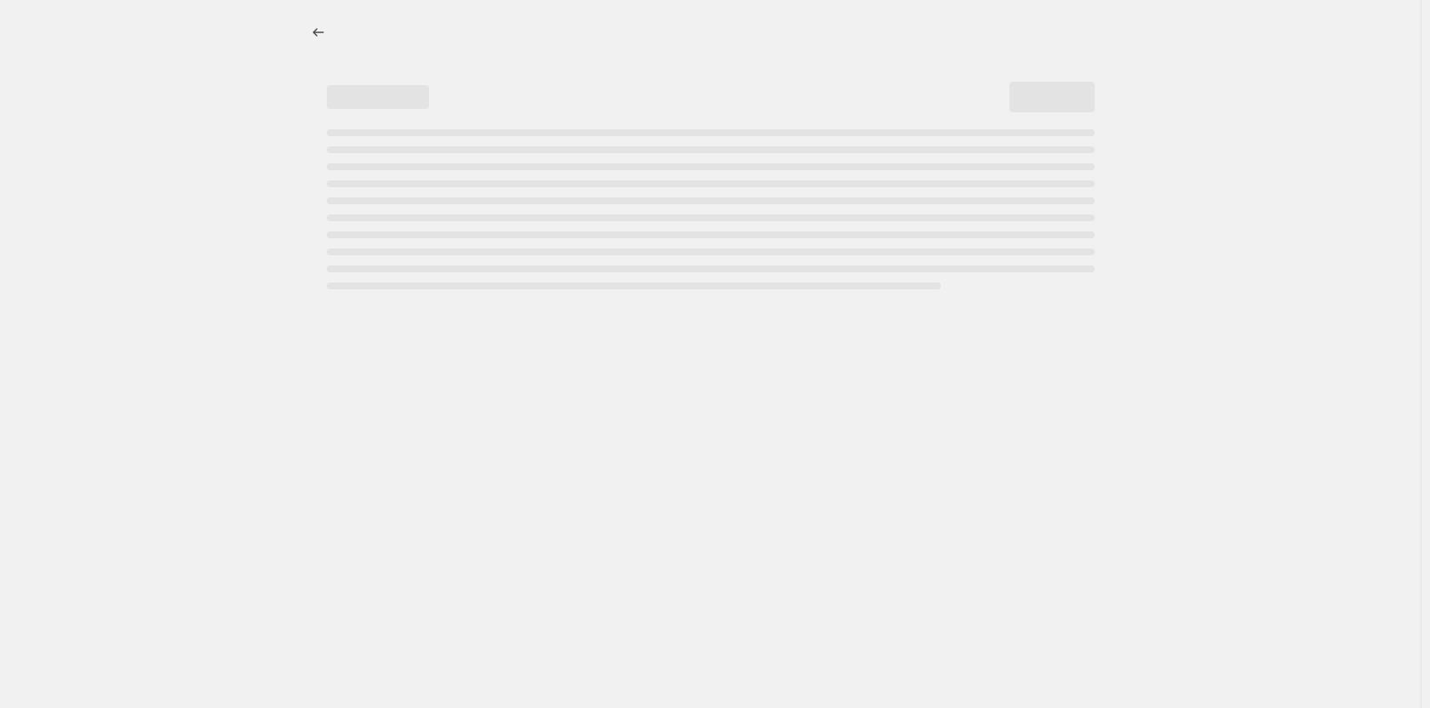
select select "percentage"
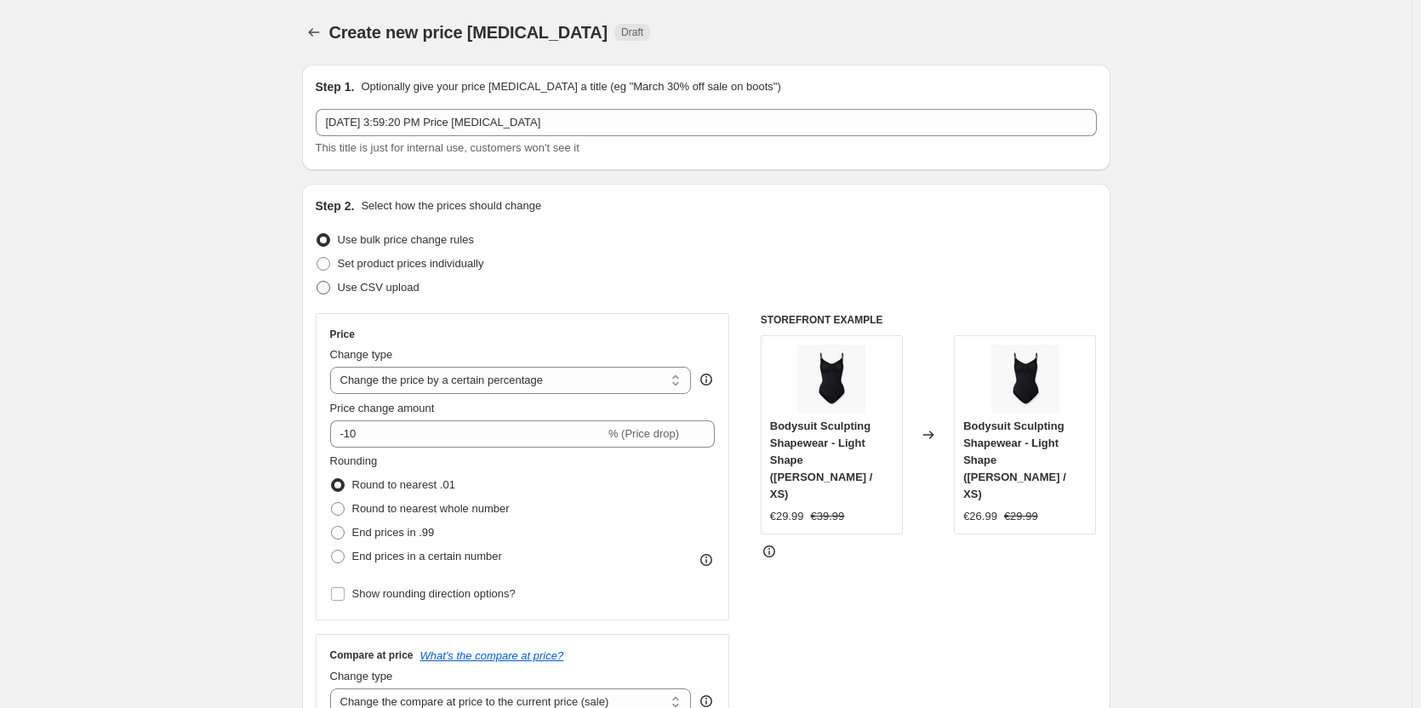
click at [369, 285] on span "Use CSV upload" at bounding box center [379, 287] width 82 height 13
click at [317, 282] on input "Use CSV upload" at bounding box center [317, 281] width 1 height 1
radio input "true"
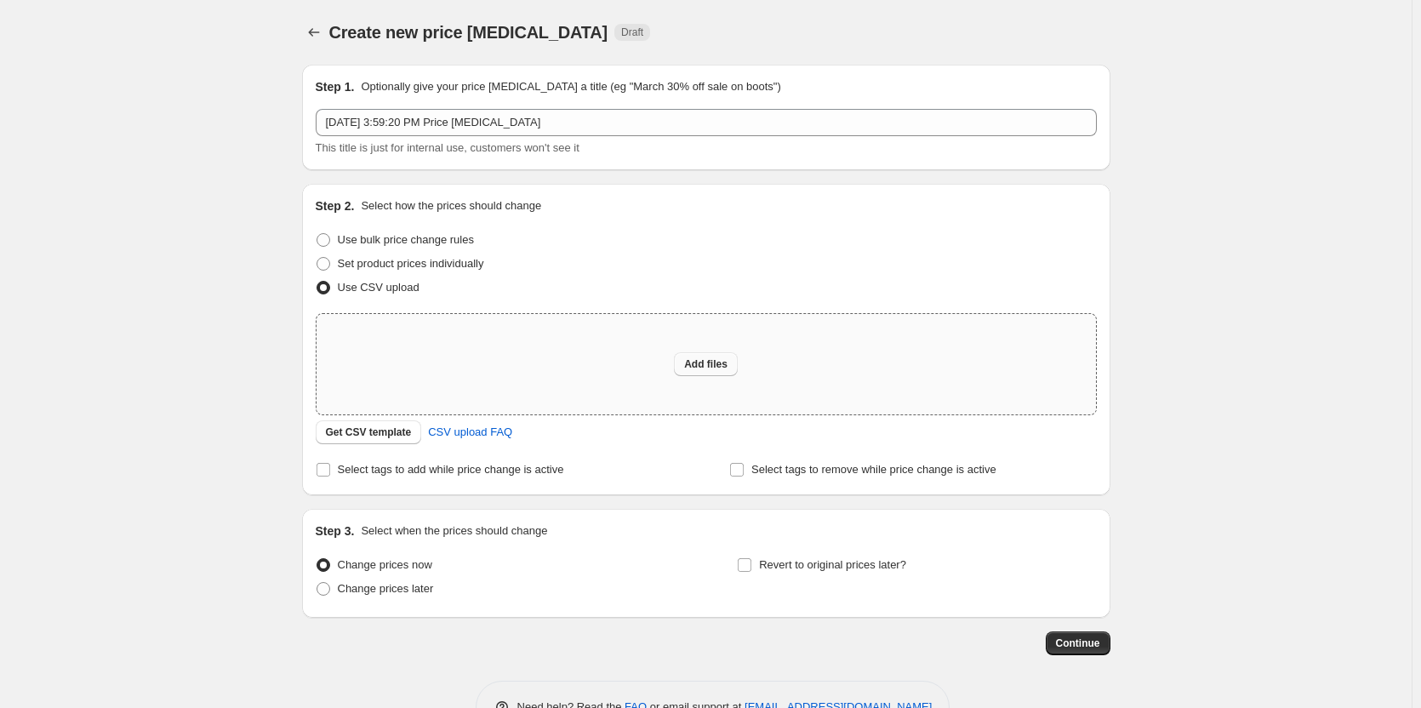
click at [729, 356] on button "Add files" at bounding box center [706, 364] width 64 height 24
type input "C:\fakepath\Untitled spreadsheet - Sheet1 (5).csv"
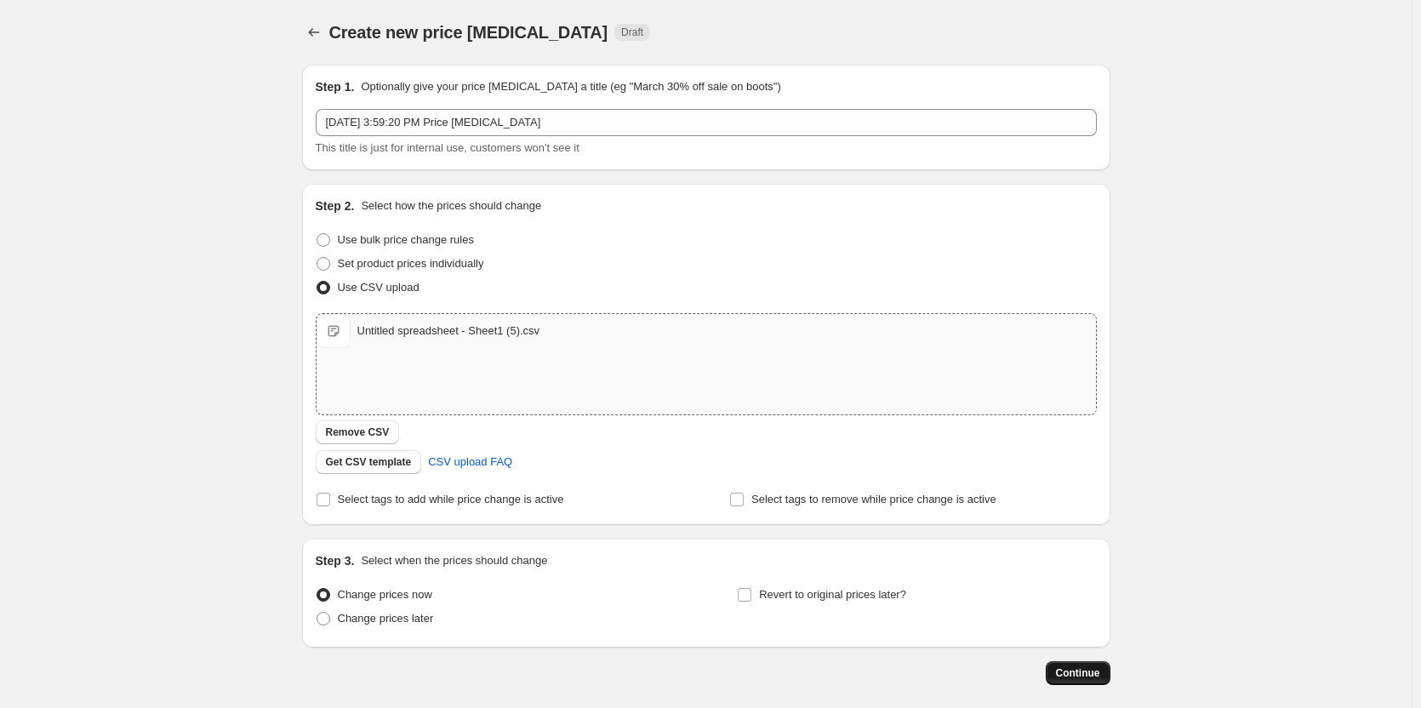
click at [1089, 672] on span "Continue" at bounding box center [1078, 673] width 44 height 14
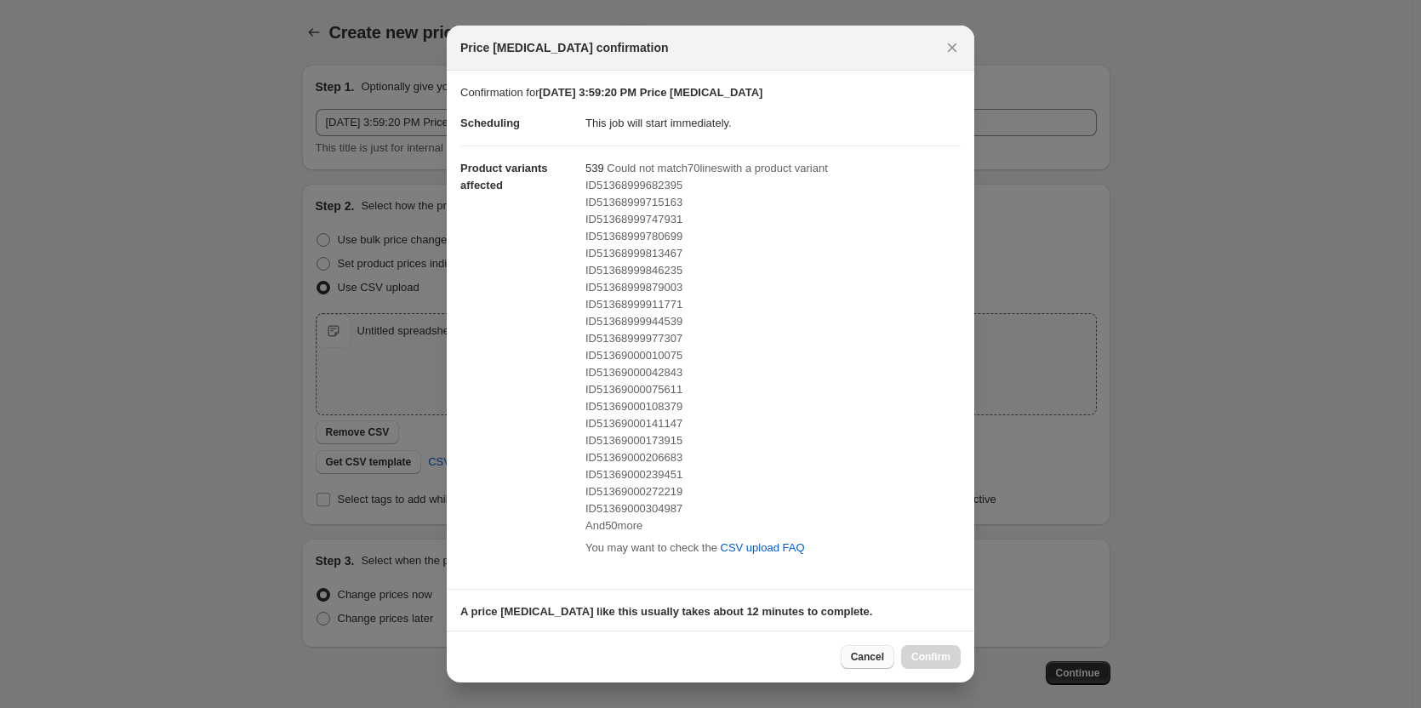
click at [879, 660] on span "Cancel" at bounding box center [867, 657] width 33 height 14
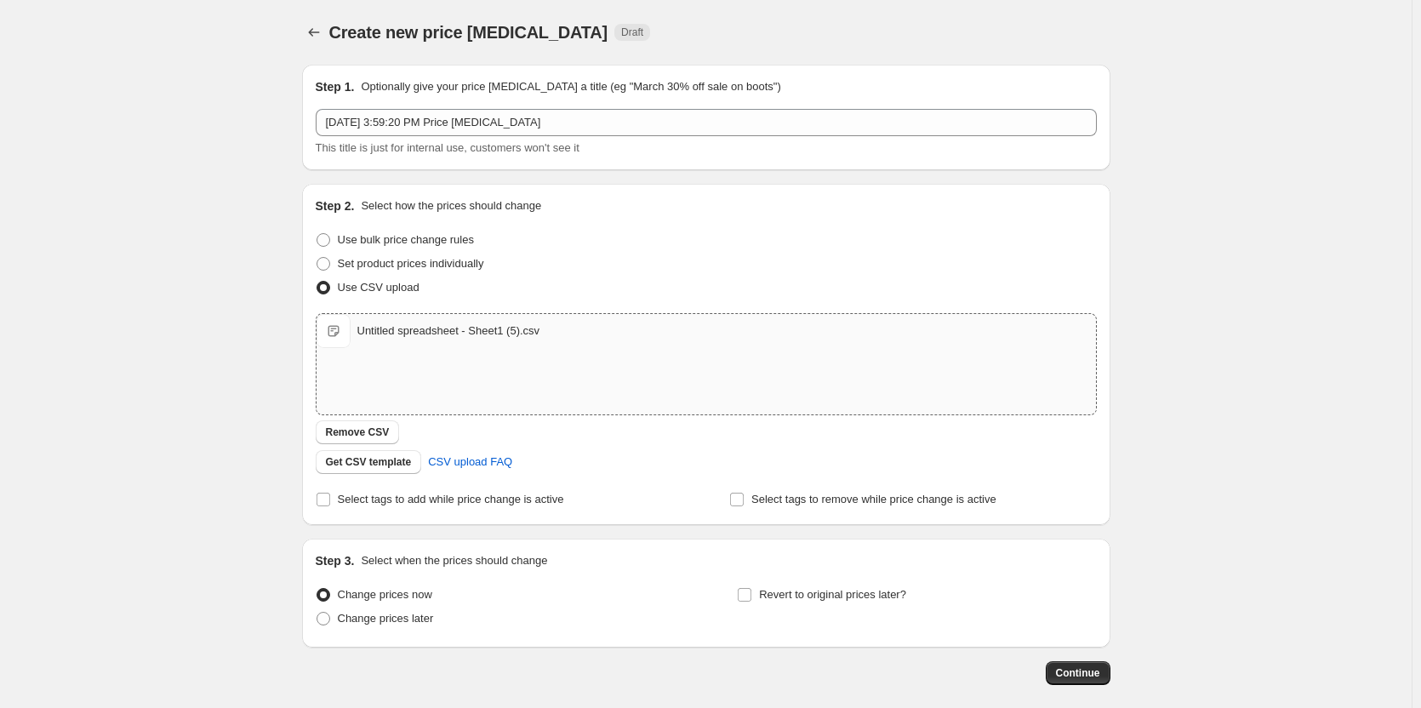
click at [117, 316] on div "Create new price change job. This page is ready Create new price change job Dra…" at bounding box center [706, 394] width 1412 height 789
click at [381, 433] on span "Remove CSV" at bounding box center [358, 433] width 64 height 14
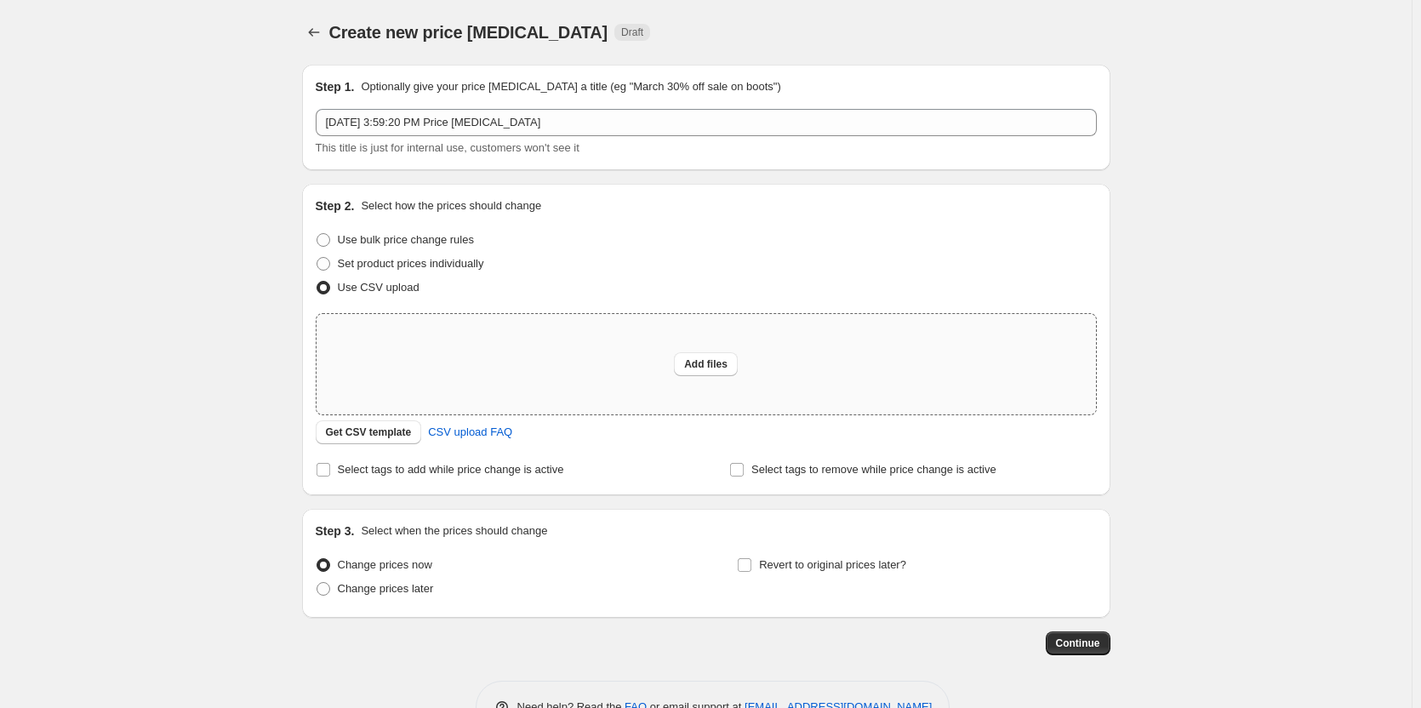
click at [381, 433] on span "Get CSV template" at bounding box center [369, 433] width 86 height 14
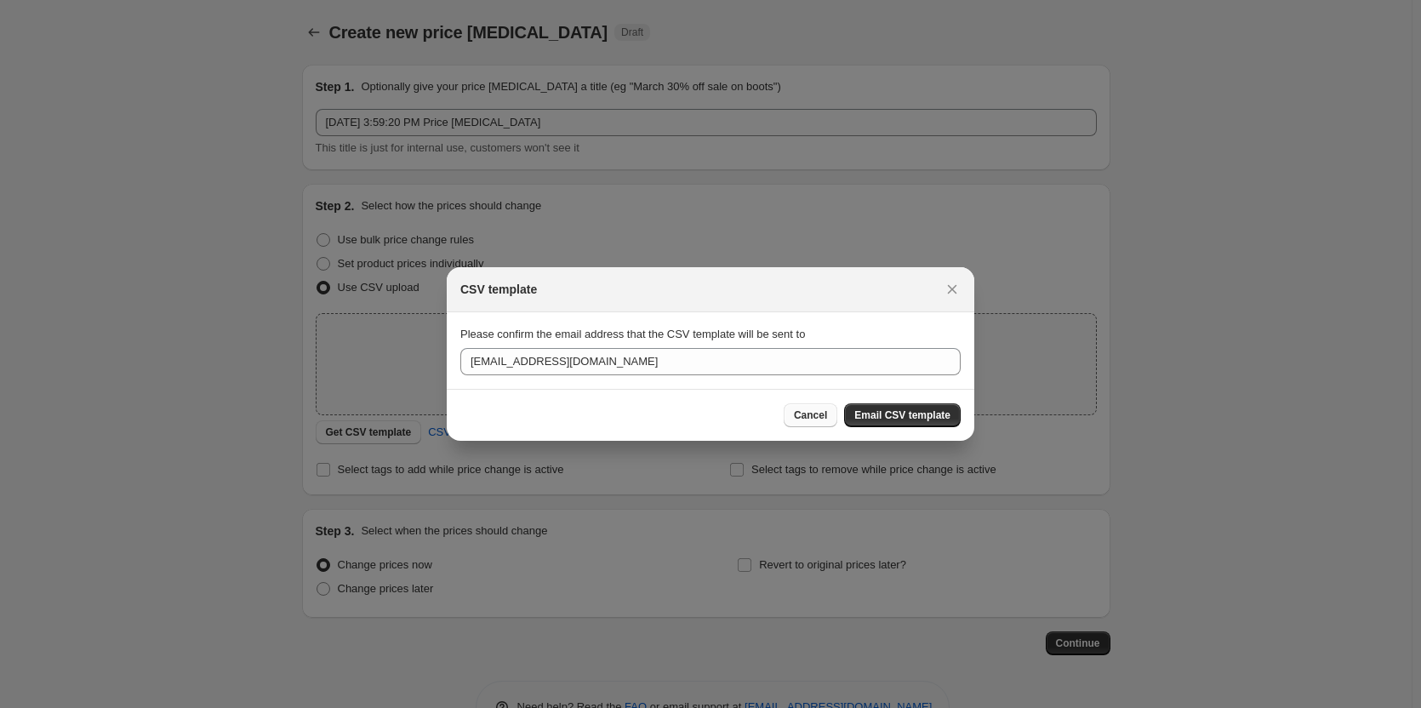
click at [814, 411] on span "Cancel" at bounding box center [810, 416] width 33 height 14
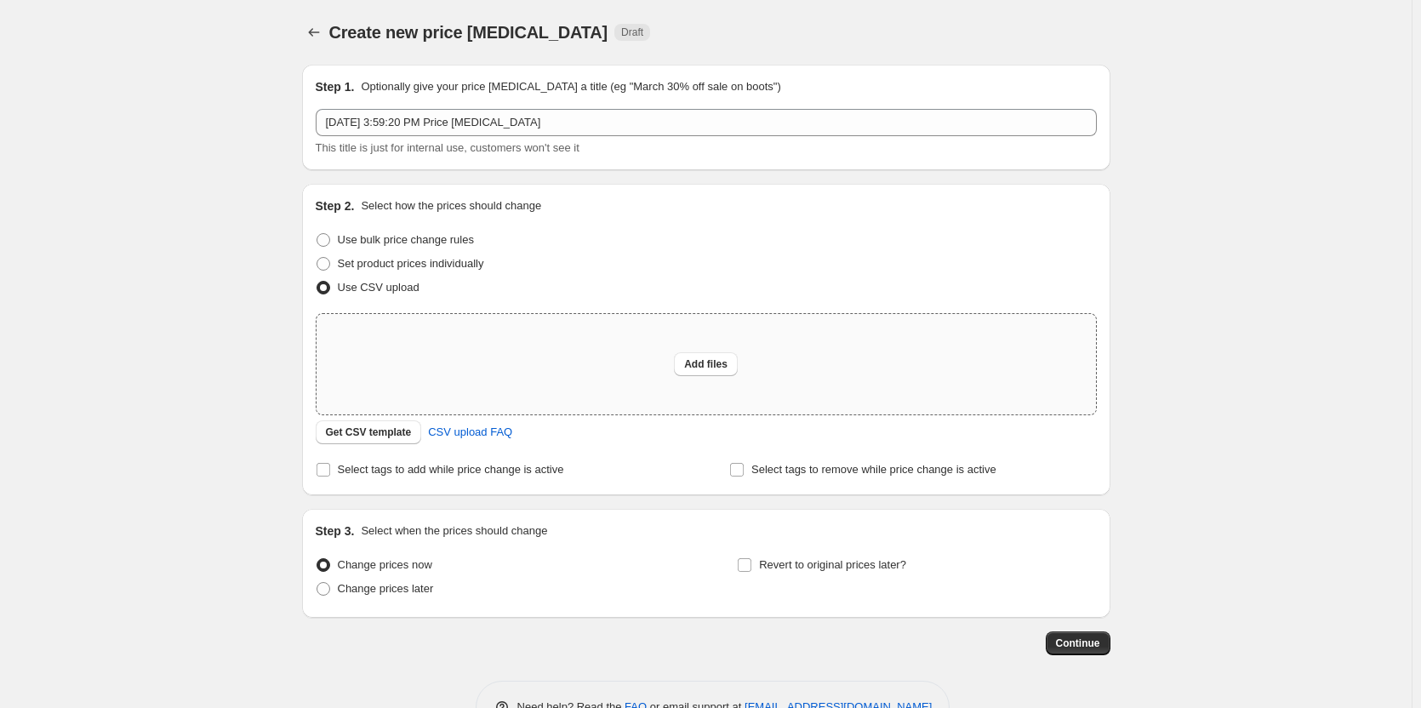
click at [632, 378] on div "Add files" at bounding box center [707, 364] width 780 height 100
type input "C:\fakepath\Untitled spreadsheet - Sheet1 (9).csv"
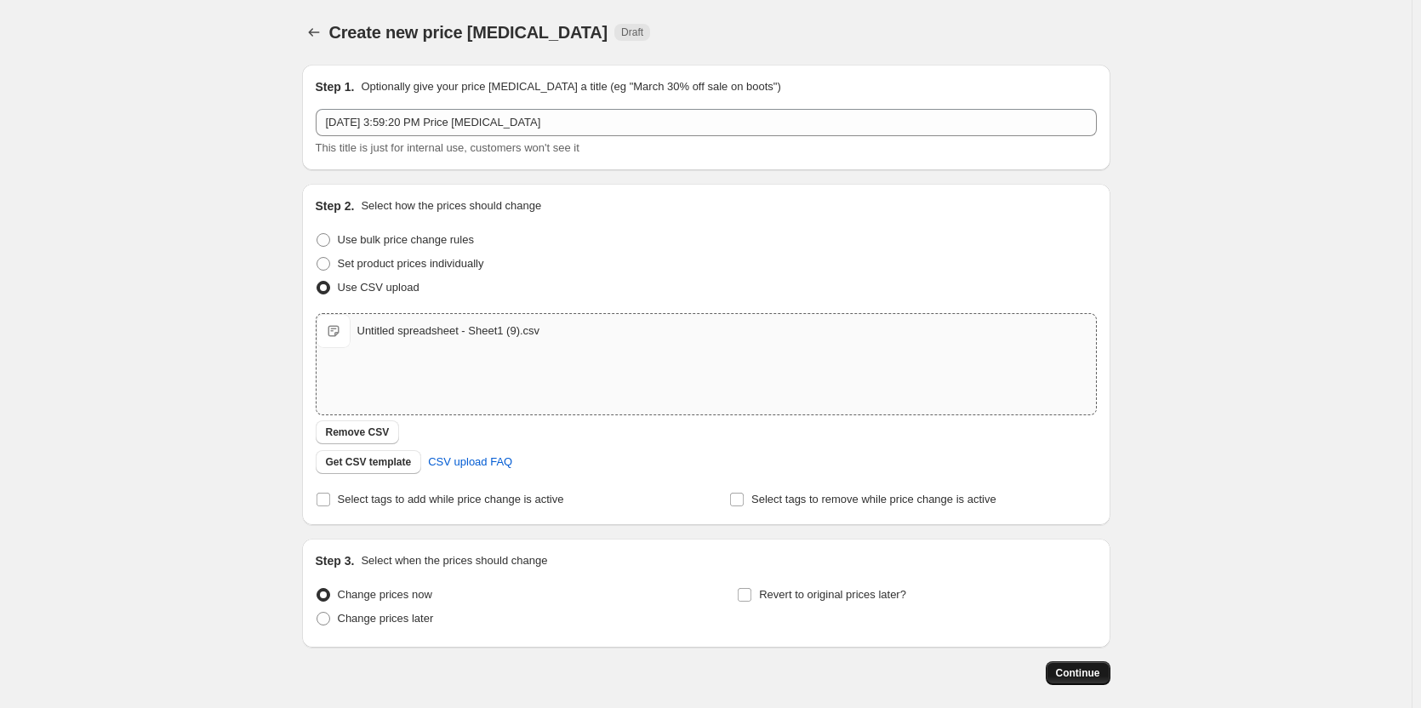
click at [1063, 668] on span "Continue" at bounding box center [1078, 673] width 44 height 14
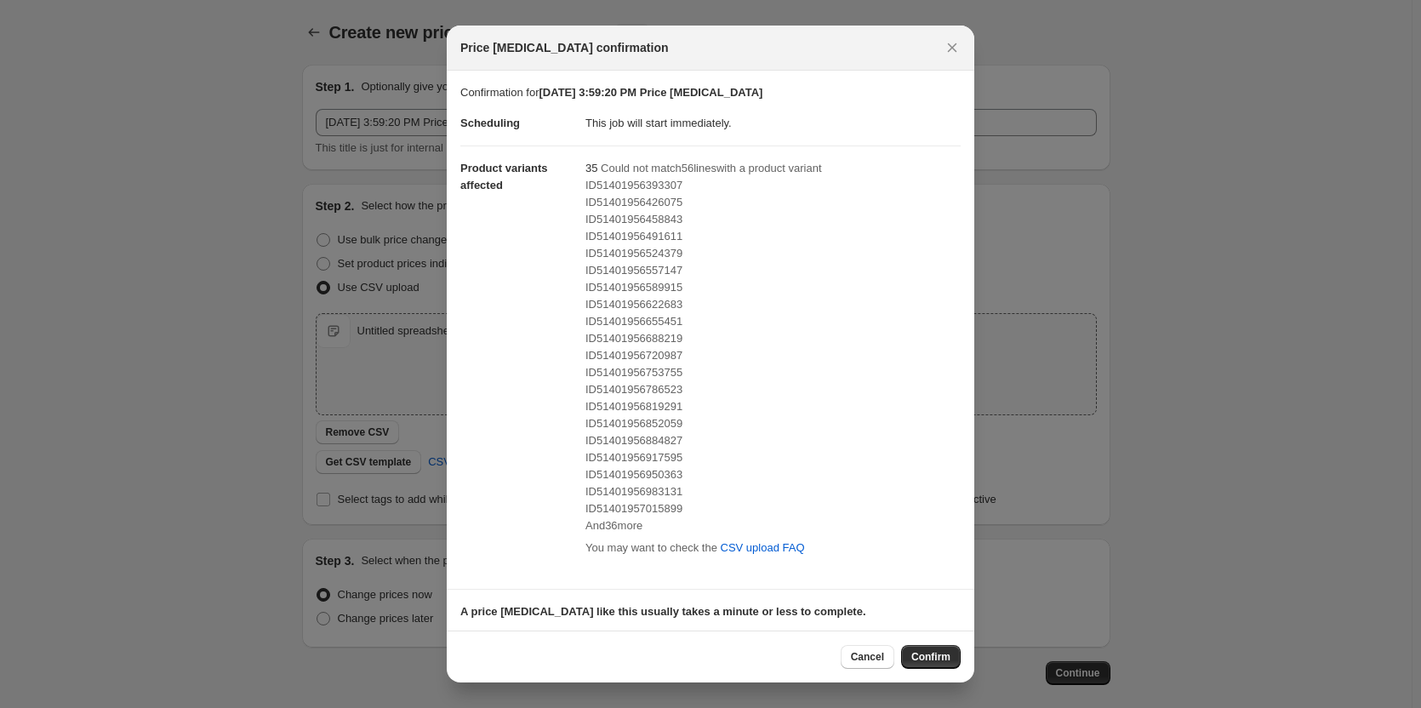
click at [626, 528] on span "And 36 more" at bounding box center [614, 525] width 57 height 13
click at [861, 649] on button "Cancel" at bounding box center [868, 657] width 54 height 24
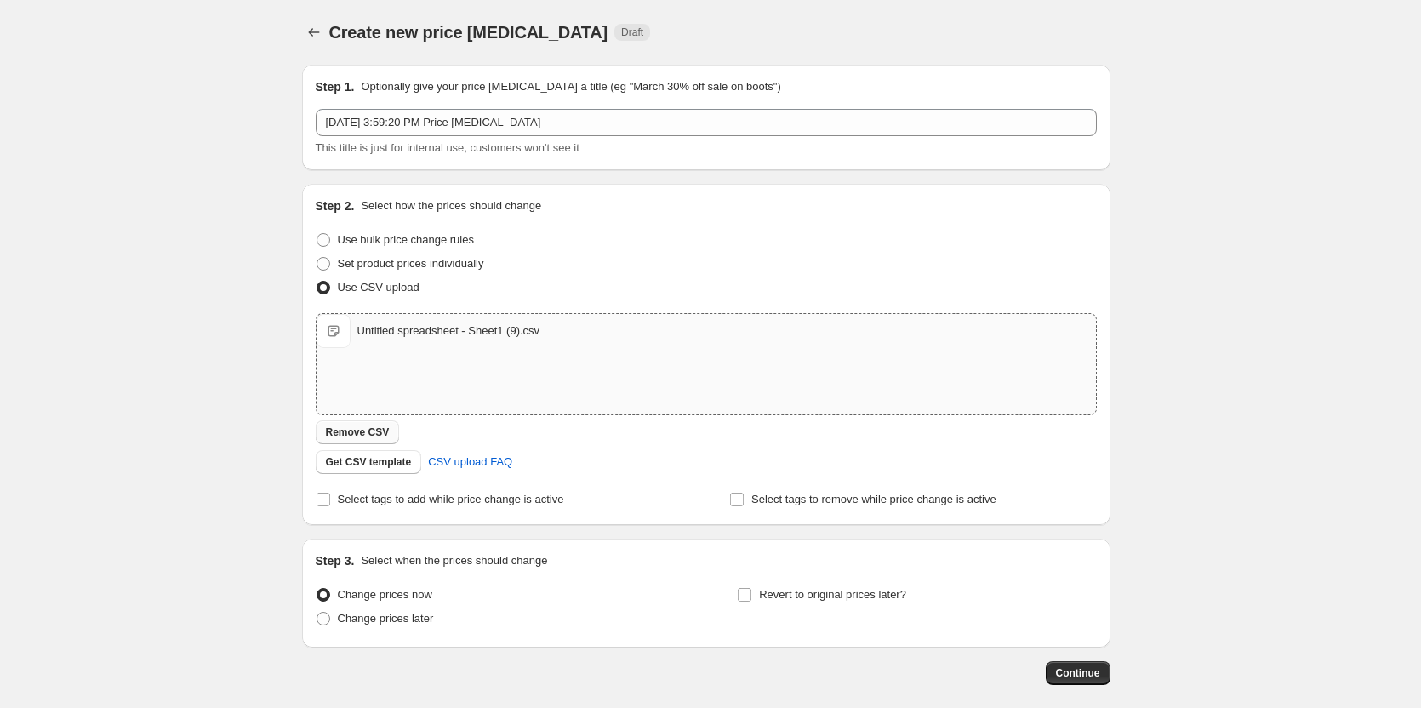
click at [376, 426] on span "Remove CSV" at bounding box center [358, 433] width 64 height 14
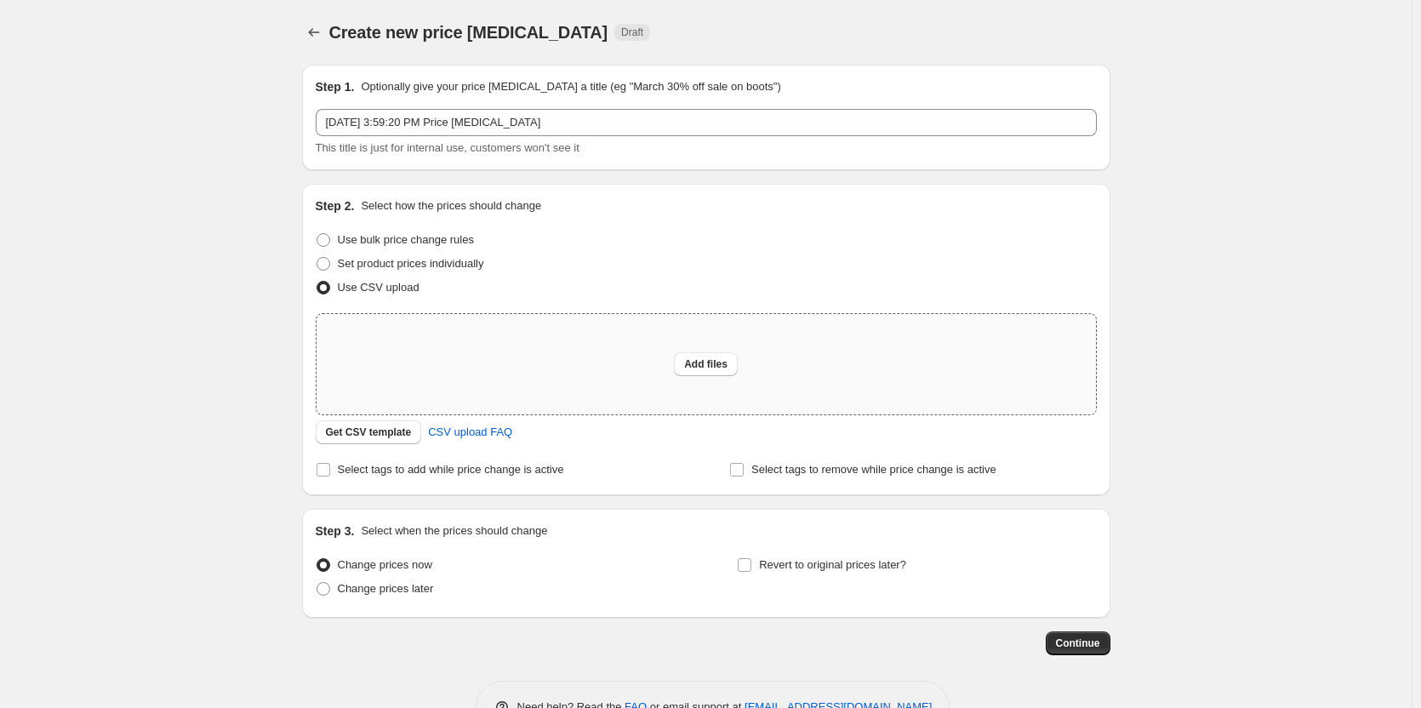
click at [403, 340] on div "Add files" at bounding box center [707, 364] width 780 height 100
type input "C:\fakepath\Untitled spreadsheet - Sheet1 (10).csv"
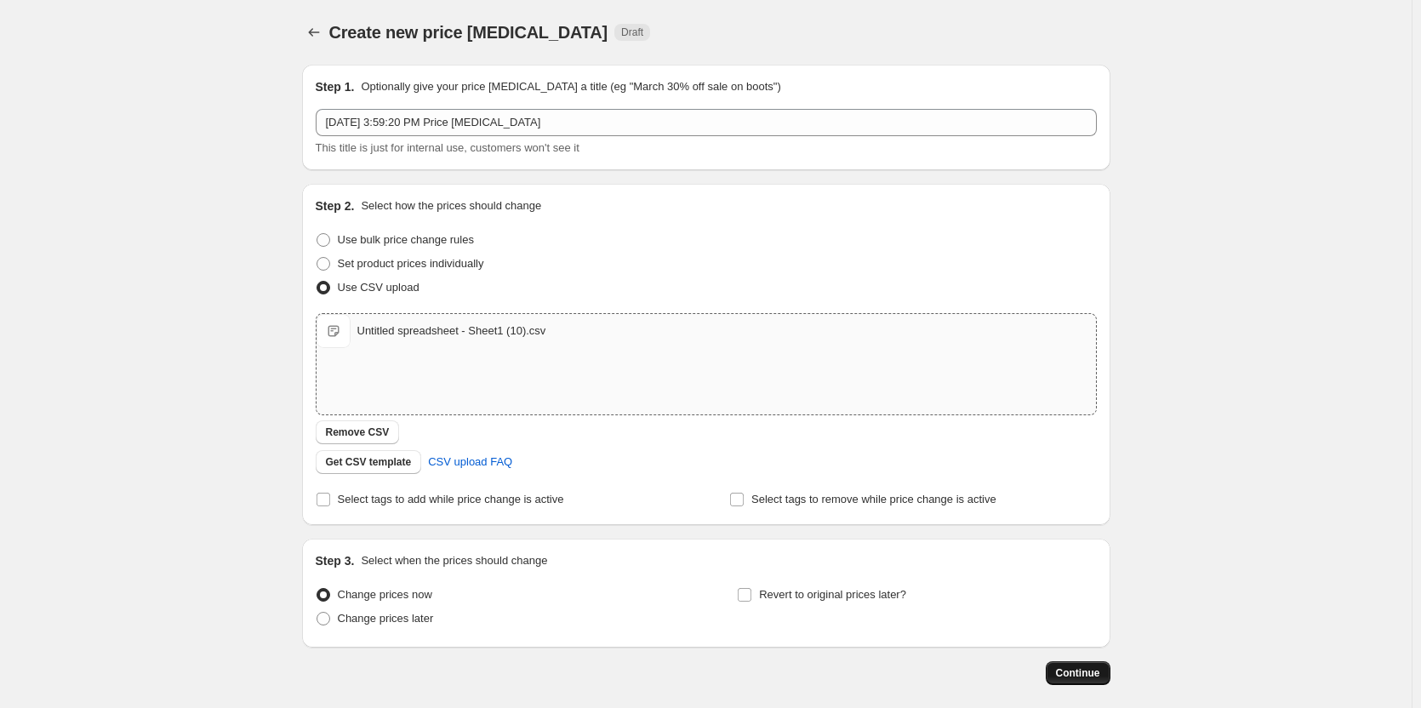
click at [1090, 670] on span "Continue" at bounding box center [1078, 673] width 44 height 14
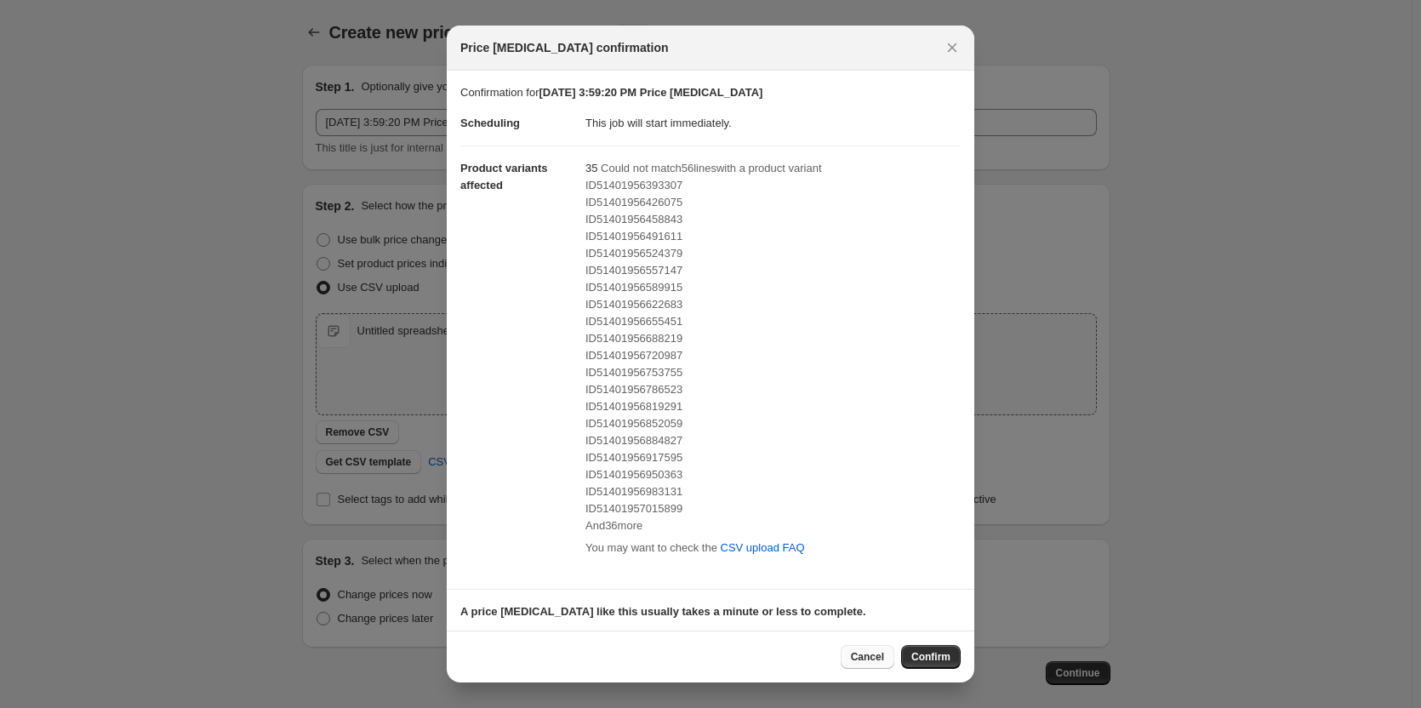
click at [855, 649] on button "Cancel" at bounding box center [868, 657] width 54 height 24
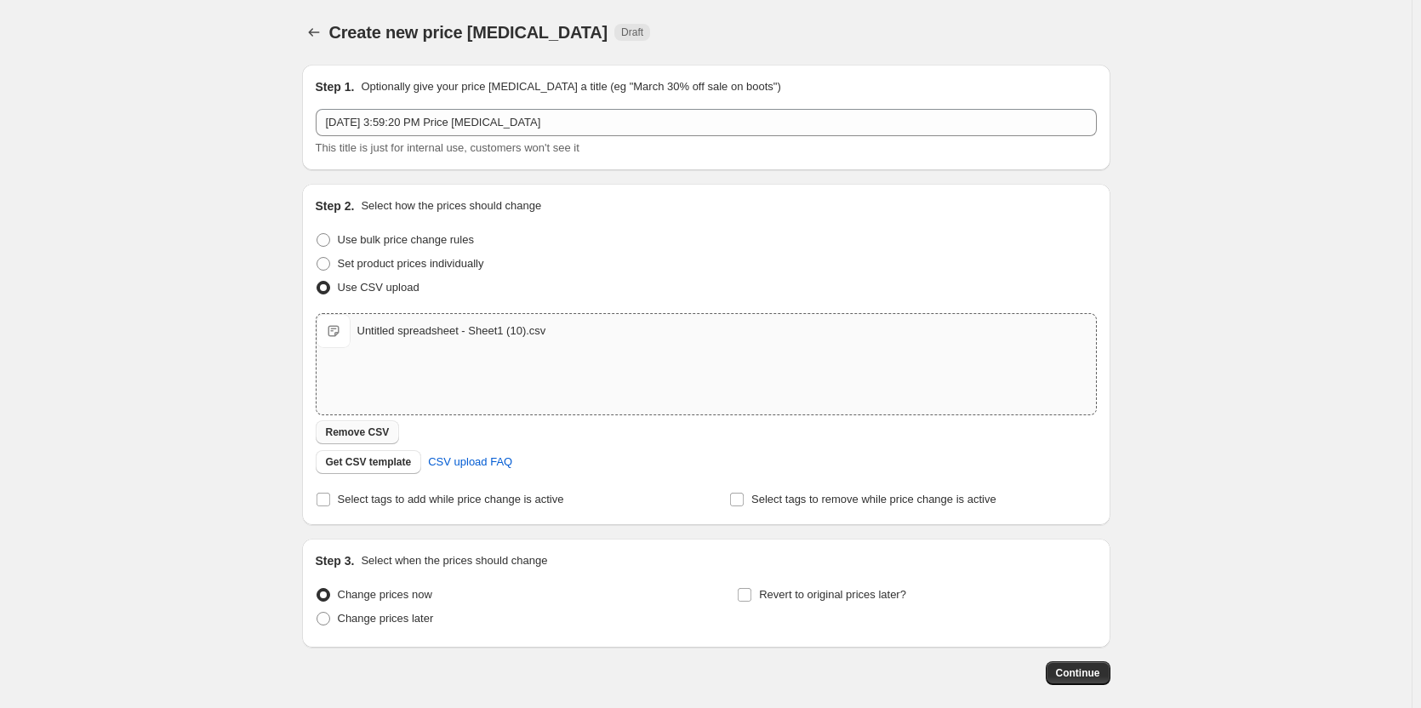
click at [386, 431] on span "Remove CSV" at bounding box center [358, 433] width 64 height 14
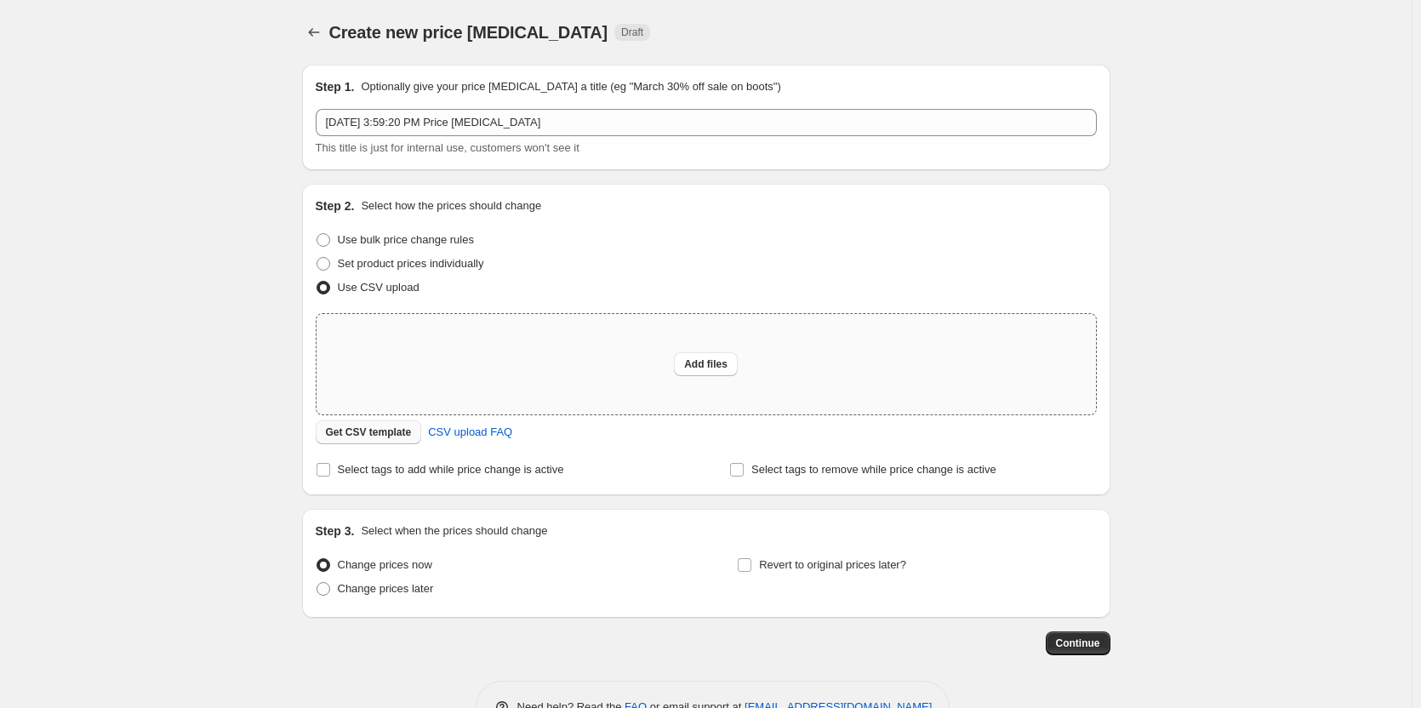
click at [386, 429] on span "Get CSV template" at bounding box center [369, 433] width 86 height 14
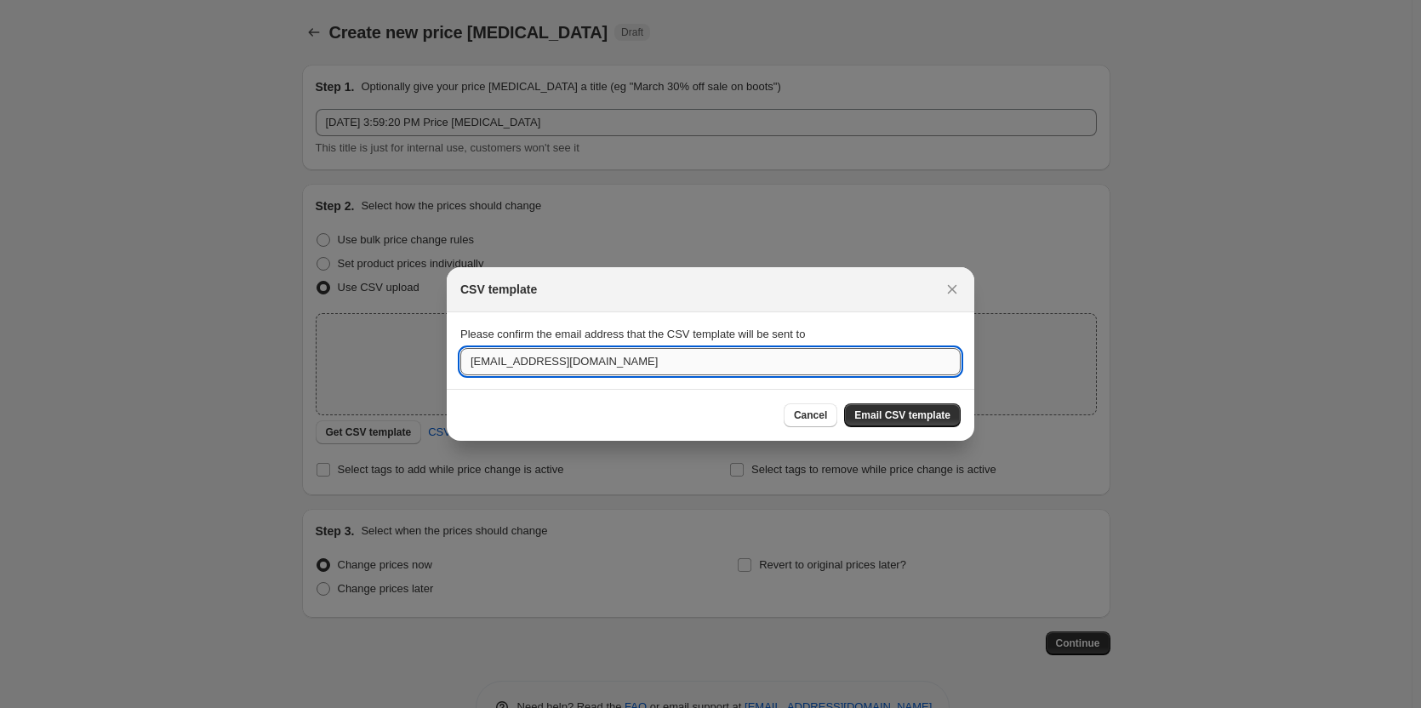
click at [615, 364] on input "orga@multiecom.de" at bounding box center [710, 361] width 500 height 27
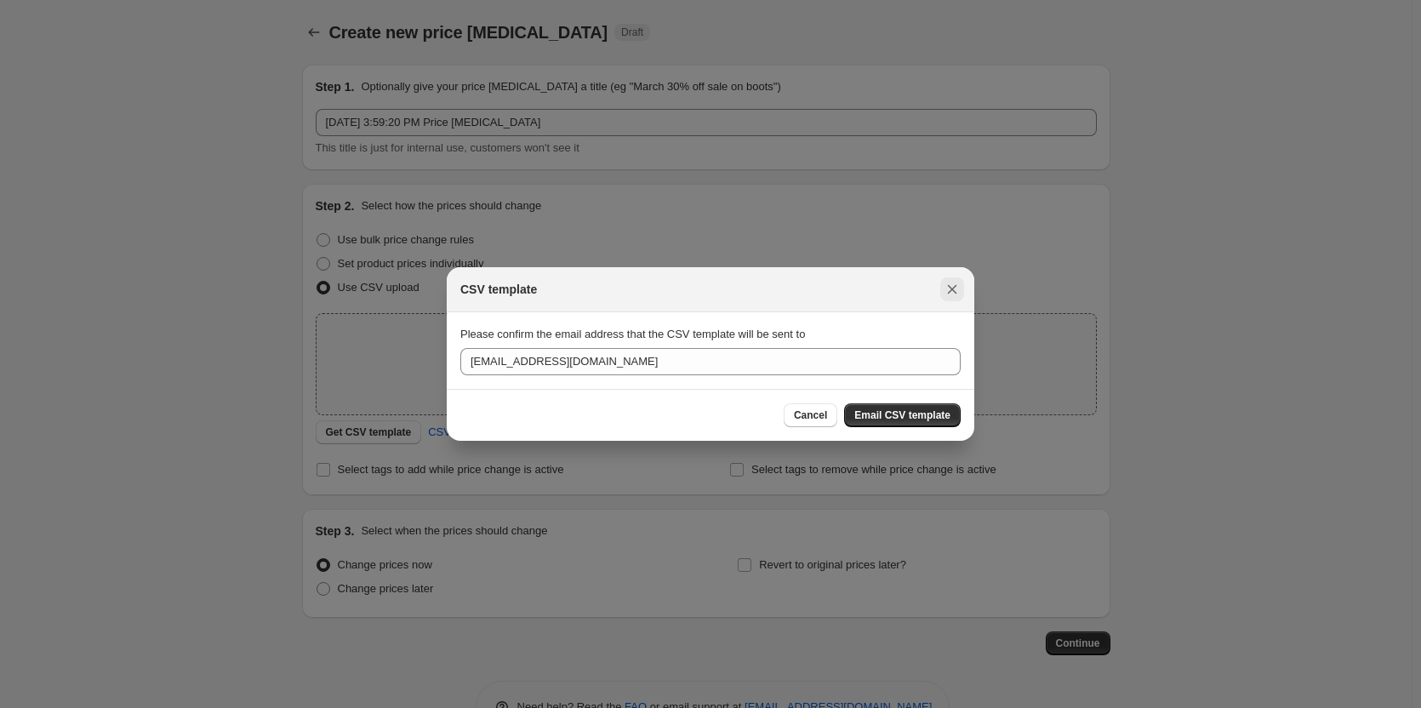
click at [955, 284] on icon "Close" at bounding box center [952, 289] width 17 height 17
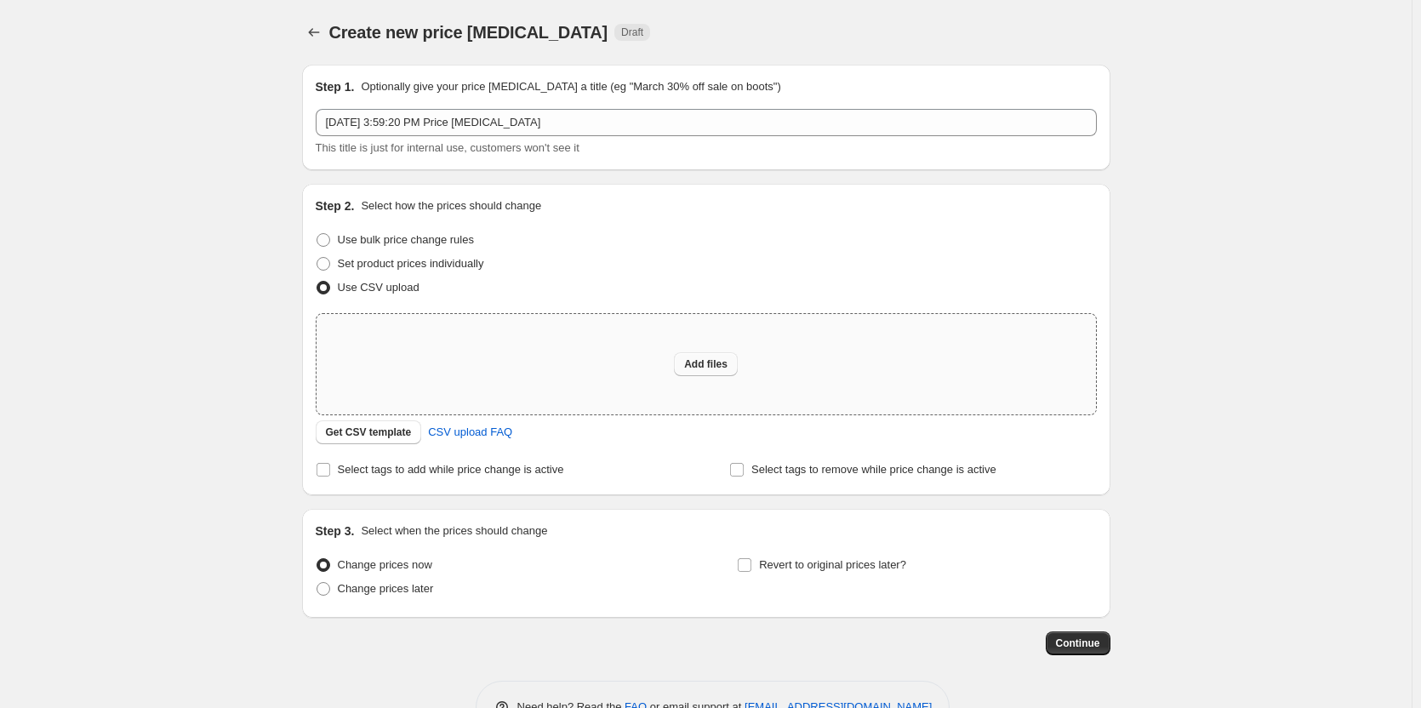
click at [728, 360] on span "Add files" at bounding box center [705, 364] width 43 height 14
type input "C:\fakepath\Untitled spreadsheet - Sheet1 (11).csv"
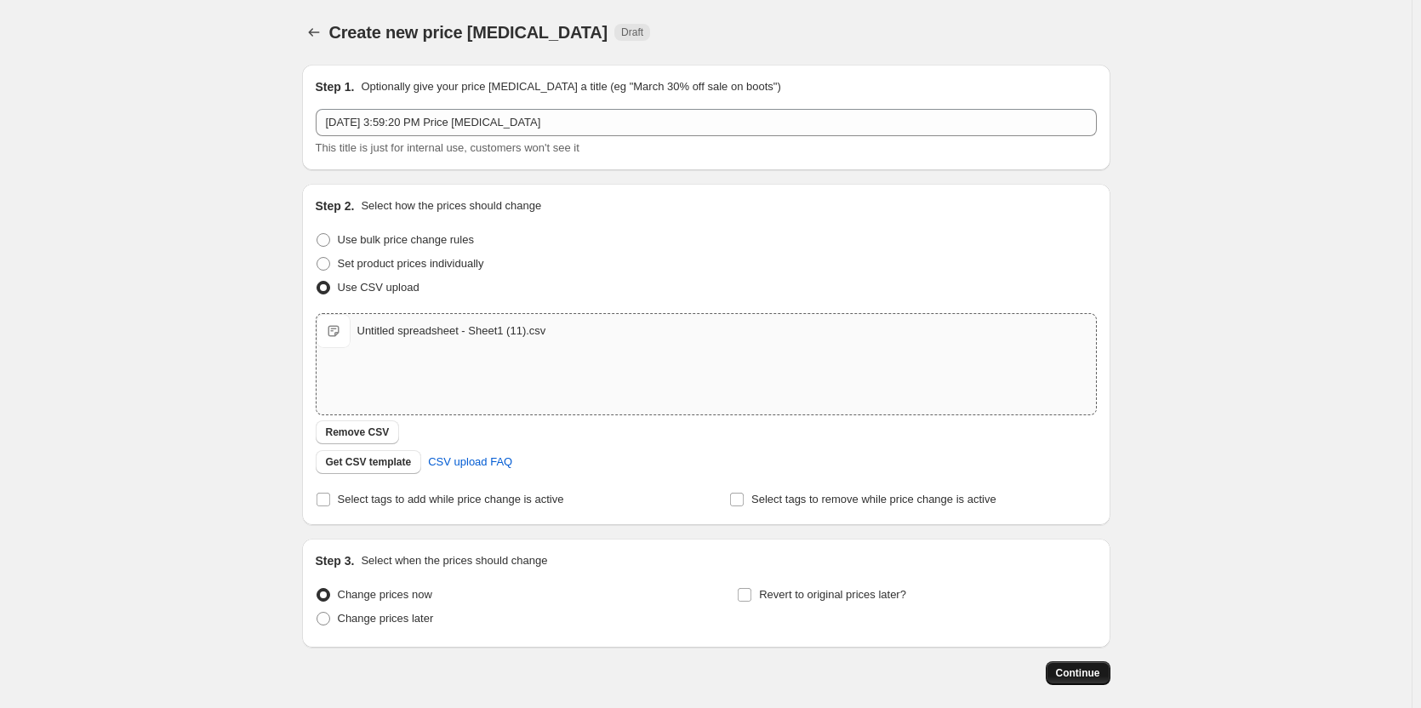
click at [1093, 672] on span "Continue" at bounding box center [1078, 673] width 44 height 14
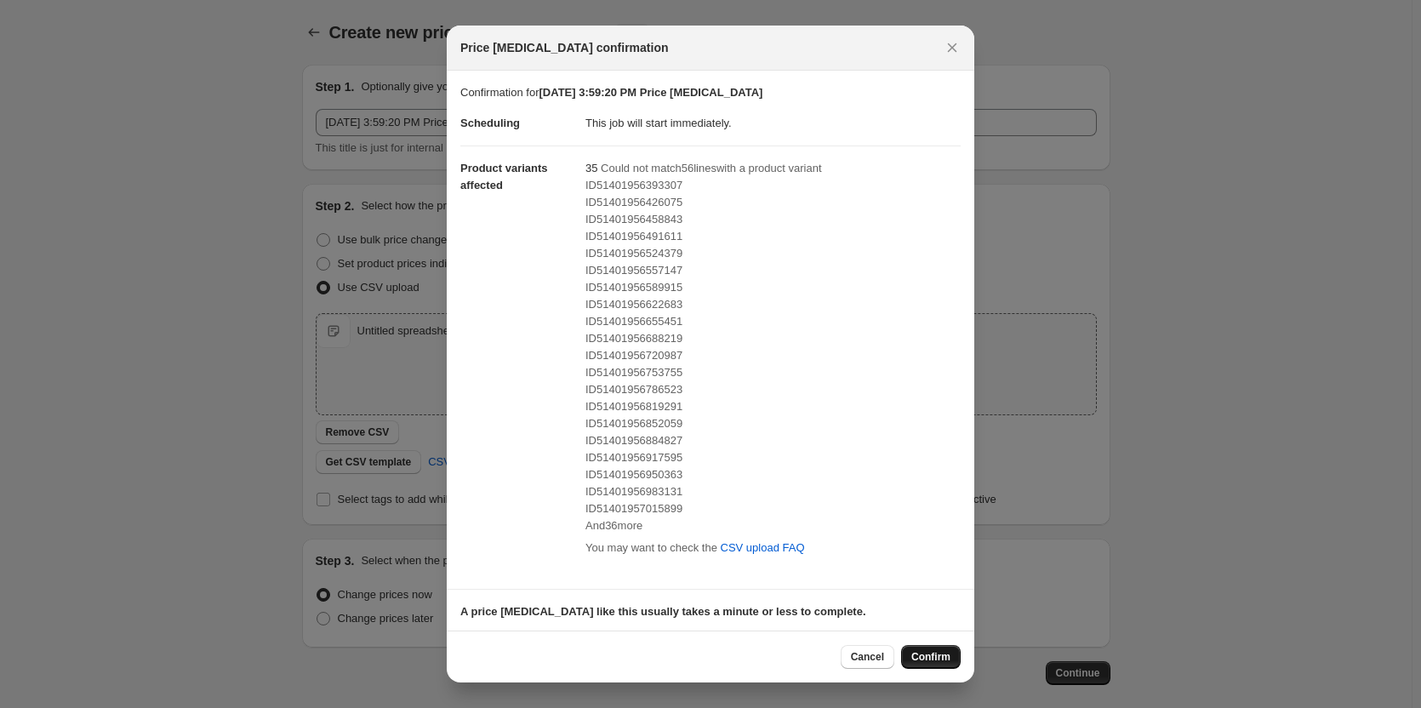
click at [944, 646] on button "Confirm" at bounding box center [931, 657] width 60 height 24
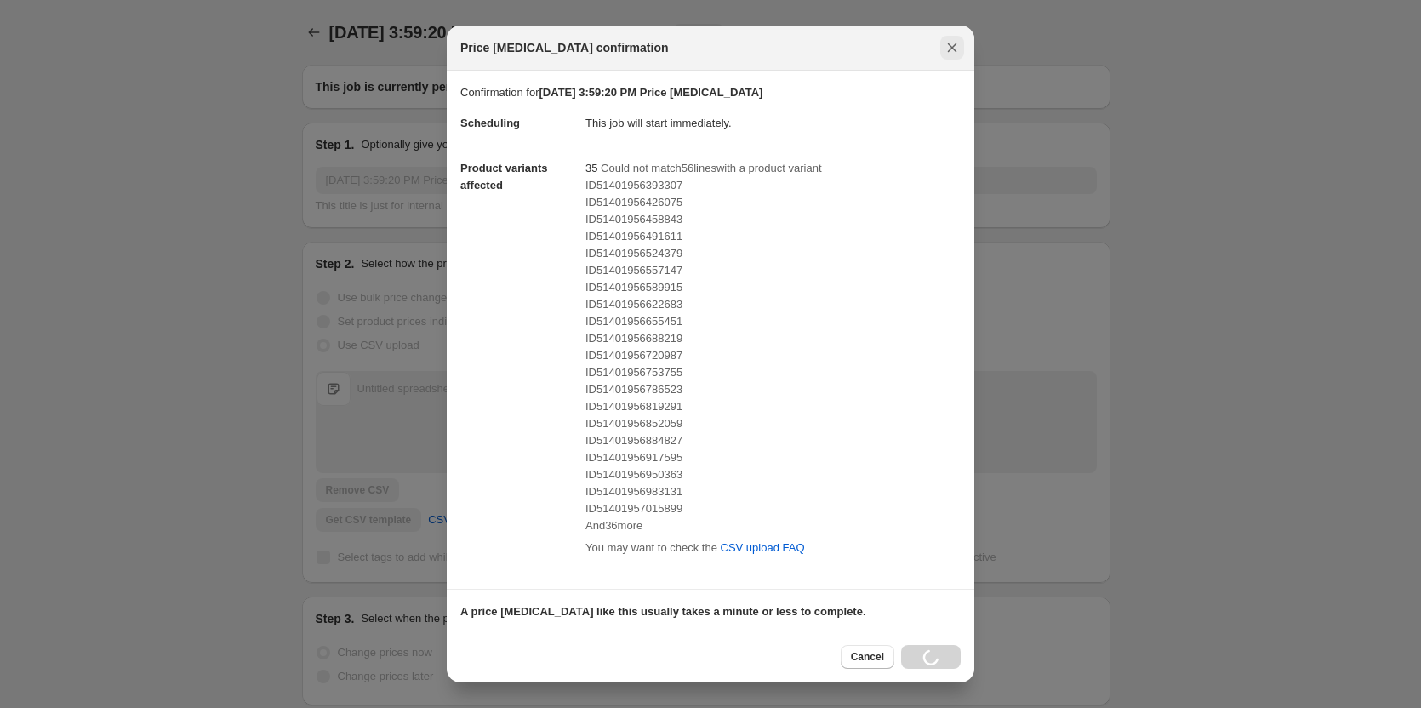
click at [958, 54] on icon "Close" at bounding box center [952, 47] width 17 height 17
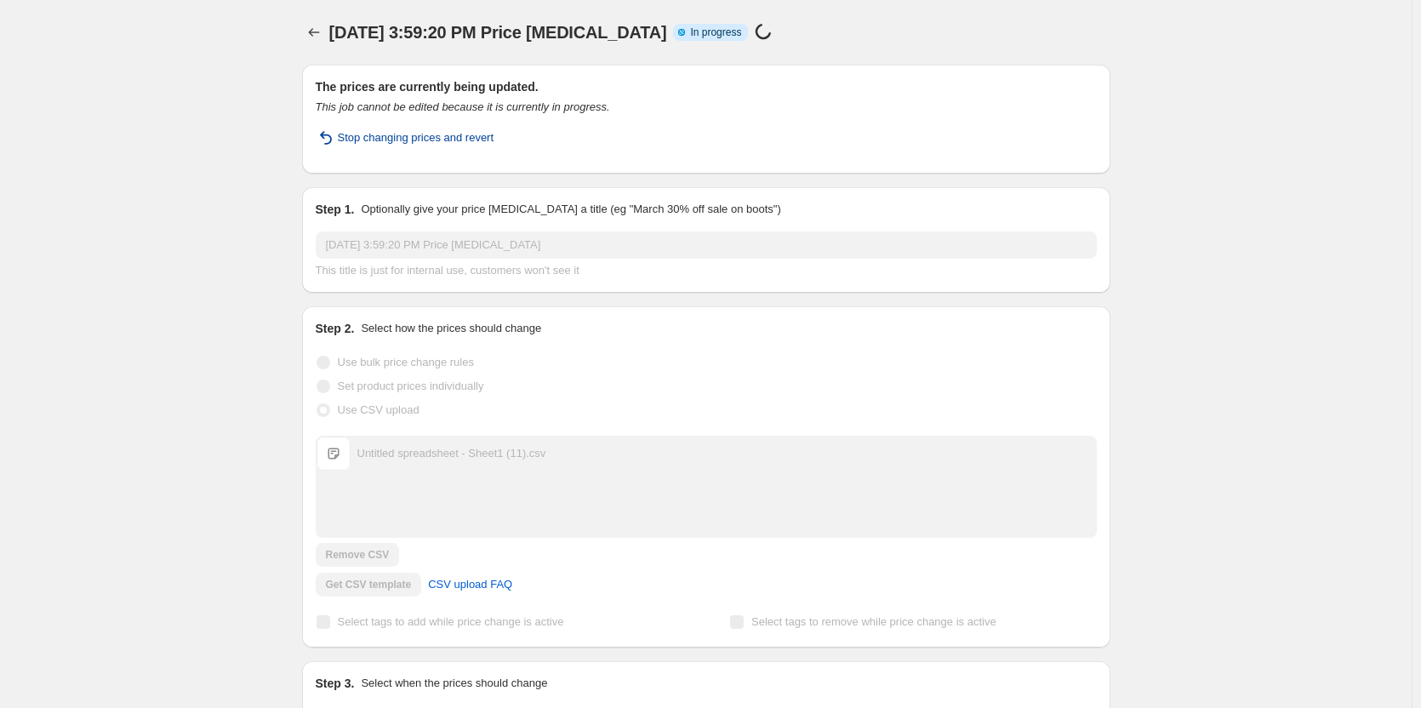
click at [380, 140] on span "Stop changing prices and revert" at bounding box center [416, 137] width 157 height 17
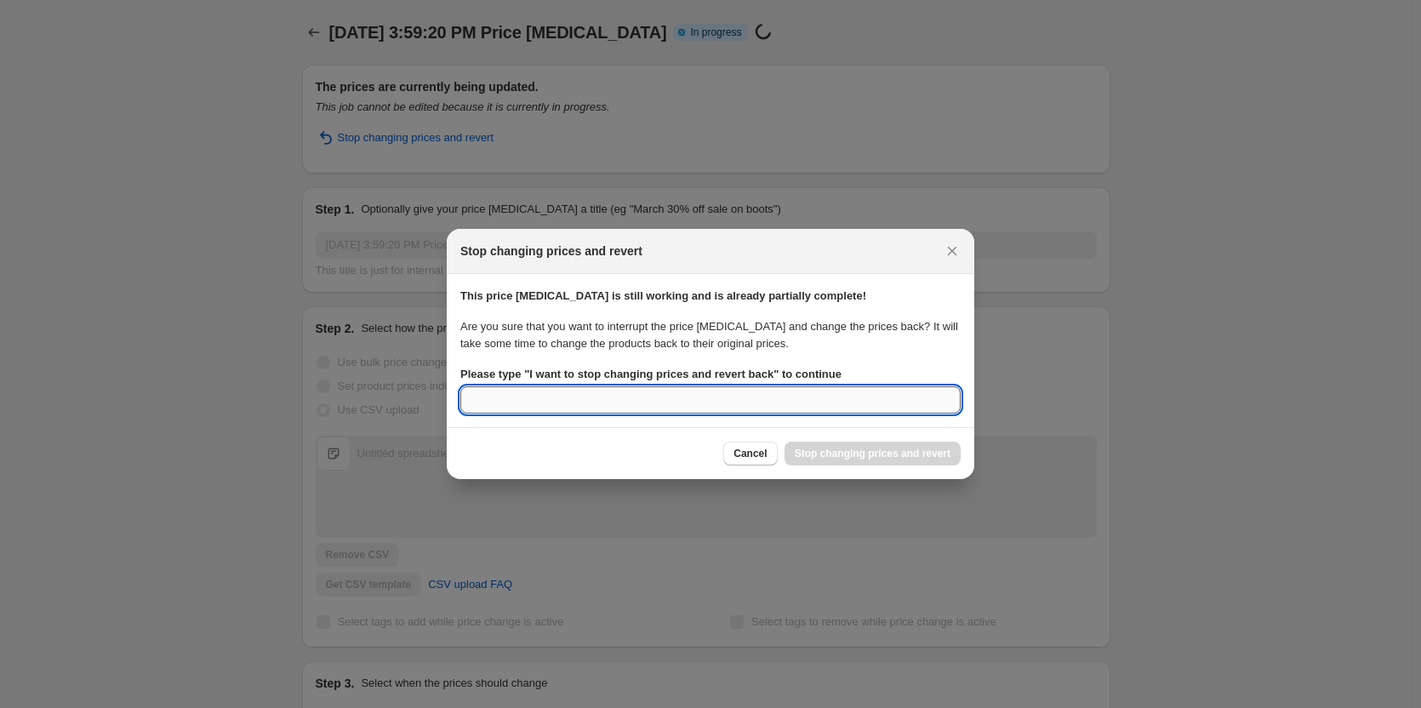
click at [609, 401] on input "Please type " I want to stop changing prices and revert back " to continue" at bounding box center [710, 399] width 500 height 27
type input "i"
click at [742, 445] on button "Cancel" at bounding box center [750, 454] width 54 height 24
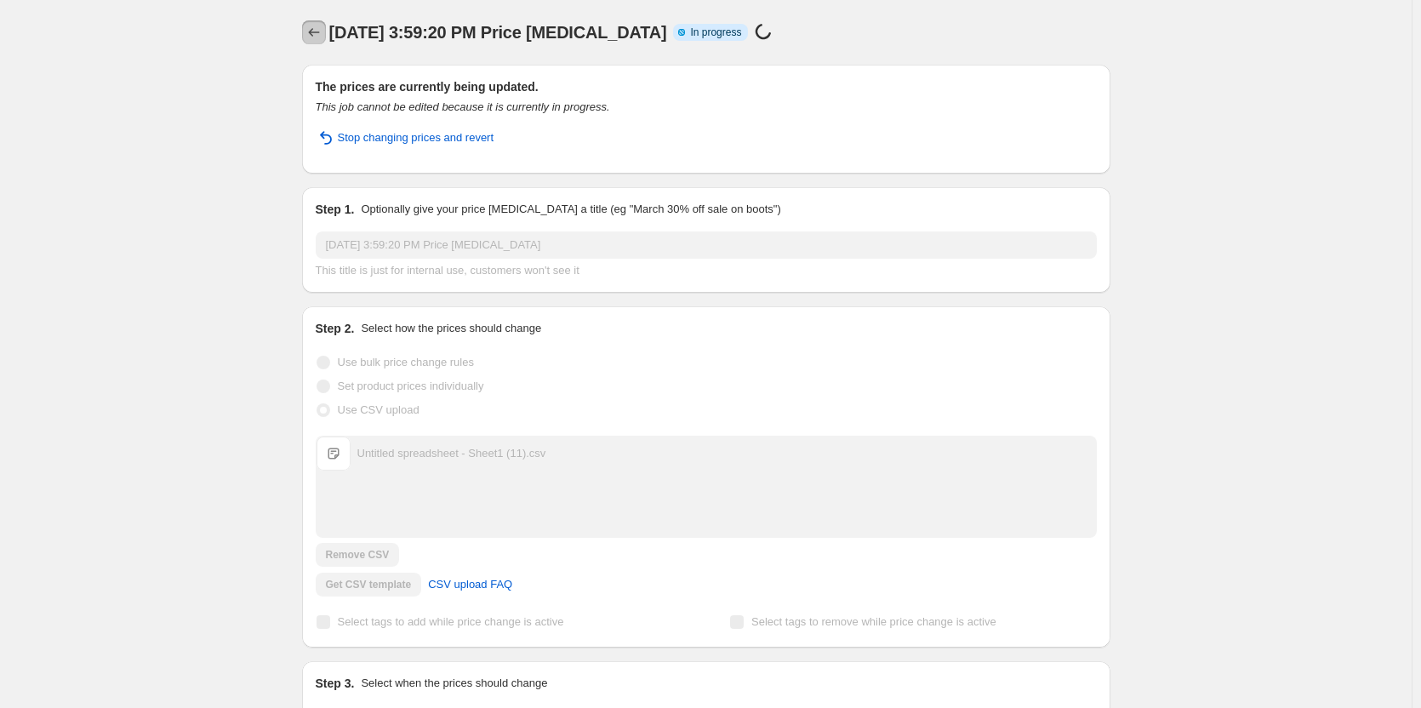
click at [323, 30] on icon "Price change jobs" at bounding box center [314, 32] width 17 height 17
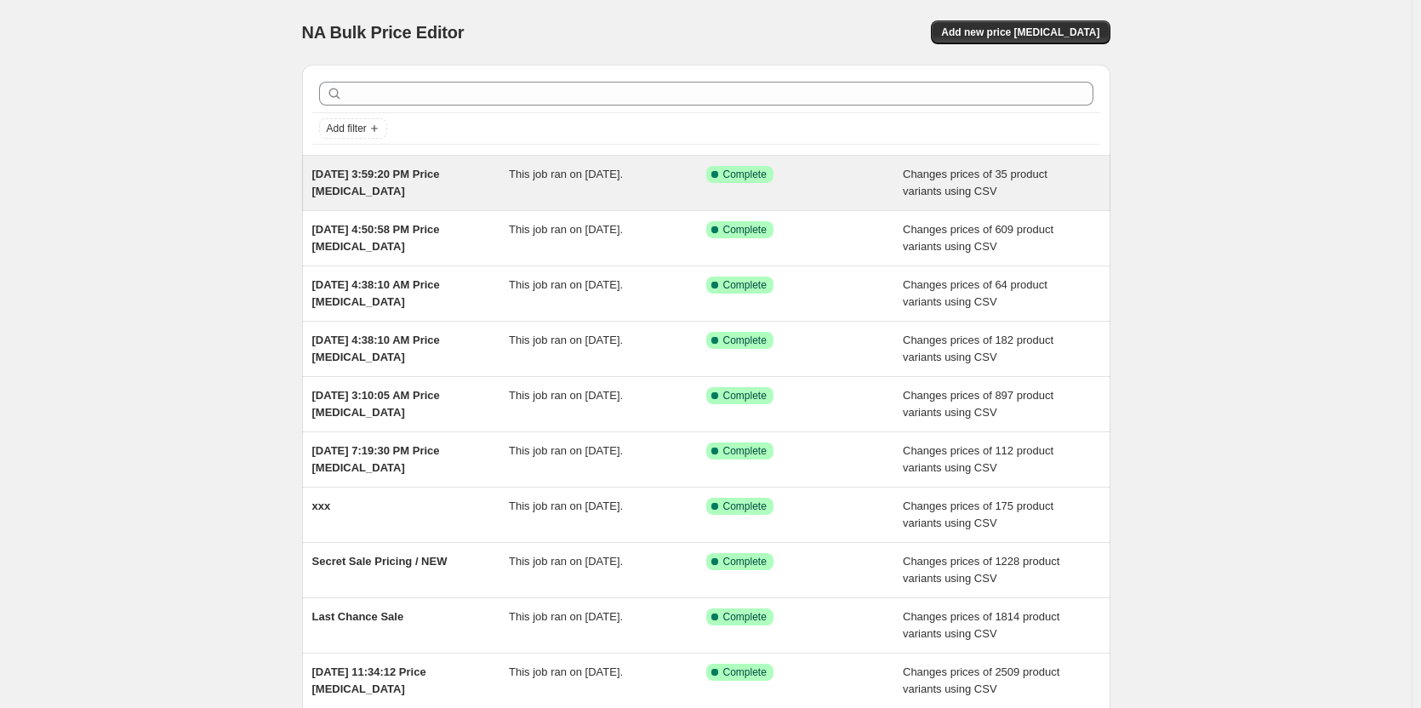
click at [402, 180] on span "[DATE] 3:59:20 PM Price [MEDICAL_DATA]" at bounding box center [376, 183] width 128 height 30
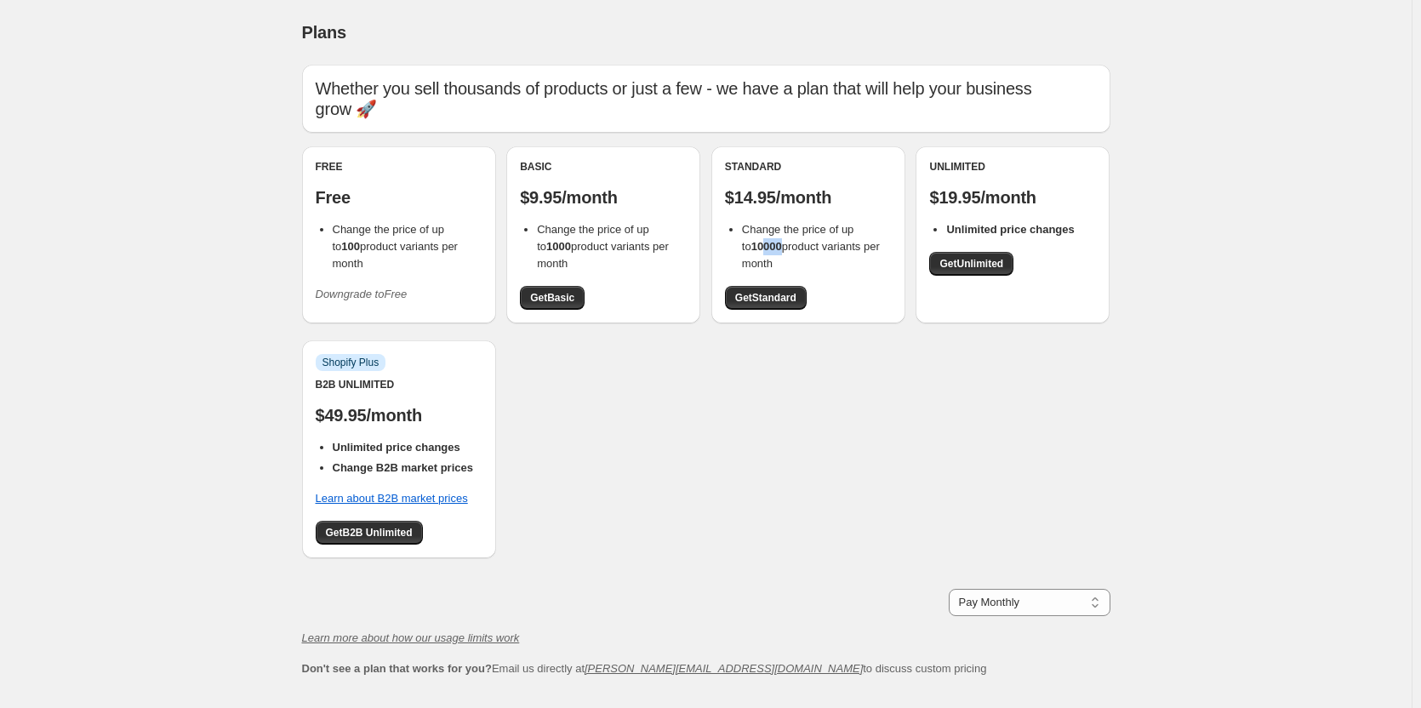
drag, startPoint x: 758, startPoint y: 243, endPoint x: 781, endPoint y: 243, distance: 23.8
click at [781, 243] on b "10000" at bounding box center [767, 246] width 31 height 13
drag, startPoint x: 552, startPoint y: 249, endPoint x: 569, endPoint y: 247, distance: 18.0
click at [569, 247] on span "Change the price of up to 1000 product variants per month" at bounding box center [603, 246] width 132 height 47
drag, startPoint x: 543, startPoint y: 248, endPoint x: 569, endPoint y: 248, distance: 26.4
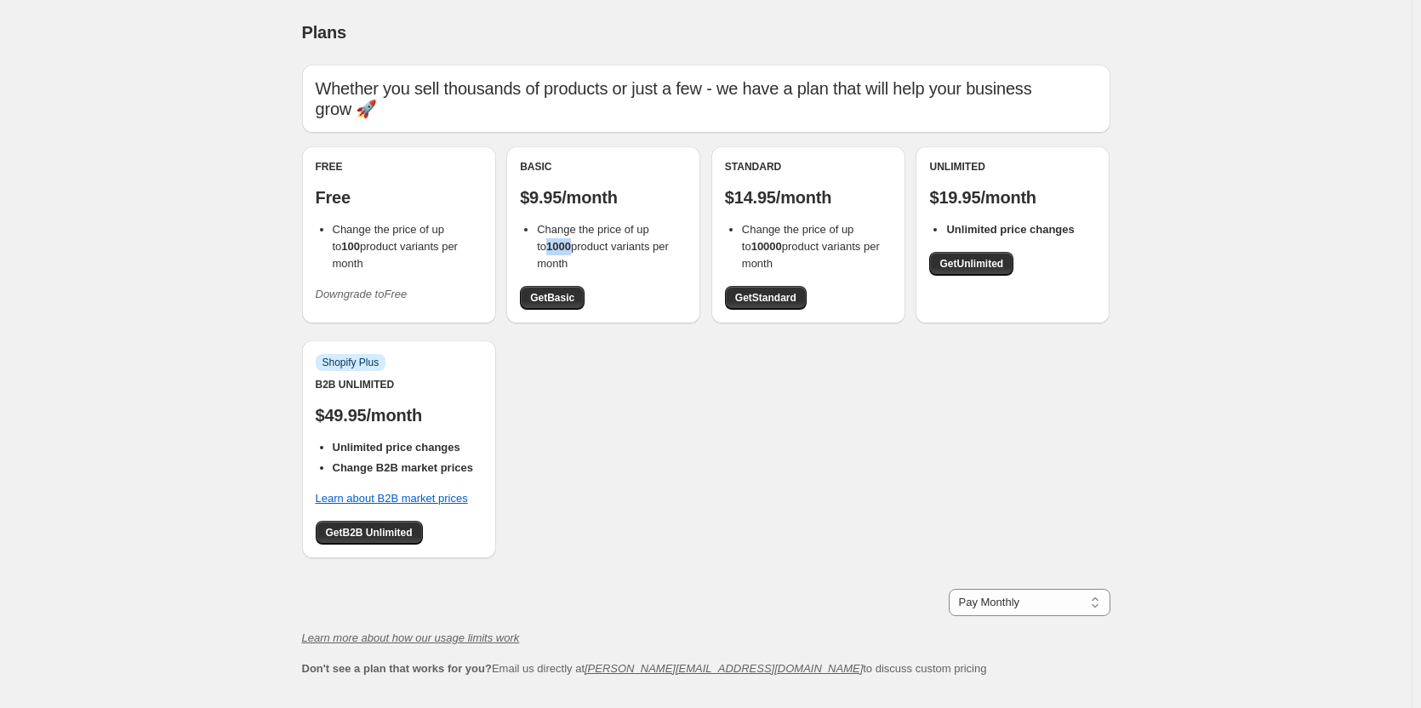
click at [569, 248] on span "Change the price of up to 1000 product variants per month" at bounding box center [603, 246] width 132 height 47
click at [633, 359] on div "Free Free Change the price of up to 100 product variants per month Downgrade to…" at bounding box center [706, 360] width 809 height 429
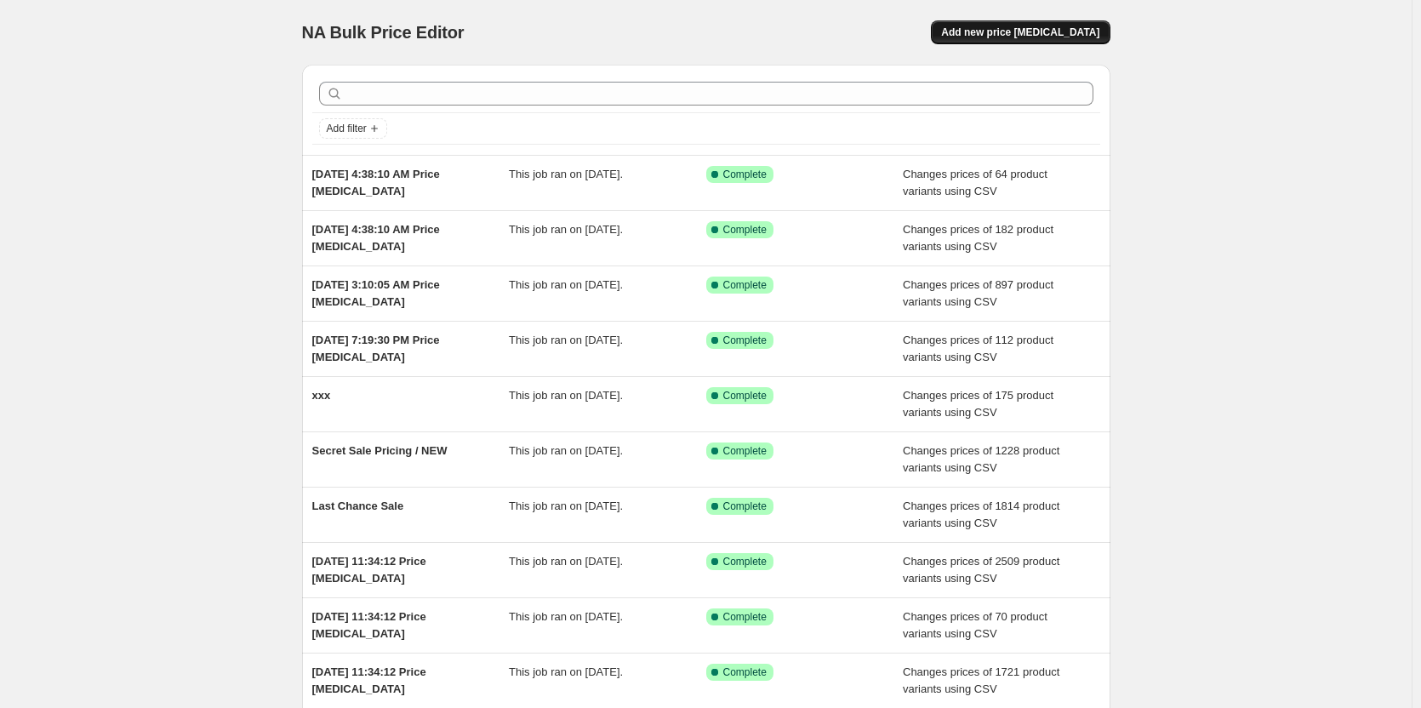
click at [1072, 25] on button "Add new price [MEDICAL_DATA]" at bounding box center [1020, 32] width 179 height 24
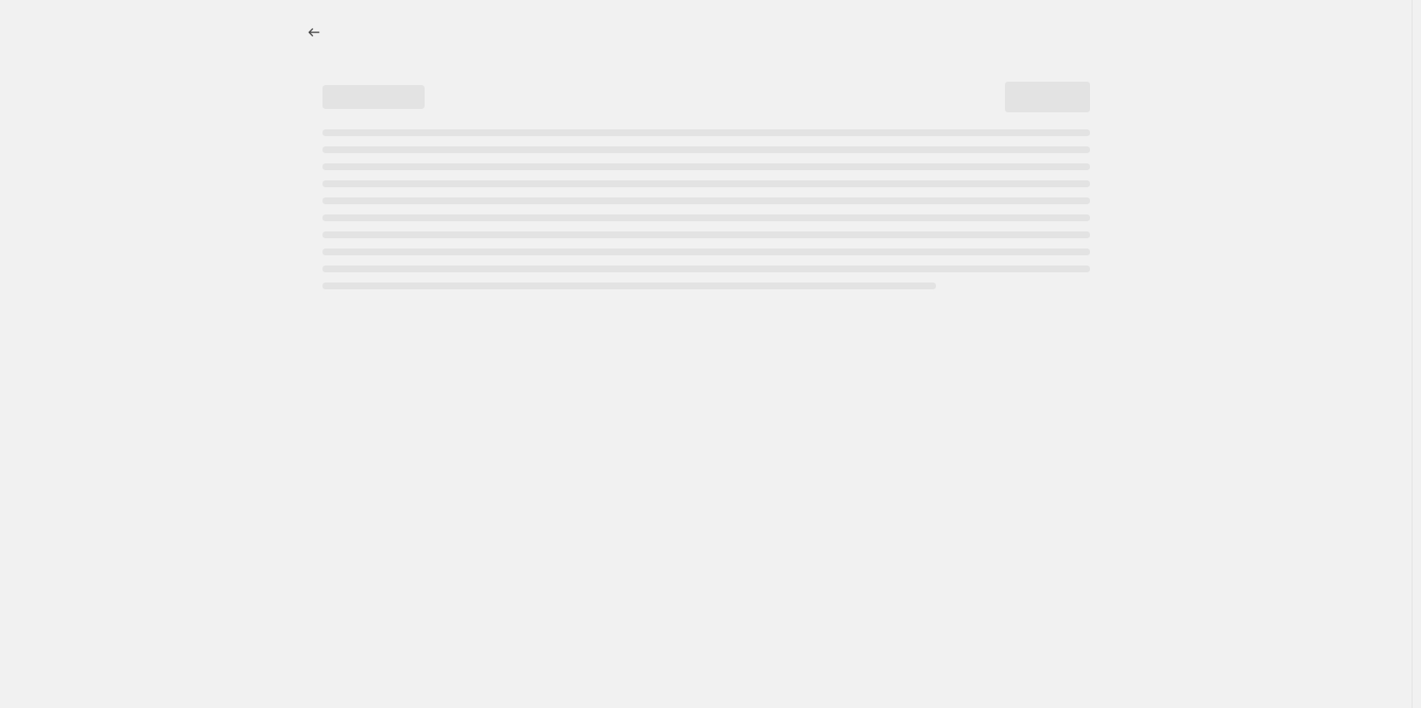
select select "percentage"
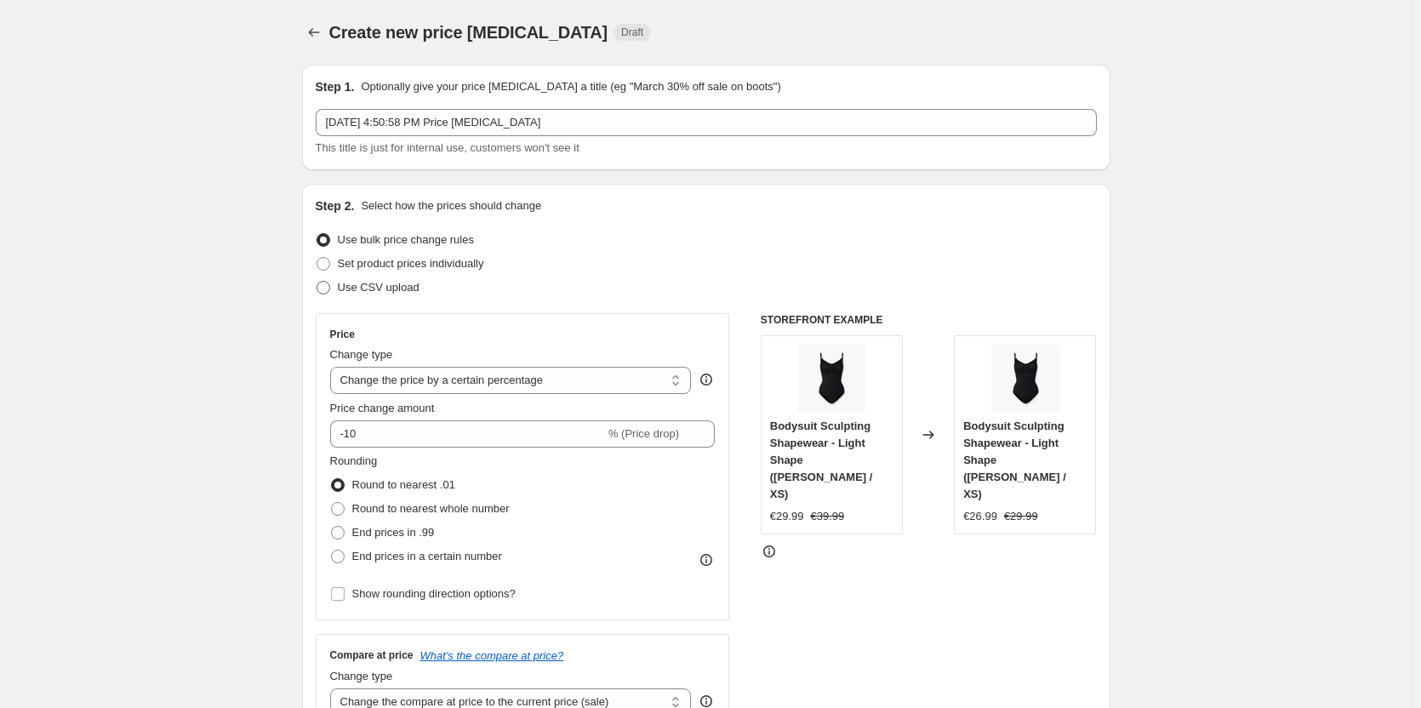
click at [394, 283] on span "Use CSV upload" at bounding box center [379, 287] width 82 height 13
click at [317, 282] on input "Use CSV upload" at bounding box center [317, 281] width 1 height 1
radio input "true"
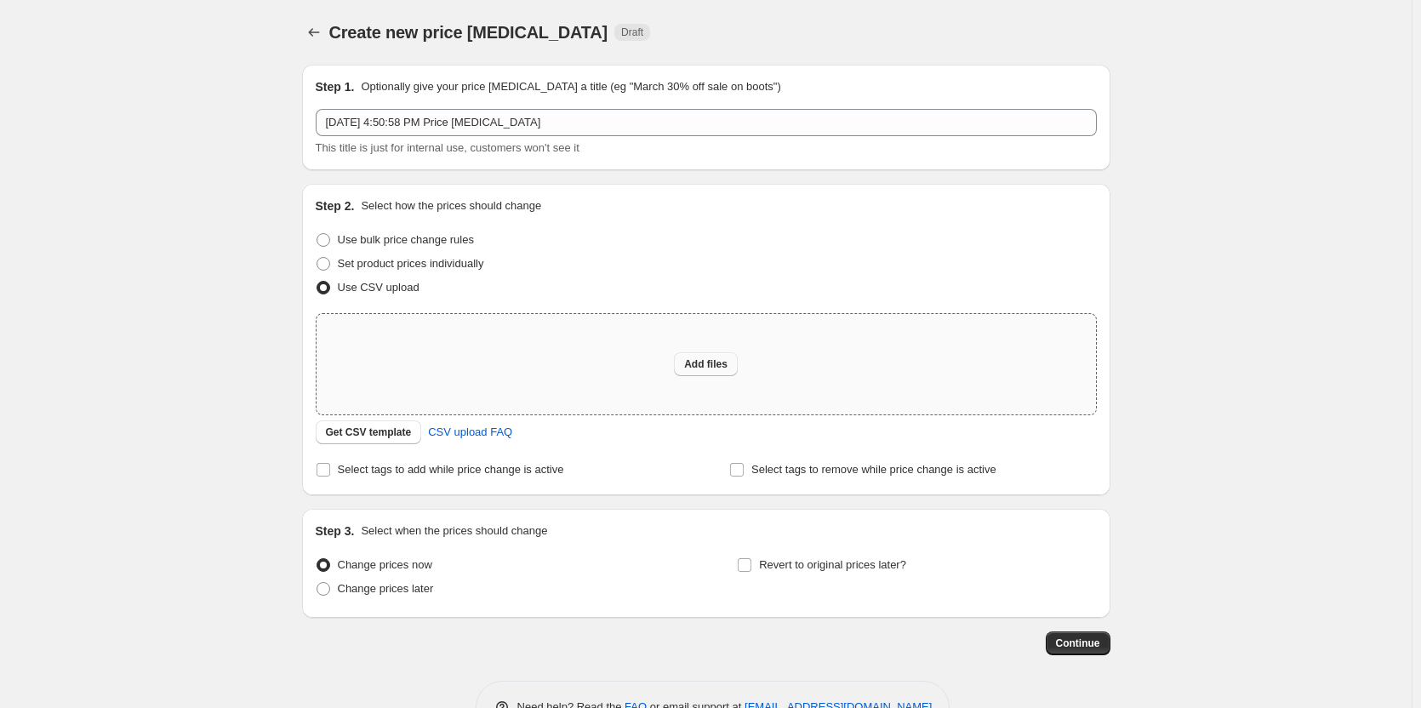
click at [680, 360] on button "Add files" at bounding box center [706, 364] width 64 height 24
type input "C:\fakepath\Untitled spreadsheet - price_change_job_489447_export.csv"
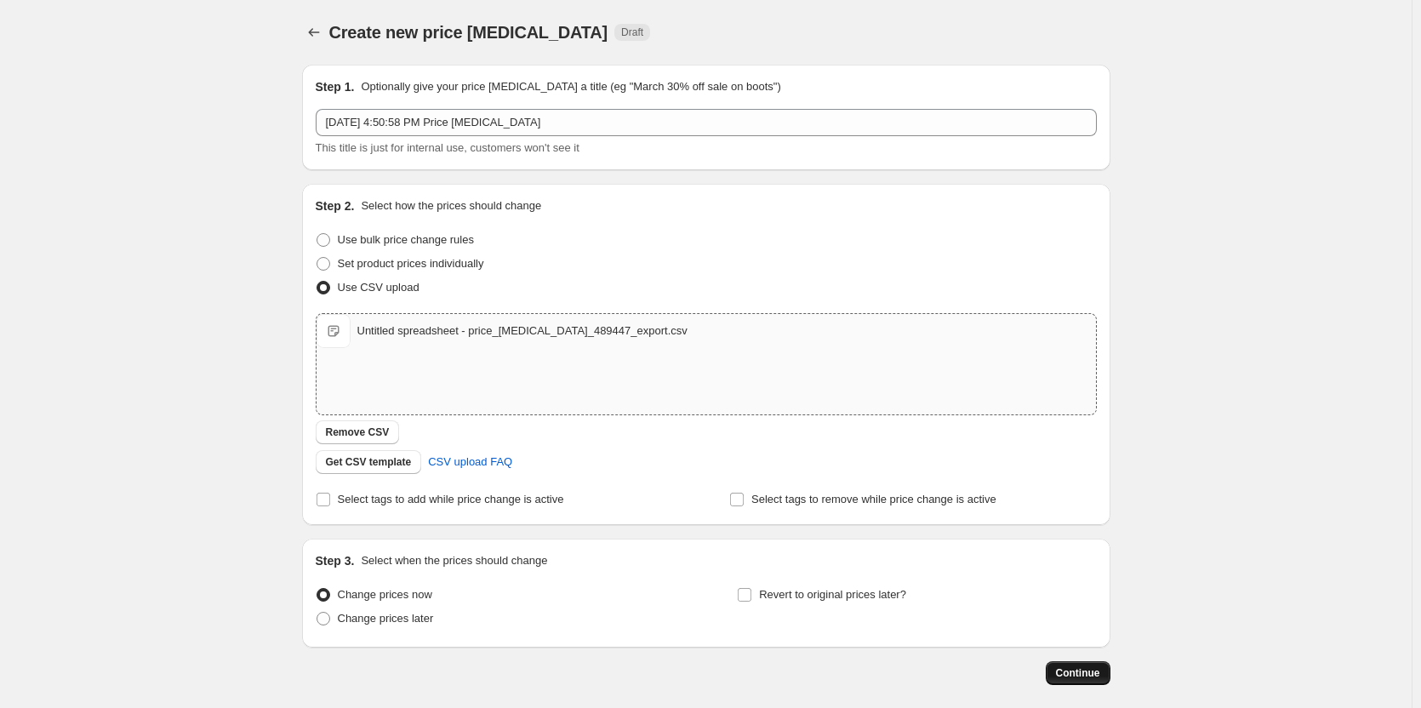
click at [1069, 671] on span "Continue" at bounding box center [1078, 673] width 44 height 14
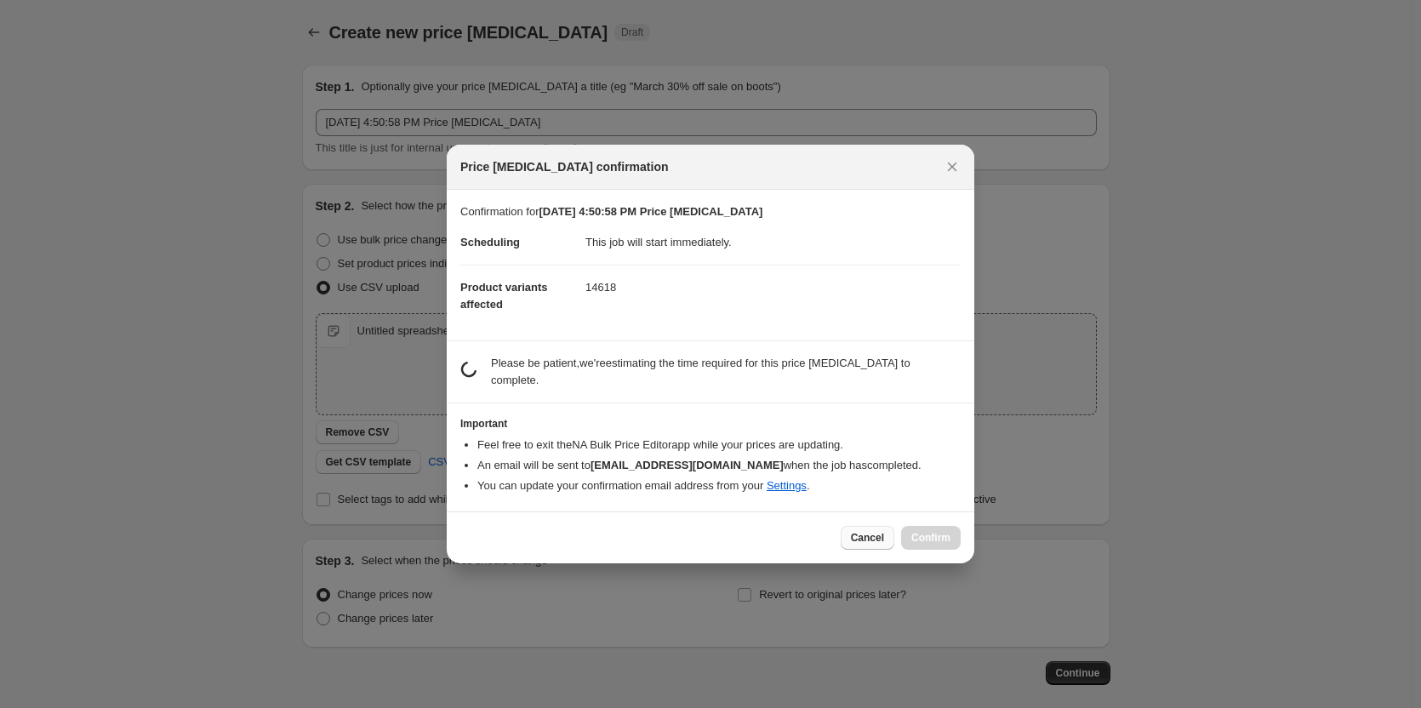
click at [884, 548] on button "Cancel" at bounding box center [868, 538] width 54 height 24
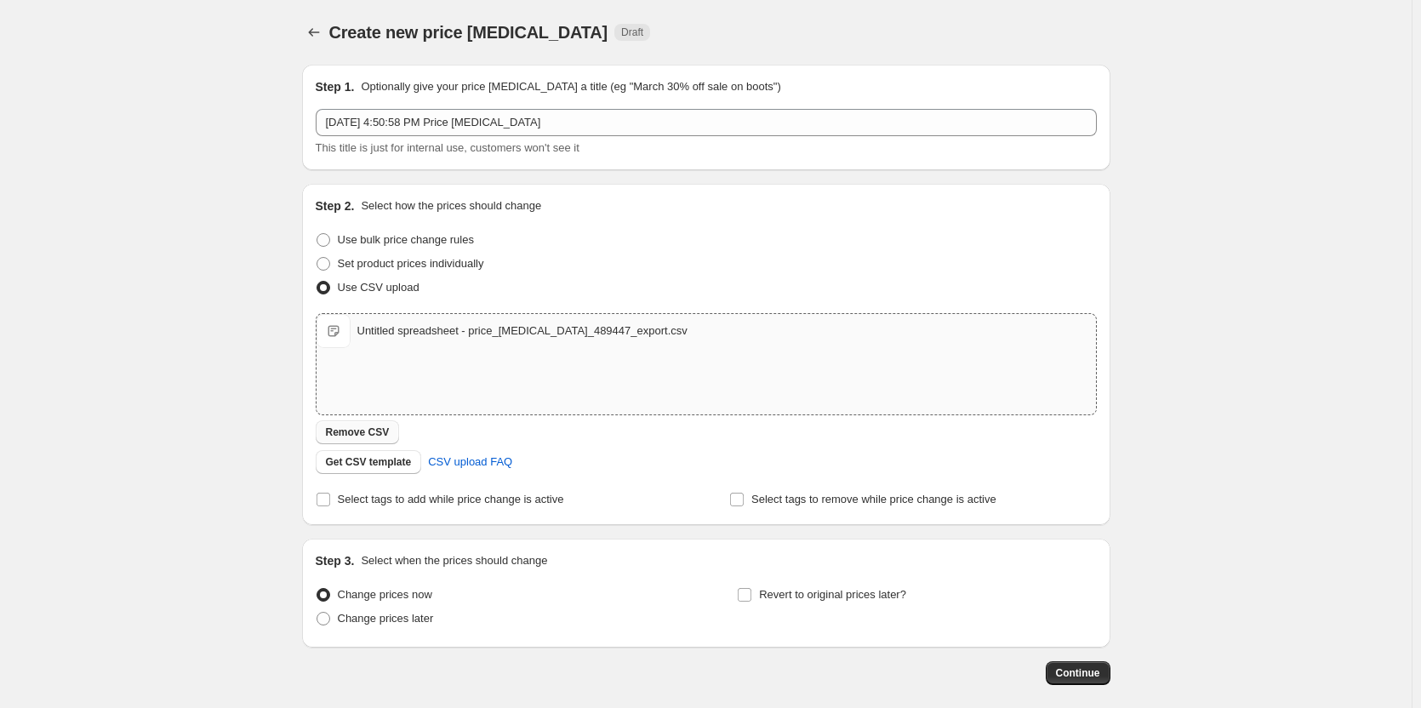
click at [386, 437] on span "Remove CSV" at bounding box center [358, 433] width 64 height 14
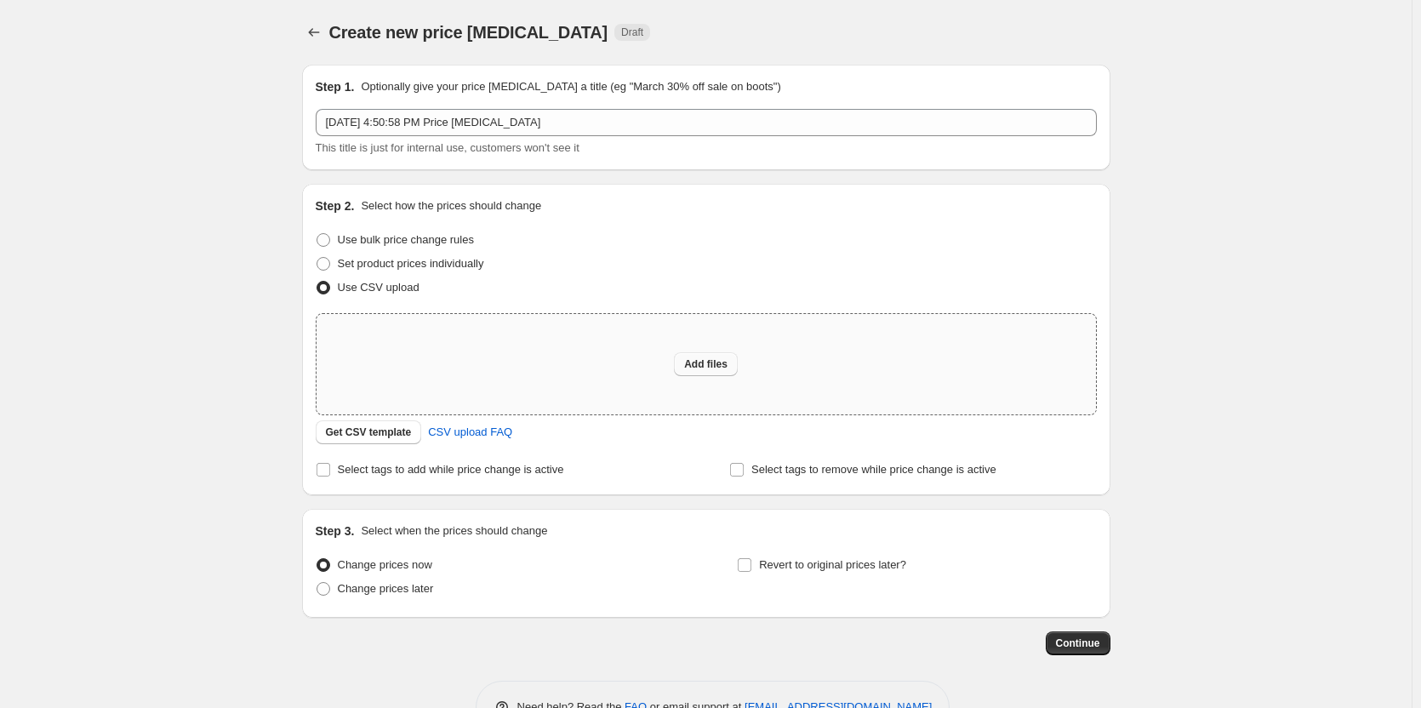
click at [713, 359] on span "Add files" at bounding box center [705, 364] width 43 height 14
type input "C:\fakepath\Untitled spreadsheet - Sheet1 (4).csv"
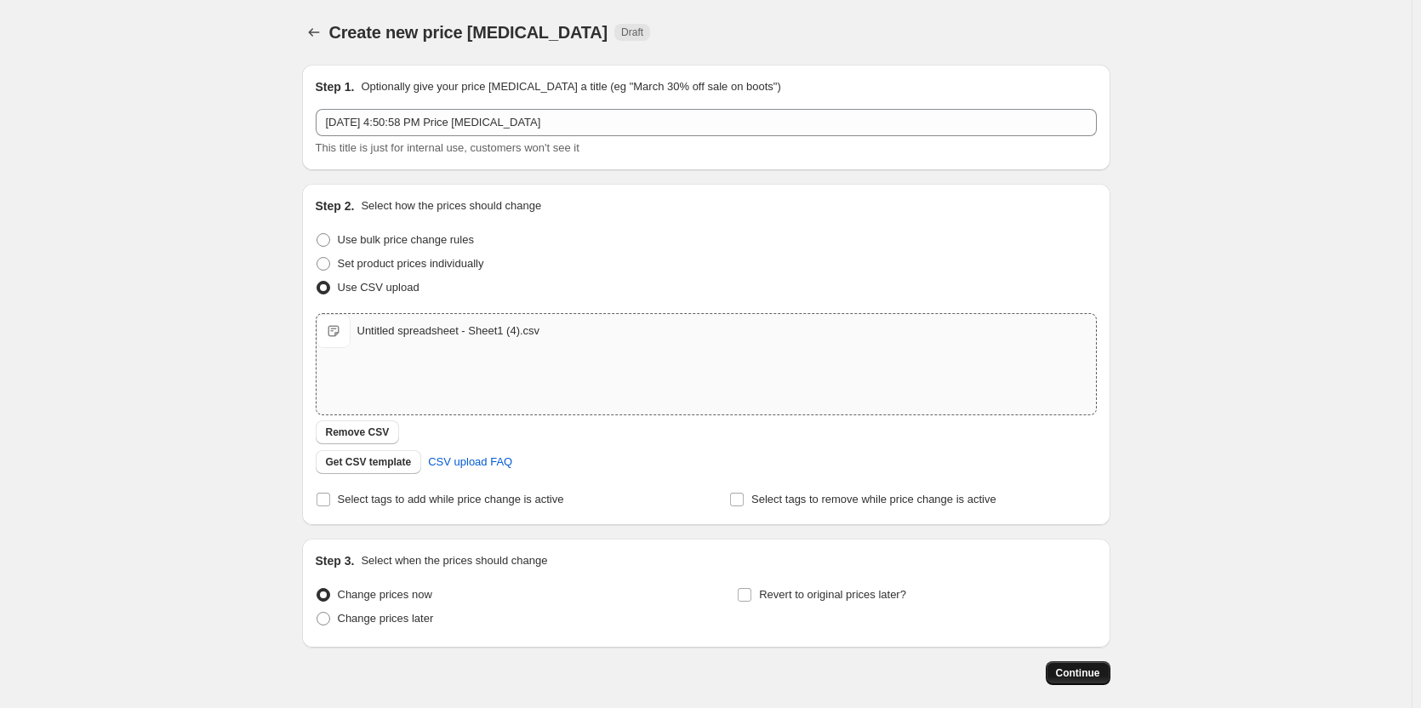
click at [1086, 677] on span "Continue" at bounding box center [1078, 673] width 44 height 14
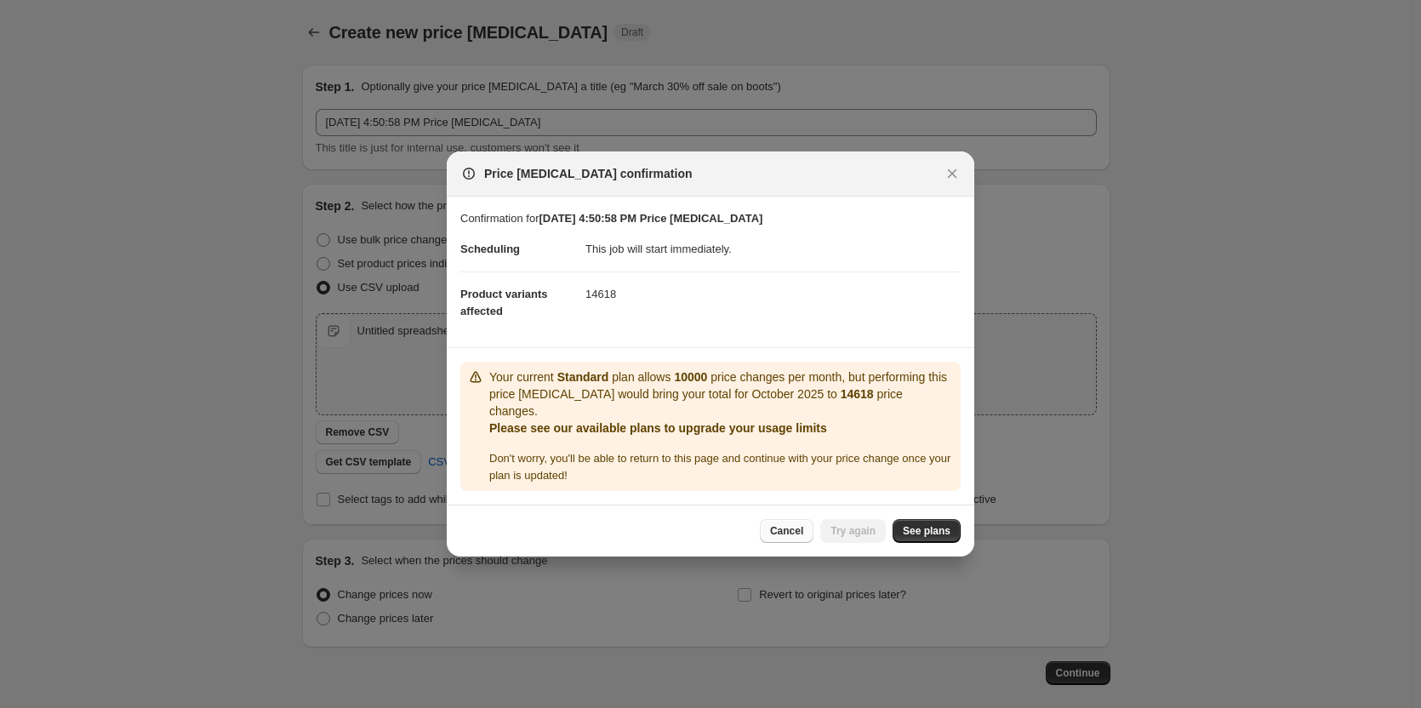
click at [796, 525] on span "Cancel" at bounding box center [786, 531] width 33 height 14
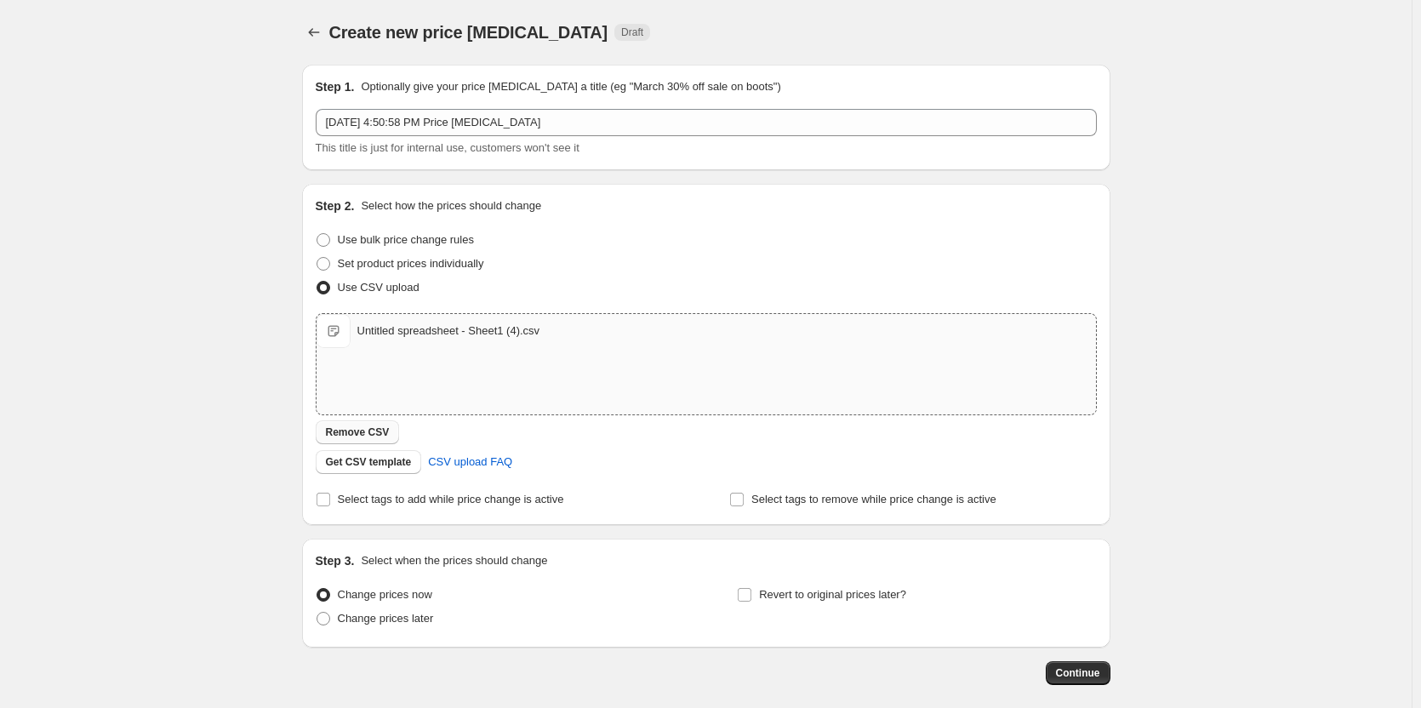
click at [367, 427] on span "Remove CSV" at bounding box center [358, 433] width 64 height 14
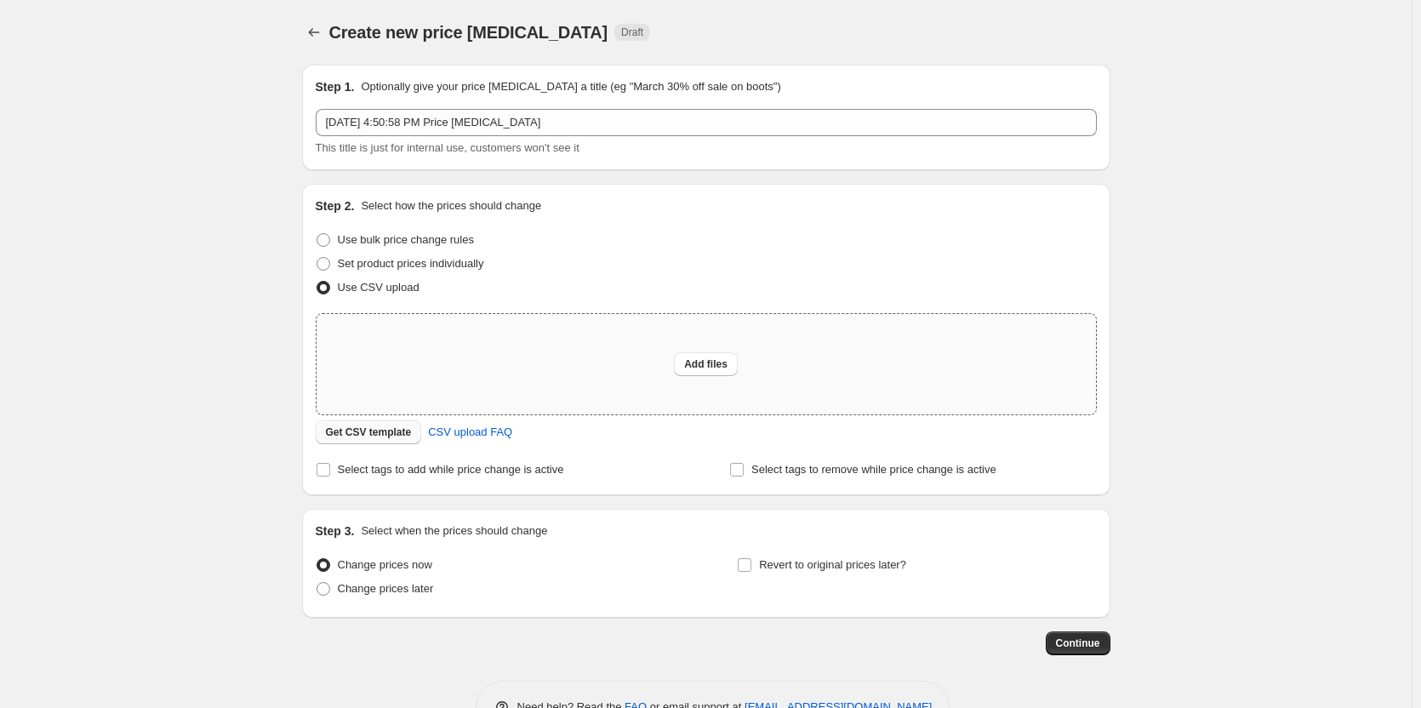
click at [370, 434] on span "Get CSV template" at bounding box center [369, 433] width 86 height 14
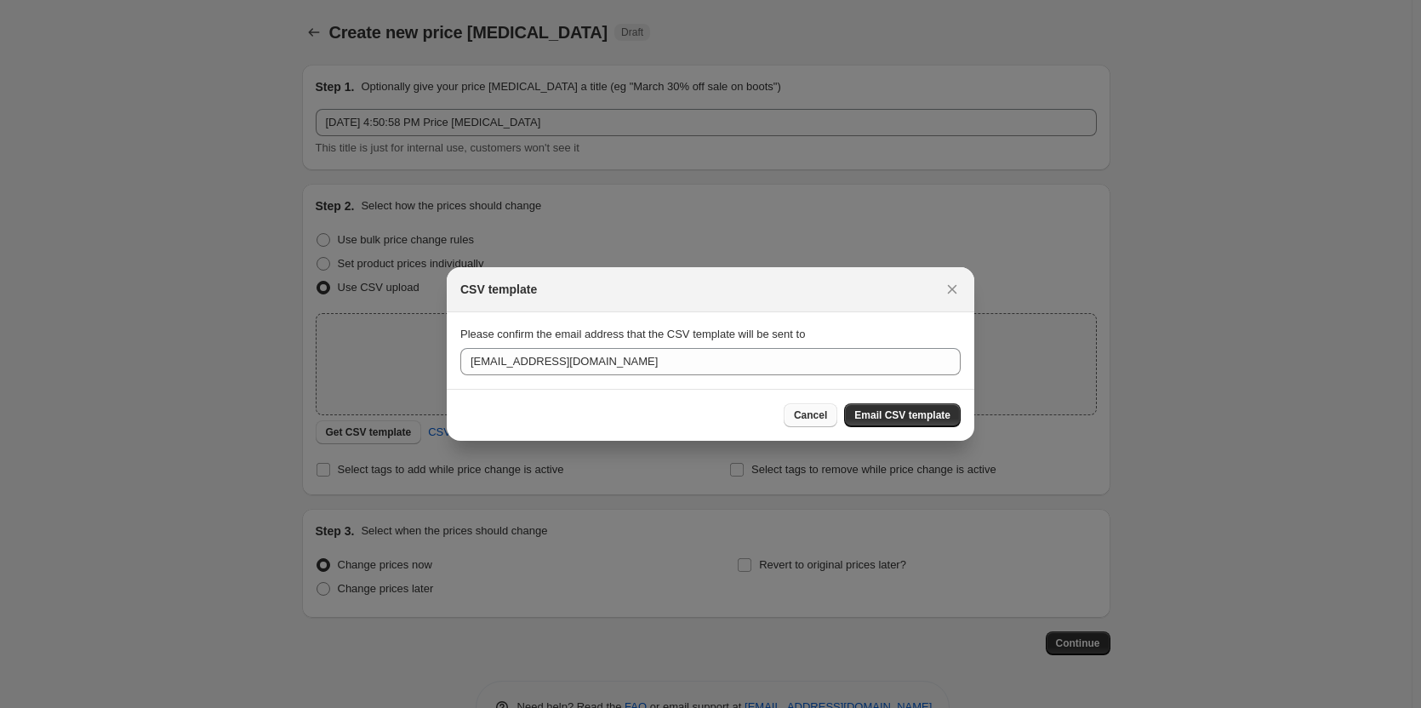
click at [809, 415] on span "Cancel" at bounding box center [810, 416] width 33 height 14
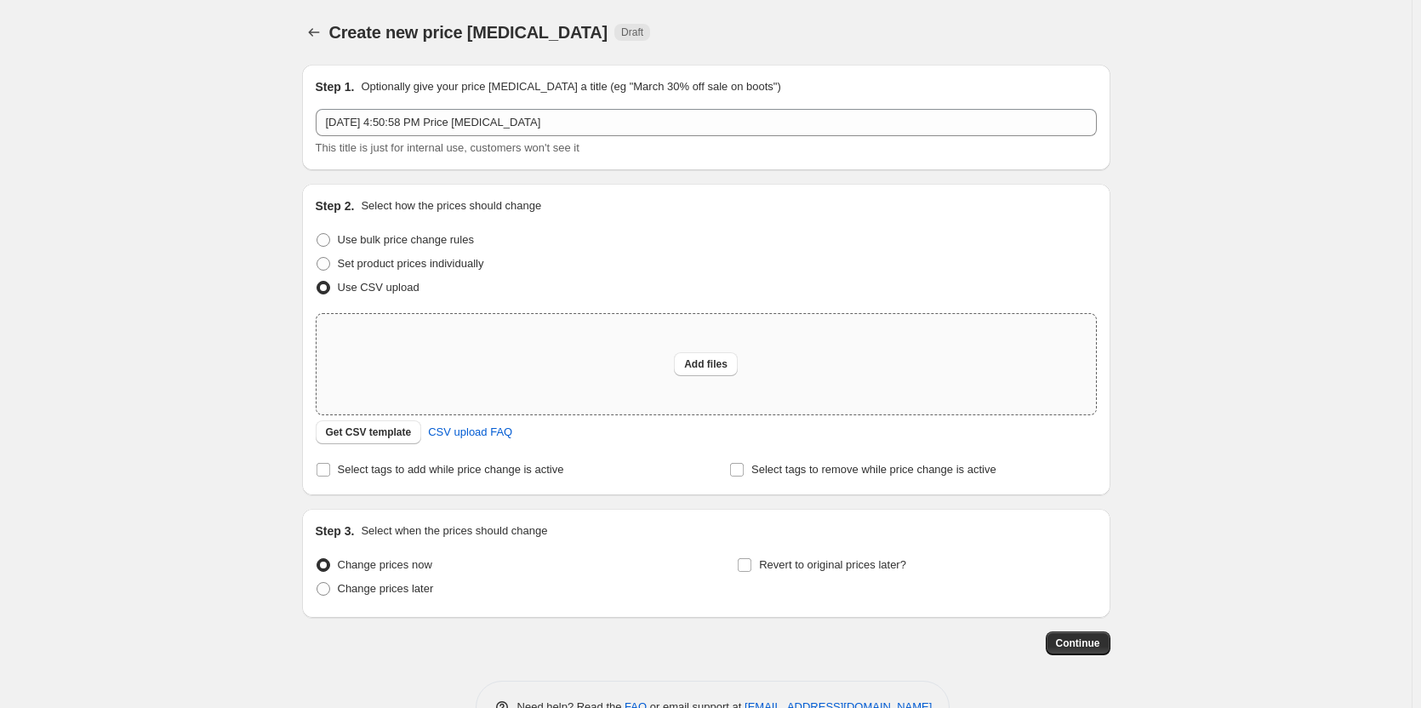
click at [487, 366] on div "Add files" at bounding box center [707, 364] width 780 height 100
type input "C:\fakepath\Untitled spreadsheet - Sheet1 (5).csv"
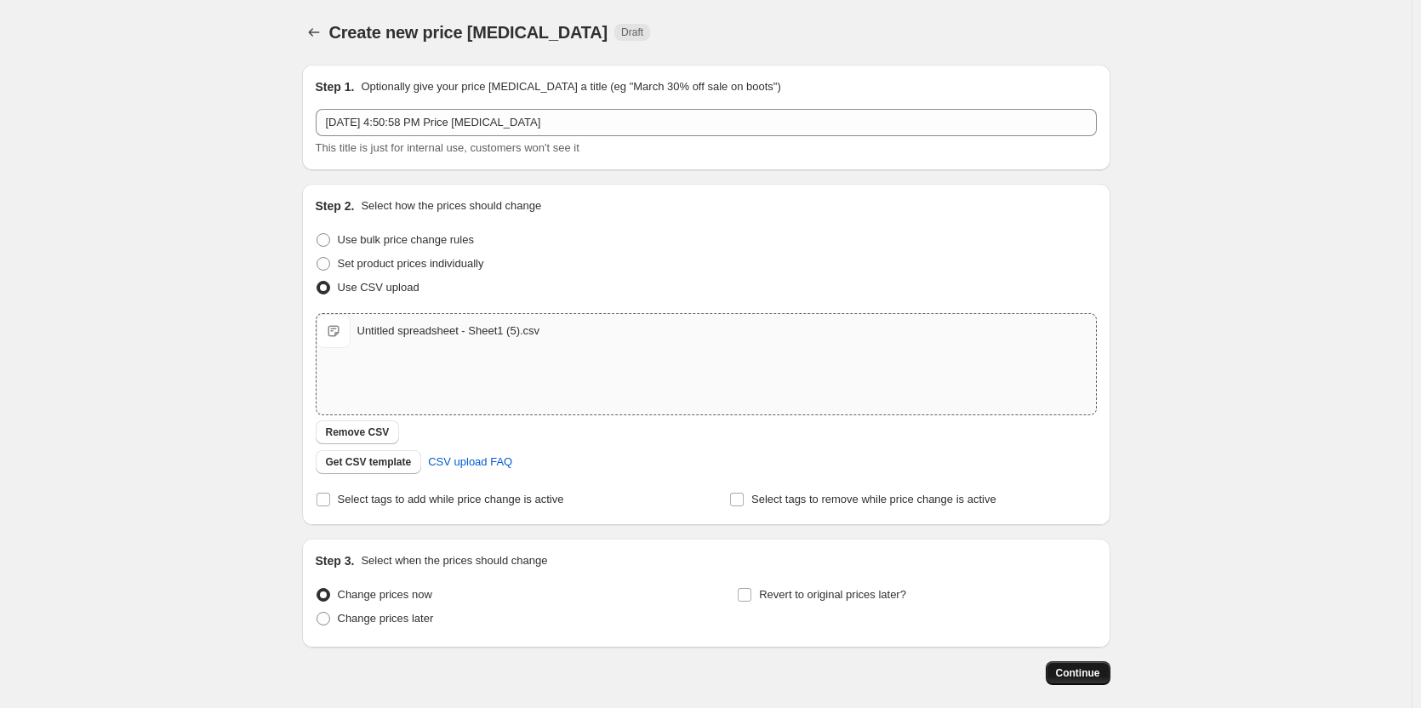
click at [1091, 668] on span "Continue" at bounding box center [1078, 673] width 44 height 14
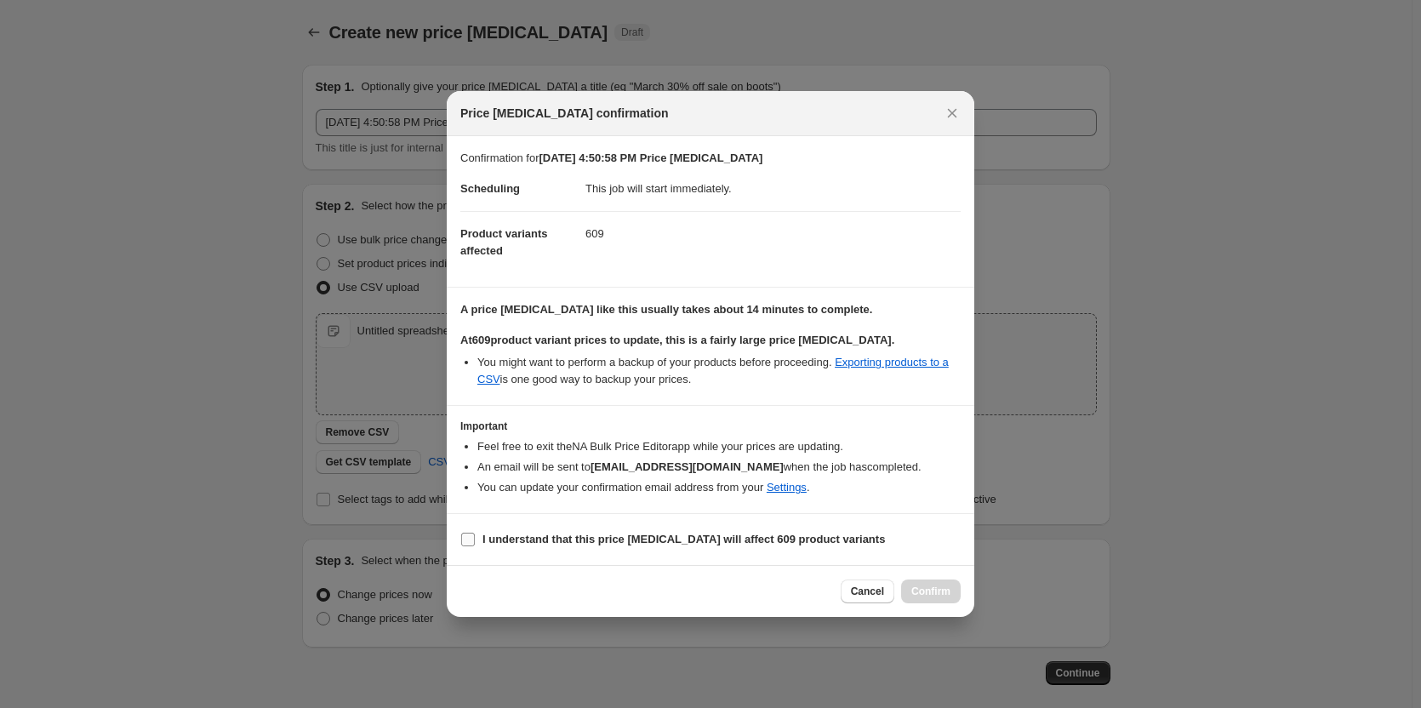
click at [472, 536] on input "I understand that this price change job will affect 609 product variants" at bounding box center [468, 540] width 14 height 14
checkbox input "true"
click at [939, 586] on span "Confirm" at bounding box center [931, 592] width 39 height 14
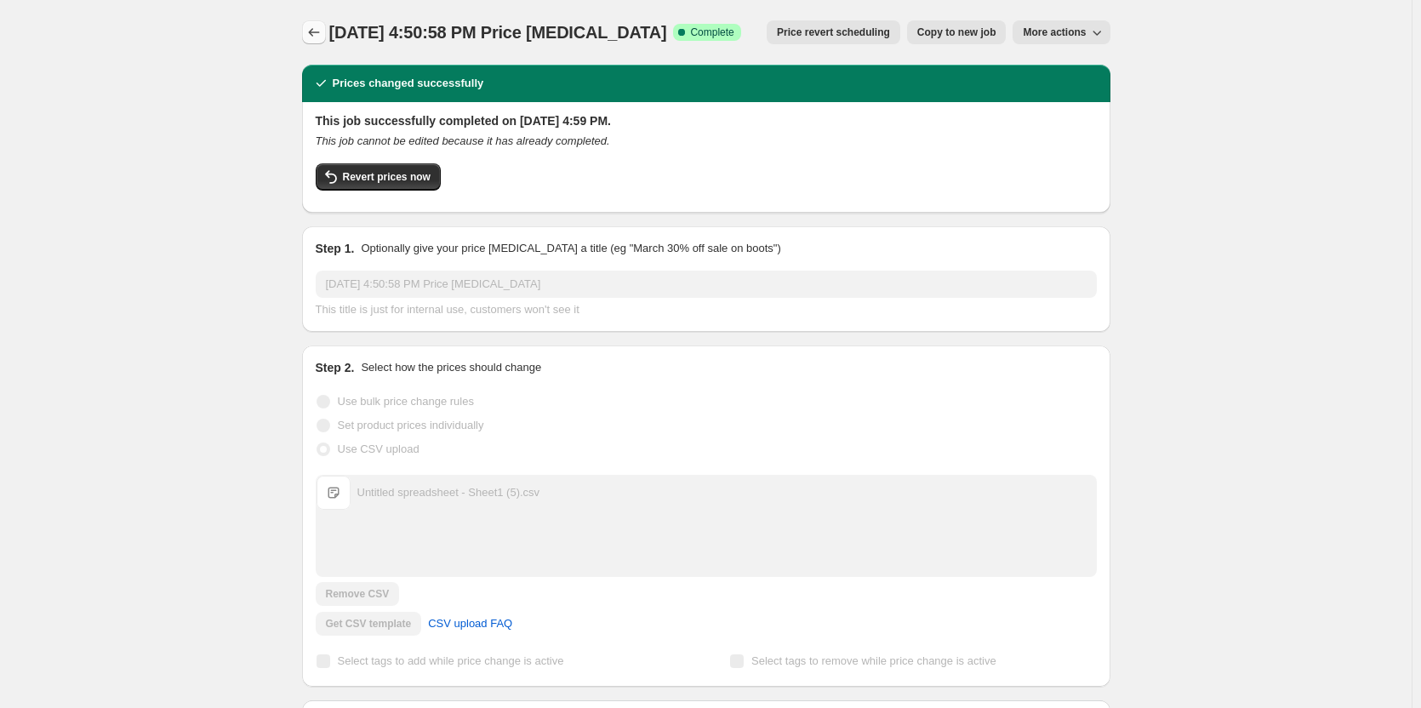
click at [309, 30] on icon "Price change jobs" at bounding box center [314, 32] width 17 height 17
